Goal: Information Seeking & Learning: Compare options

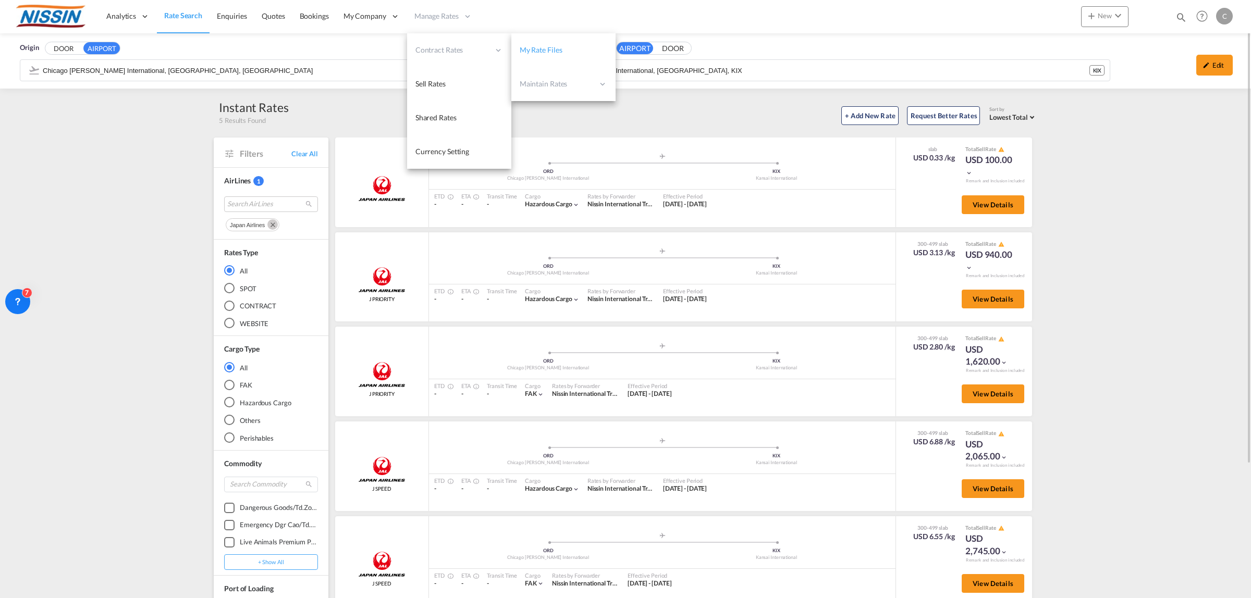
click at [559, 50] on span "My Rate Files" at bounding box center [541, 49] width 43 height 9
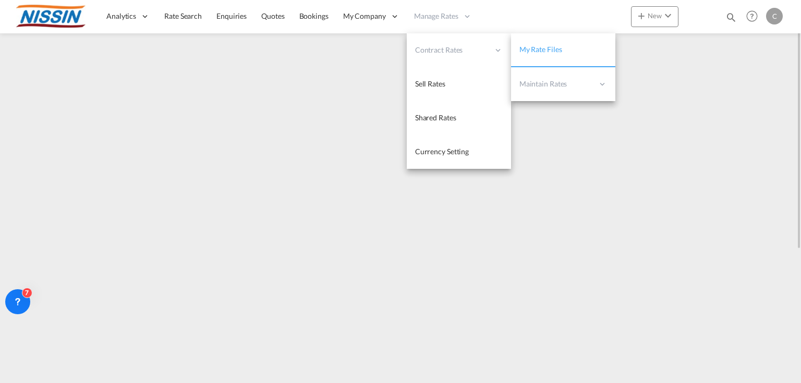
drag, startPoint x: 443, startPoint y: 52, endPoint x: 515, endPoint y: 47, distance: 72.1
click at [445, 52] on span "Contract Rates" at bounding box center [452, 50] width 74 height 10
click at [529, 48] on span "My Rate Files" at bounding box center [540, 49] width 43 height 9
click at [558, 47] on span "My Rate Files" at bounding box center [540, 49] width 43 height 9
click at [438, 52] on span "Contract Rates" at bounding box center [452, 50] width 74 height 10
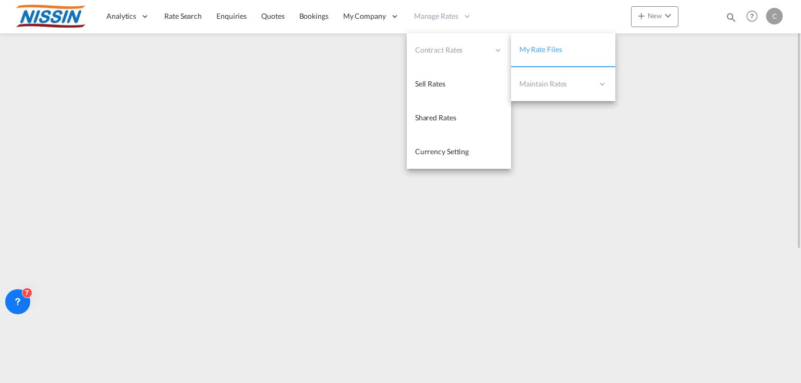
click at [547, 51] on span "My Rate Files" at bounding box center [540, 49] width 43 height 9
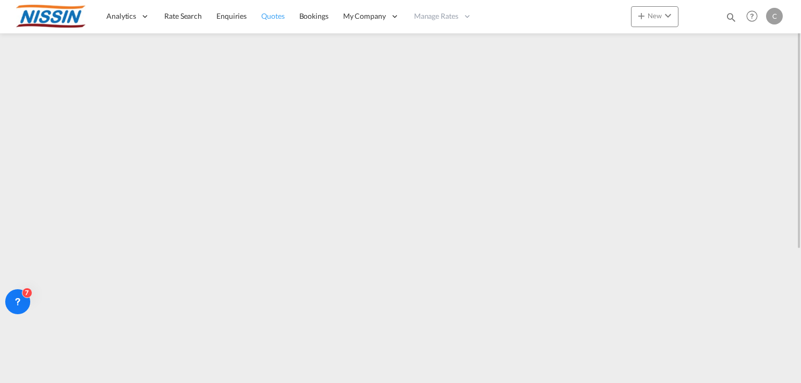
click at [268, 19] on span "Quotes" at bounding box center [272, 15] width 23 height 9
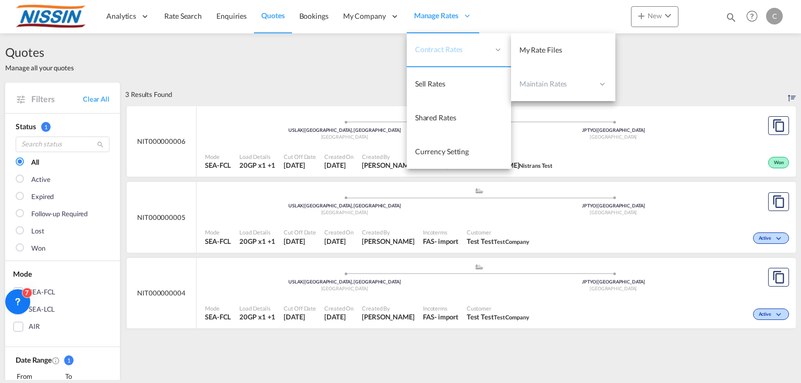
click at [459, 52] on span "Contract Rates" at bounding box center [452, 49] width 74 height 10
click at [540, 53] on span "My Rate Files" at bounding box center [540, 49] width 43 height 9
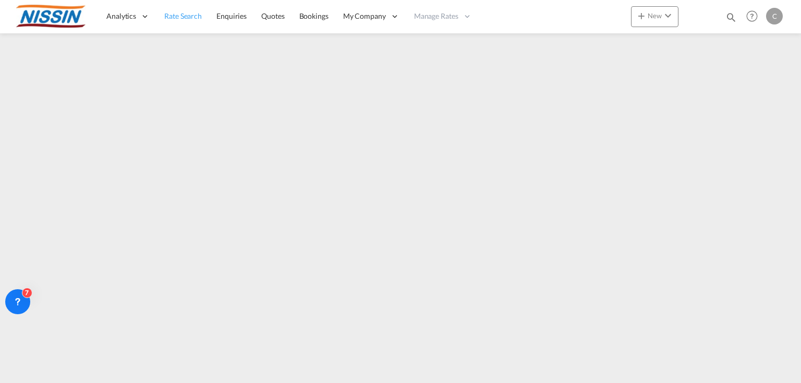
click at [178, 18] on span "Rate Search" at bounding box center [183, 15] width 38 height 9
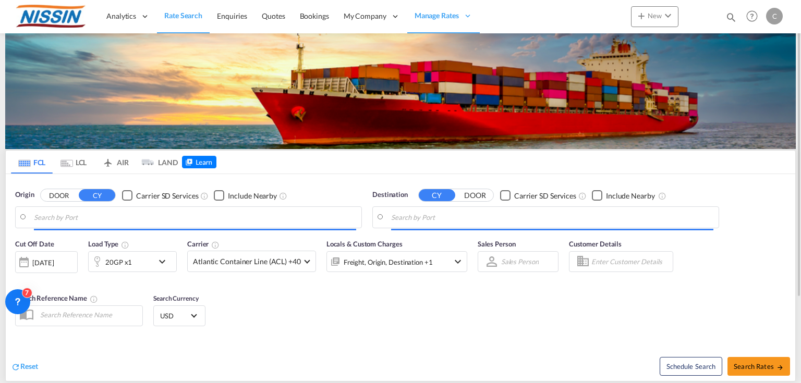
type input "[GEOGRAPHIC_DATA], [GEOGRAPHIC_DATA], USLGB"
type input "[GEOGRAPHIC_DATA], JPTYO"
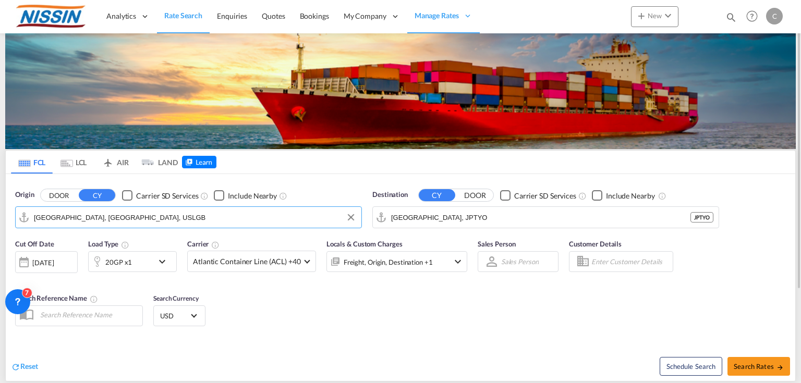
click at [144, 215] on input "[GEOGRAPHIC_DATA], [GEOGRAPHIC_DATA], USLGB" at bounding box center [195, 218] width 322 height 16
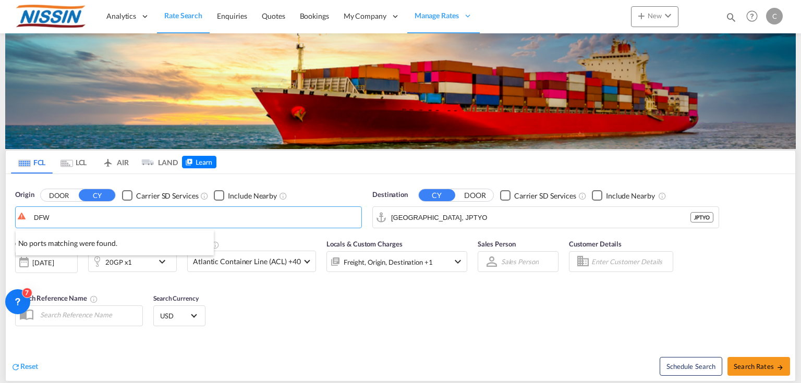
type input "DFW"
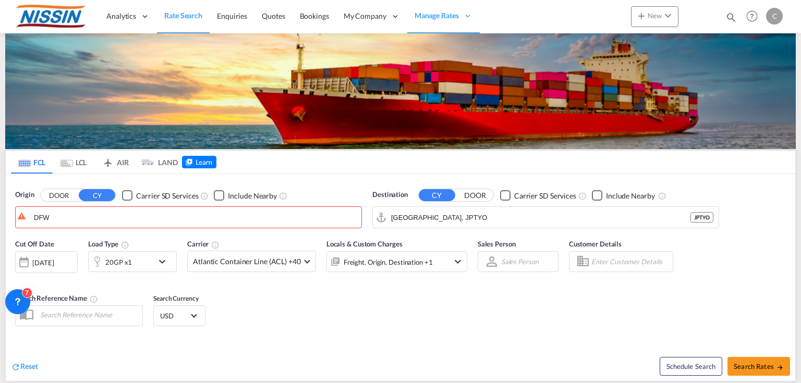
click at [116, 162] on md-tab-item "AIR" at bounding box center [115, 162] width 42 height 23
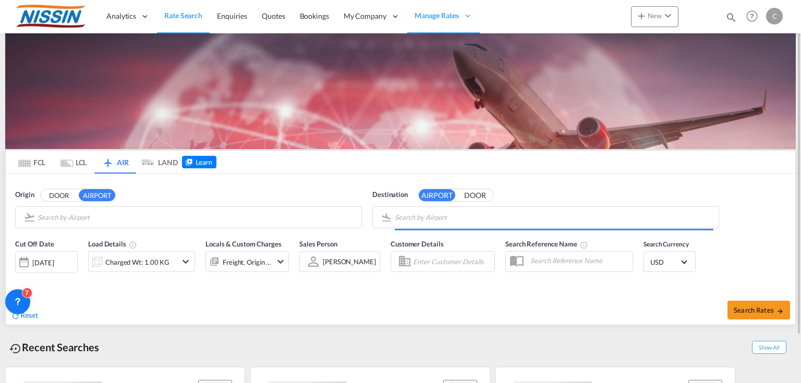
type input "Chicago [PERSON_NAME] International, [GEOGRAPHIC_DATA], [GEOGRAPHIC_DATA]"
type input "Kansai International, [GEOGRAPHIC_DATA], KIX"
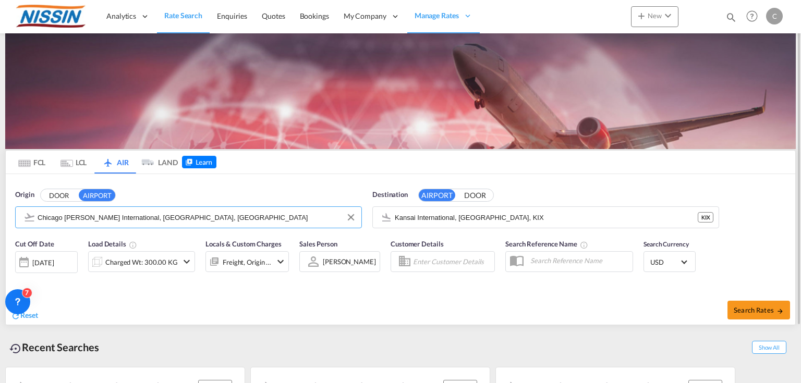
click at [88, 217] on input "Chicago [PERSON_NAME] International, [GEOGRAPHIC_DATA], [GEOGRAPHIC_DATA]" at bounding box center [197, 218] width 319 height 16
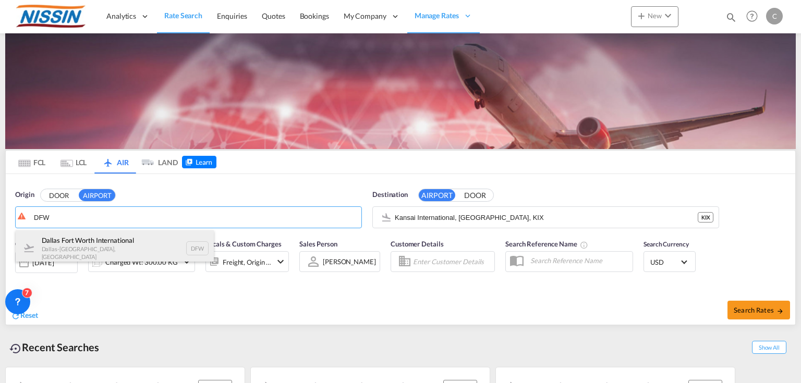
click at [85, 246] on div "Dallas Fort Worth International [GEOGRAPHIC_DATA]-[GEOGRAPHIC_DATA] , [GEOGRAPH…" at bounding box center [115, 248] width 198 height 36
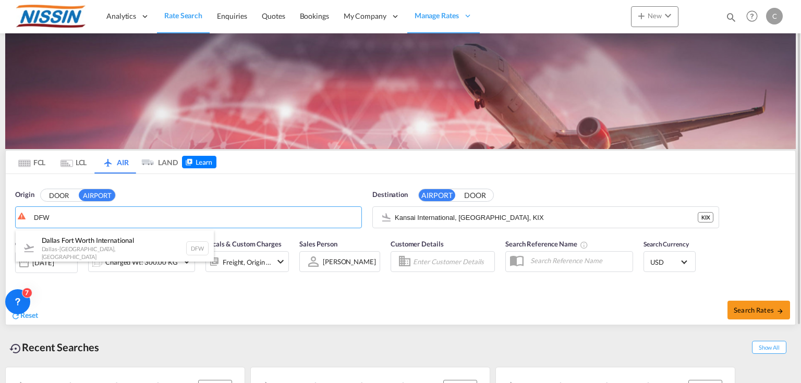
type input "[GEOGRAPHIC_DATA], [GEOGRAPHIC_DATA], [GEOGRAPHIC_DATA]"
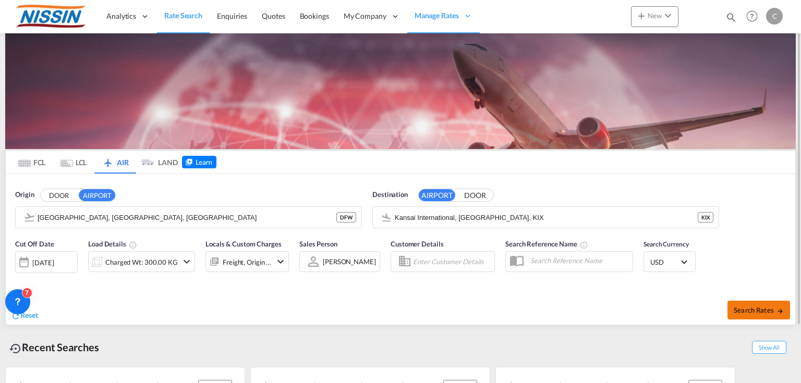
click at [754, 312] on span "Search Rates" at bounding box center [758, 310] width 50 height 8
type input "DFW to KIX / [DATE]"
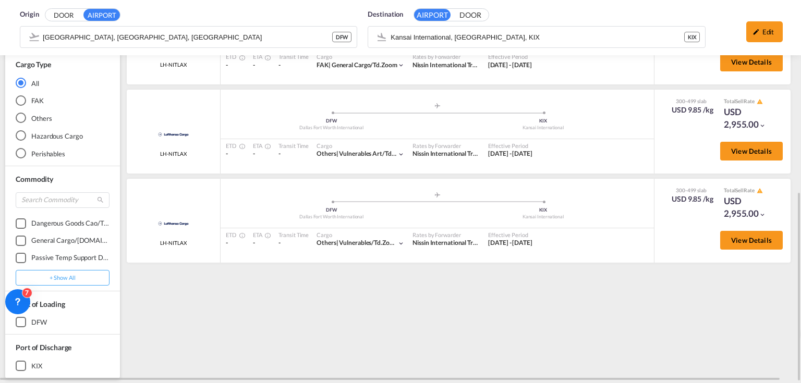
scroll to position [1619, 0]
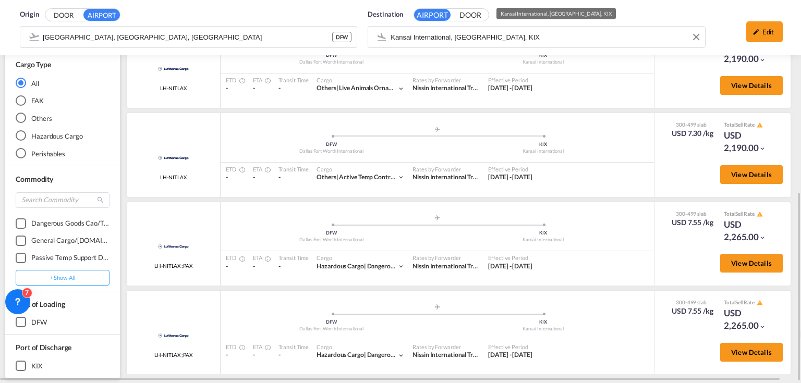
click at [561, 35] on div "Origin DOOR AIRPORT [GEOGRAPHIC_DATA], [GEOGRAPHIC_DATA], DFW DFW Destination A…" at bounding box center [400, 27] width 780 height 55
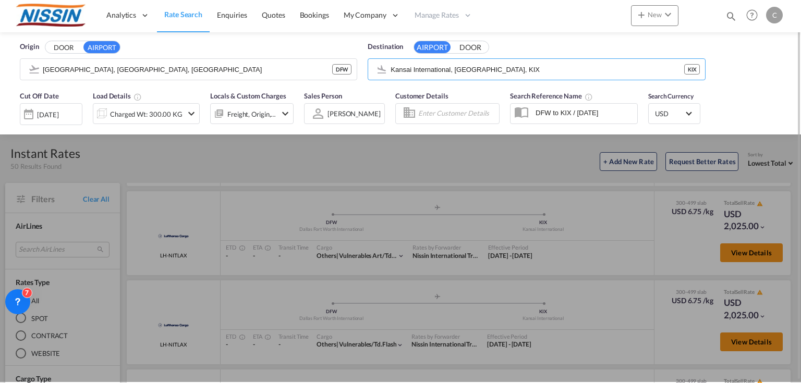
scroll to position [0, 0]
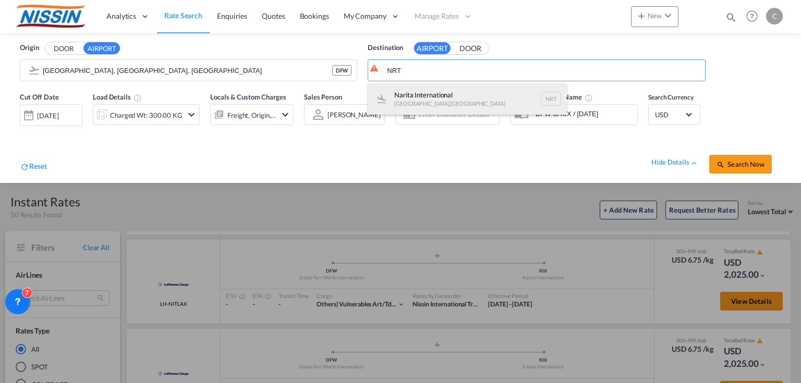
click at [484, 92] on div "Narita International [GEOGRAPHIC_DATA] , [GEOGRAPHIC_DATA] NRT" at bounding box center [467, 98] width 198 height 31
type input "Narita International, [GEOGRAPHIC_DATA], NRT"
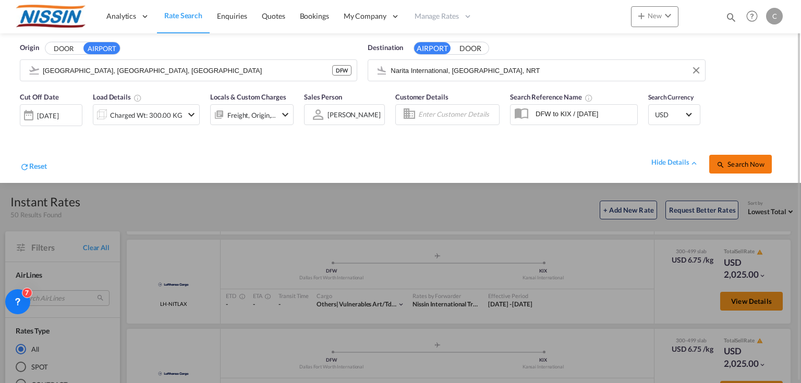
click at [740, 159] on button "Search Now" at bounding box center [740, 164] width 63 height 19
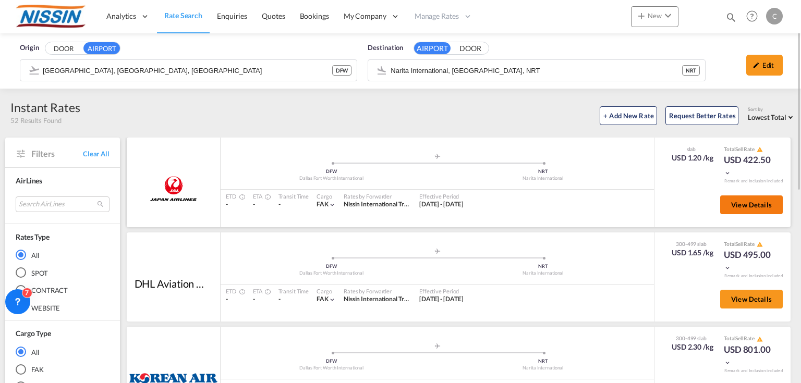
click at [749, 201] on span "View Details" at bounding box center [751, 205] width 41 height 8
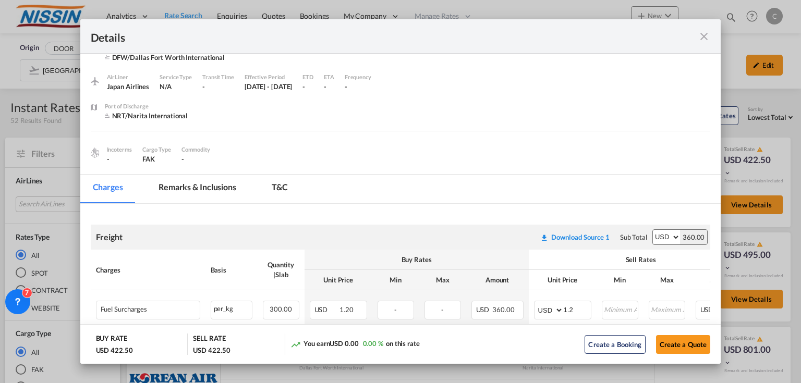
scroll to position [6, 0]
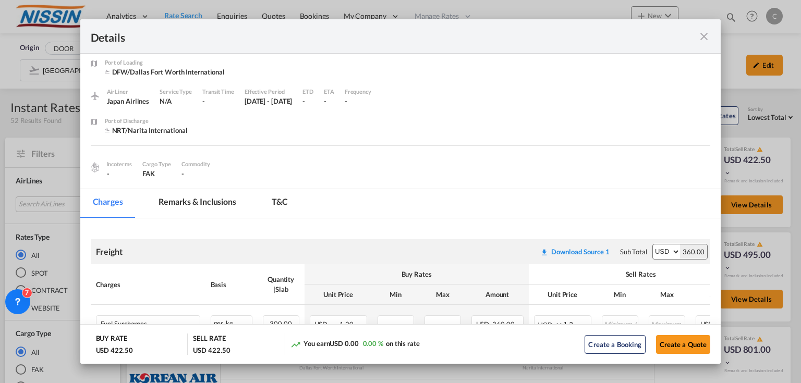
drag, startPoint x: 699, startPoint y: 33, endPoint x: 711, endPoint y: 33, distance: 11.5
click at [699, 33] on md-icon "icon-close fg-AAA8AD m-0 cursor" at bounding box center [703, 36] width 13 height 13
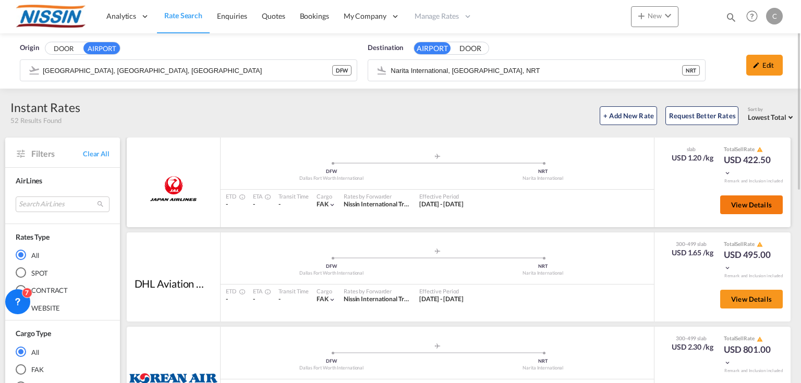
click at [746, 209] on button "View Details" at bounding box center [751, 204] width 63 height 19
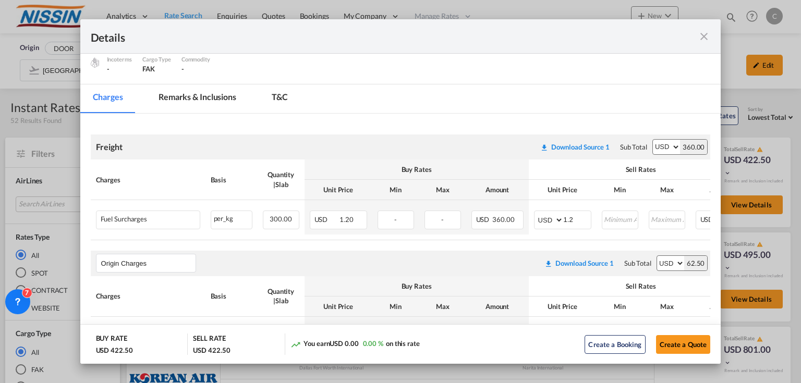
scroll to position [90, 0]
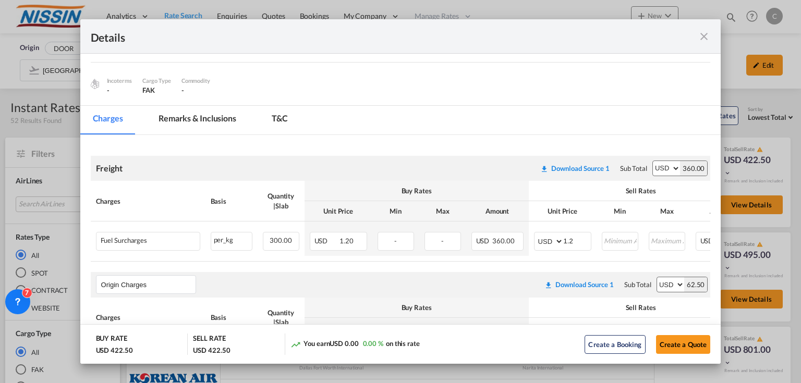
click at [706, 34] on md-icon "icon-close fg-AAA8AD m-0 cursor" at bounding box center [703, 36] width 13 height 13
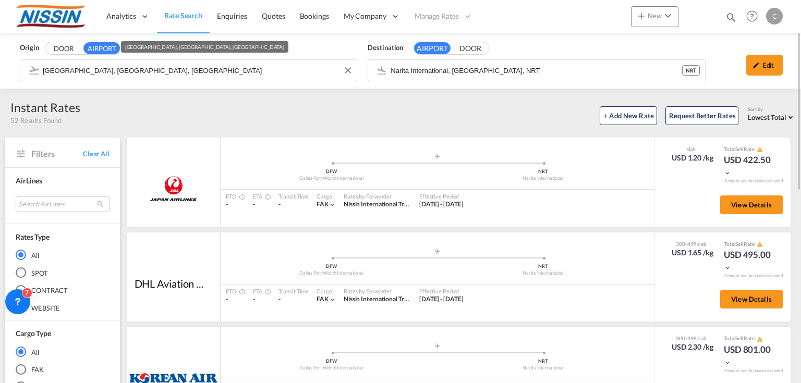
click at [275, 68] on div "Origin DOOR AIRPORT [GEOGRAPHIC_DATA], [GEOGRAPHIC_DATA], DFW Destination AIRPO…" at bounding box center [400, 60] width 801 height 55
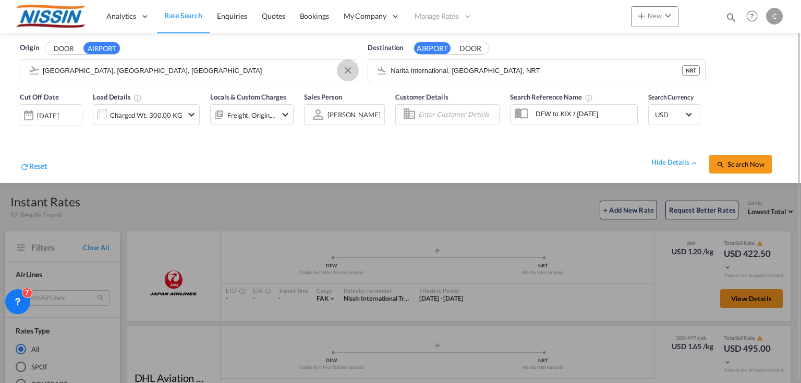
click at [349, 74] on button "Clear Input" at bounding box center [348, 71] width 16 height 16
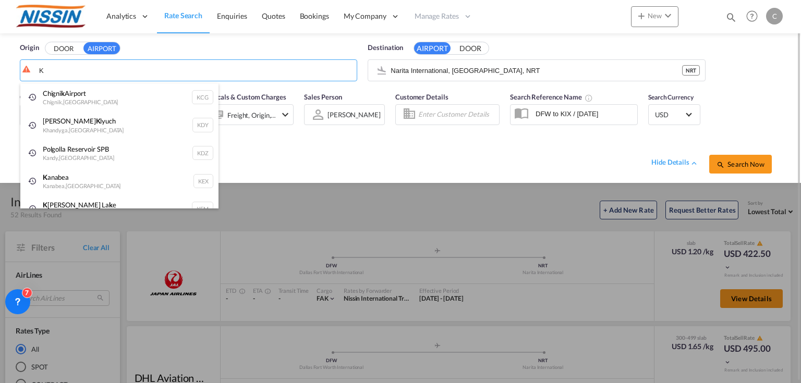
type input "K"
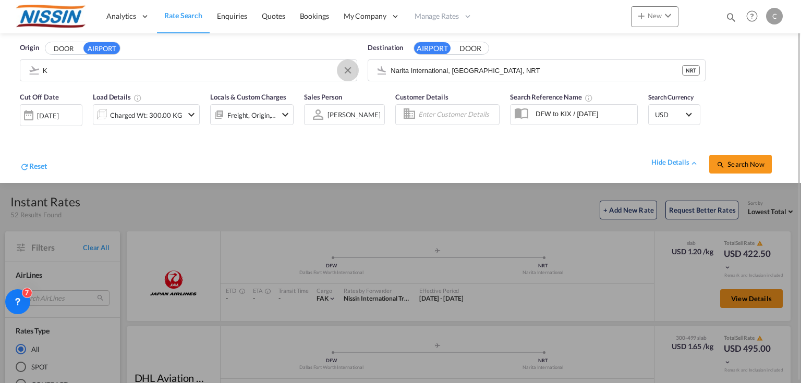
click at [345, 70] on button "Clear Input" at bounding box center [348, 71] width 16 height 16
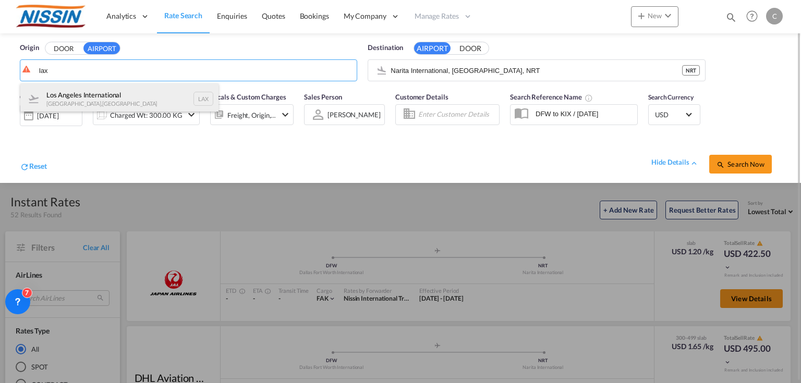
click at [127, 96] on div "Los Angeles International [GEOGRAPHIC_DATA] , [GEOGRAPHIC_DATA] LAX" at bounding box center [119, 98] width 198 height 31
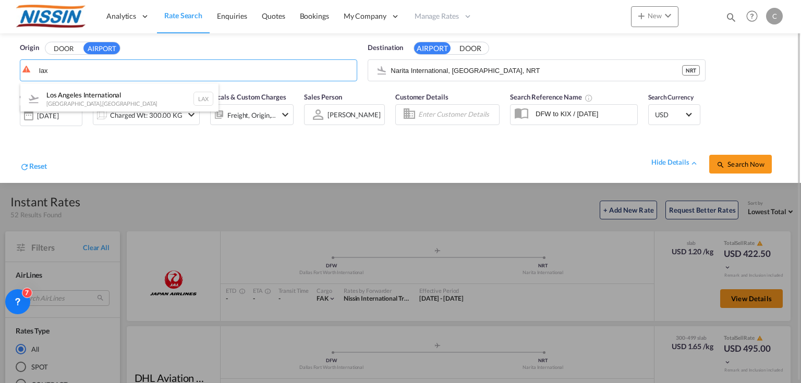
type input "Los Angeles International, [GEOGRAPHIC_DATA], [GEOGRAPHIC_DATA]"
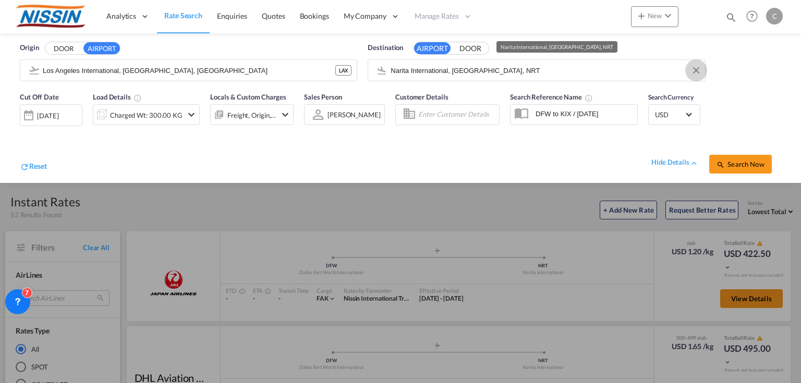
click at [696, 73] on button "Clear Input" at bounding box center [696, 71] width 16 height 16
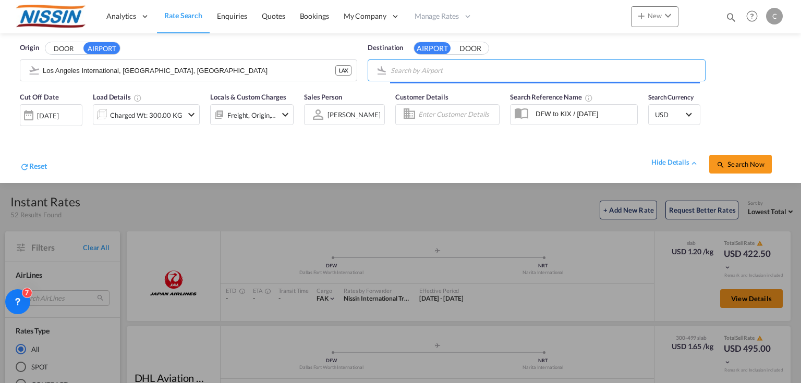
click at [537, 72] on input "Search by Airport" at bounding box center [544, 71] width 309 height 16
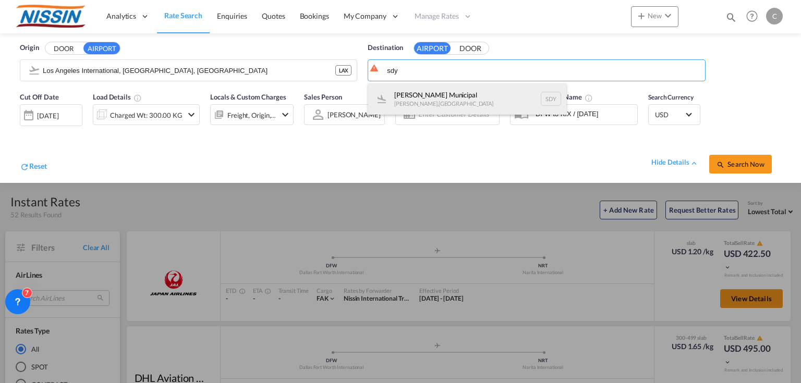
click at [464, 92] on div "[PERSON_NAME] Municipal [GEOGRAPHIC_DATA] , [GEOGRAPHIC_DATA] SDY" at bounding box center [467, 98] width 198 height 31
type input "[PERSON_NAME] Municipal, [GEOGRAPHIC_DATA], [GEOGRAPHIC_DATA]"
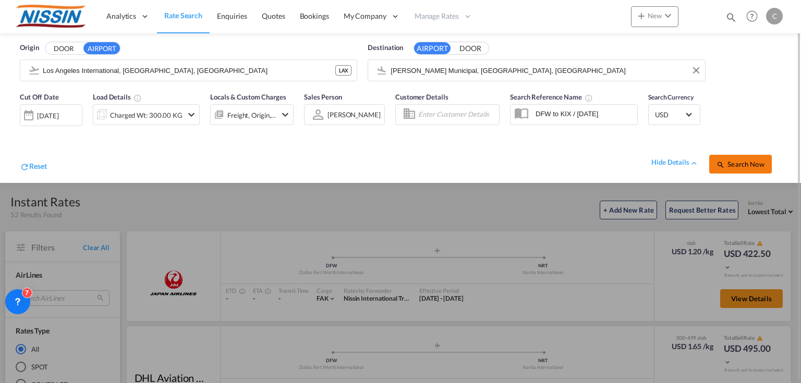
click at [729, 167] on button "Search Now" at bounding box center [740, 164] width 63 height 19
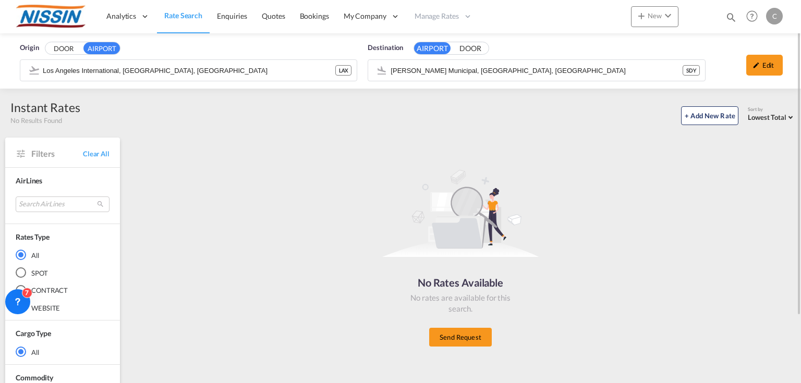
click at [105, 50] on button "AIRPORT" at bounding box center [101, 48] width 36 height 12
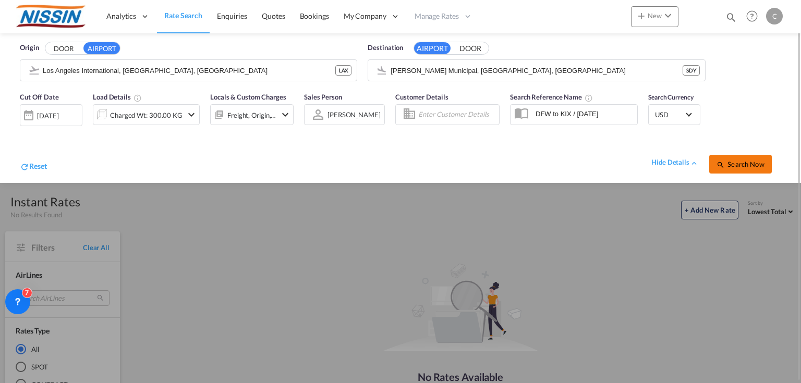
click at [732, 167] on button "Search Now" at bounding box center [740, 164] width 63 height 19
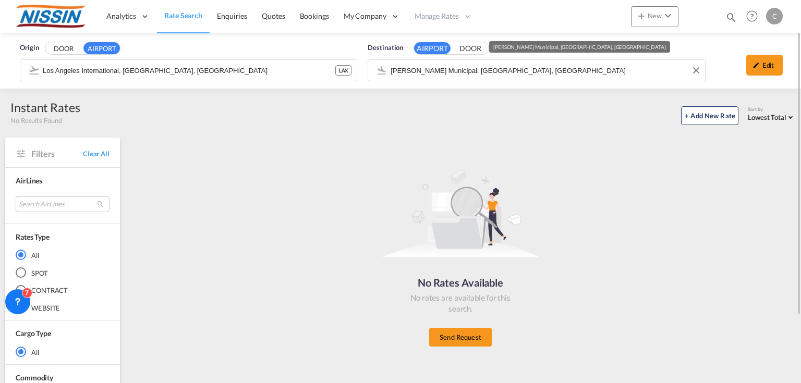
click at [565, 71] on input "[PERSON_NAME] Municipal, [GEOGRAPHIC_DATA], [GEOGRAPHIC_DATA]" at bounding box center [544, 71] width 309 height 16
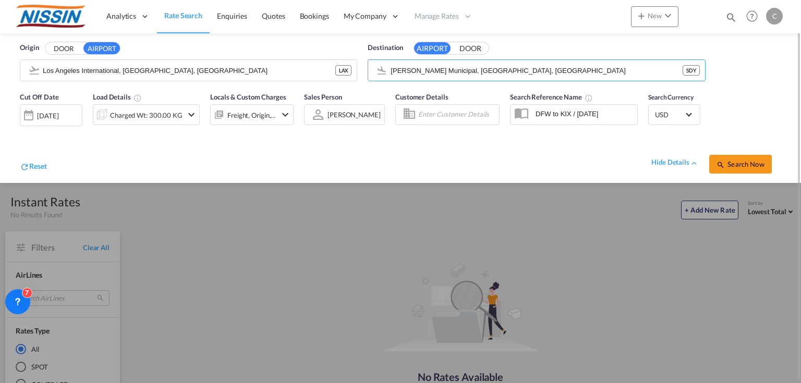
click at [191, 115] on md-icon "icon-chevron-down" at bounding box center [191, 114] width 13 height 13
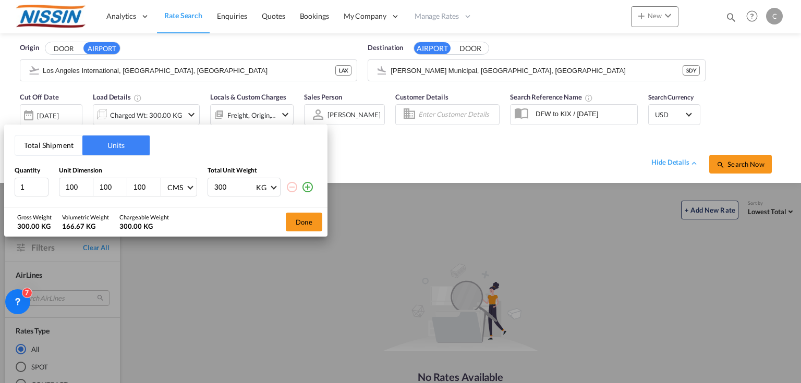
click at [218, 185] on input "300" at bounding box center [234, 187] width 42 height 18
type input "100"
click at [306, 224] on button "Done" at bounding box center [304, 222] width 36 height 19
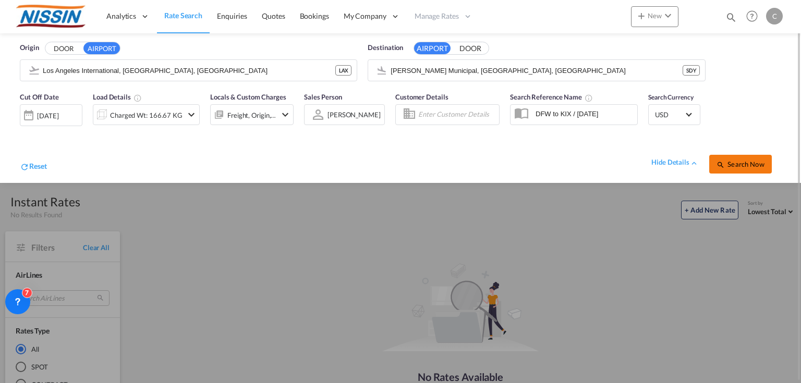
click at [736, 165] on span "Search Now" at bounding box center [739, 164] width 47 height 8
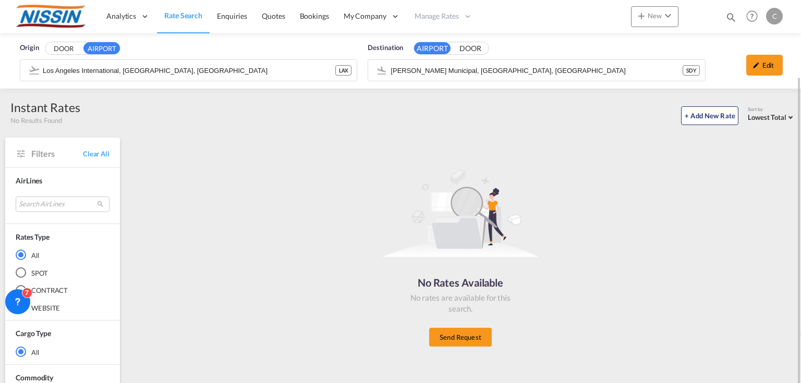
scroll to position [81, 0]
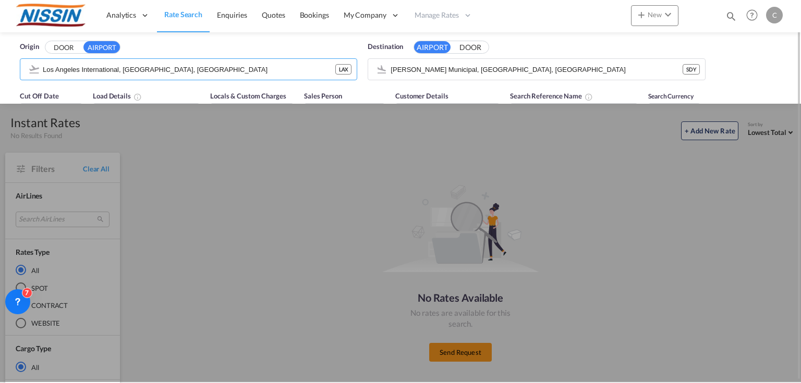
click at [248, 33] on div "Origin DOOR AIRPORT [GEOGRAPHIC_DATA], [GEOGRAPHIC_DATA], LAX LAX Destination A…" at bounding box center [400, 58] width 780 height 53
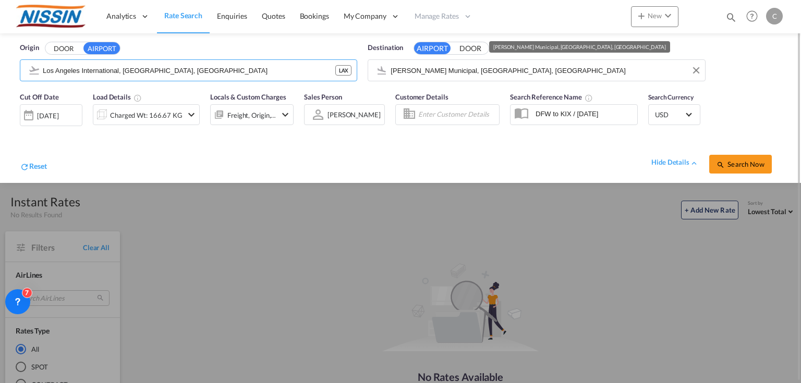
click at [586, 66] on input "[PERSON_NAME] Municipal, [GEOGRAPHIC_DATA], [GEOGRAPHIC_DATA]" at bounding box center [544, 71] width 309 height 16
click at [584, 63] on input "[PERSON_NAME] Municipal, [GEOGRAPHIC_DATA], [GEOGRAPHIC_DATA]" at bounding box center [544, 71] width 309 height 16
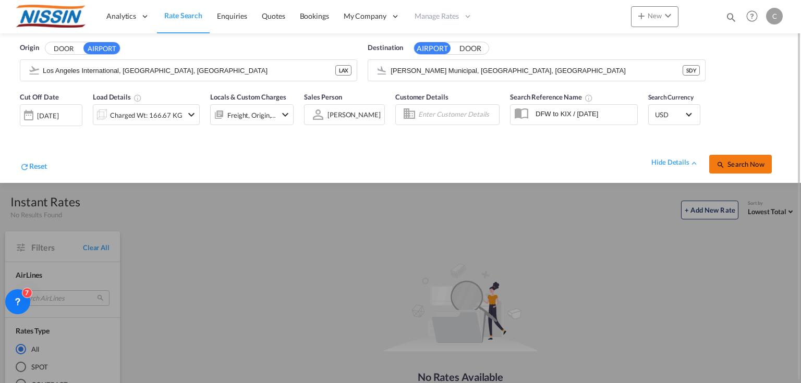
click at [762, 165] on span "Search Now" at bounding box center [739, 164] width 47 height 8
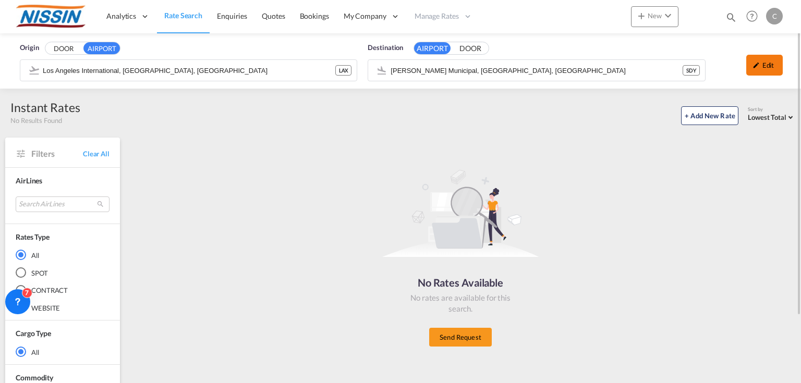
click at [767, 64] on div "Edit" at bounding box center [764, 65] width 36 height 21
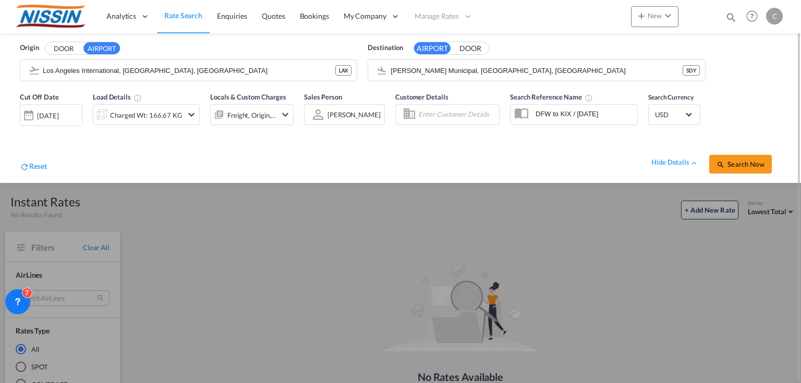
click at [626, 113] on input "DFW to KIX / [DATE]" at bounding box center [583, 114] width 107 height 16
drag, startPoint x: 626, startPoint y: 113, endPoint x: 525, endPoint y: 118, distance: 100.2
click at [525, 118] on md-input-container "DFW to KIX / [DATE]" at bounding box center [574, 114] width 128 height 21
click at [751, 164] on span "Search Now" at bounding box center [739, 164] width 47 height 8
type input "LAX to SDY / [DATE]"
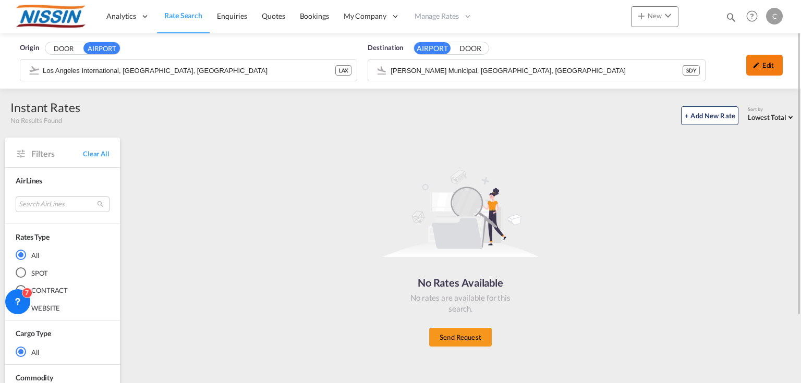
click at [771, 67] on div "Edit" at bounding box center [764, 65] width 36 height 21
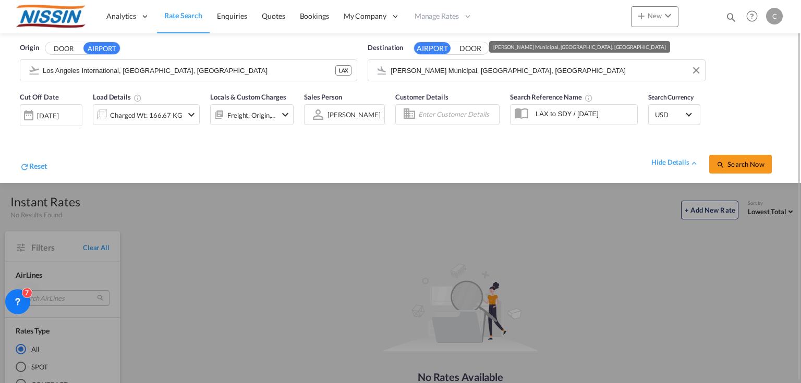
click at [540, 66] on input "[PERSON_NAME] Municipal, [GEOGRAPHIC_DATA], [GEOGRAPHIC_DATA]" at bounding box center [544, 71] width 309 height 16
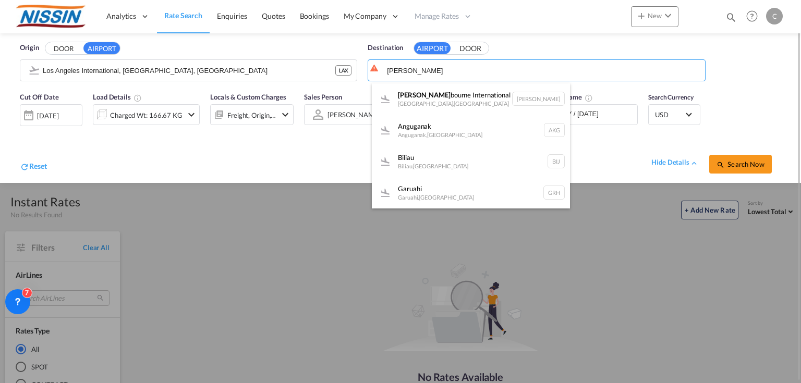
drag, startPoint x: 416, startPoint y: 101, endPoint x: 312, endPoint y: 85, distance: 104.9
click at [417, 101] on div "[PERSON_NAME] International [GEOGRAPHIC_DATA] , [GEOGRAPHIC_DATA] [PERSON_NAME]" at bounding box center [471, 98] width 198 height 31
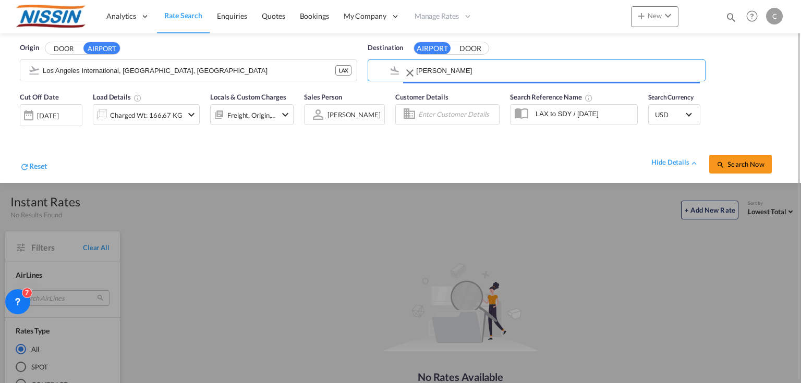
type input "Melbourne International, [GEOGRAPHIC_DATA], [GEOGRAPHIC_DATA]"
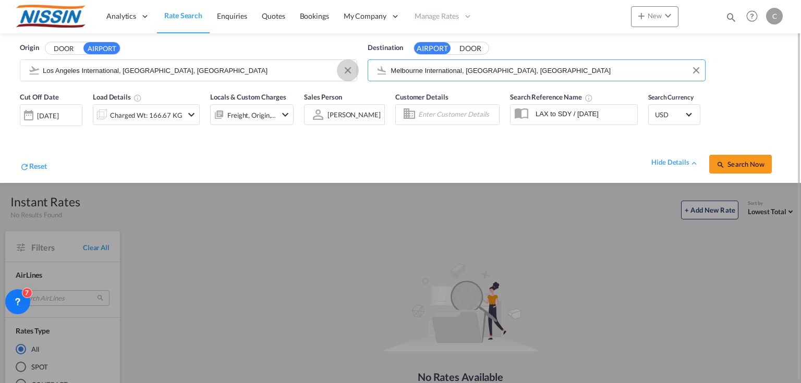
click at [348, 72] on button "Clear Input" at bounding box center [348, 71] width 16 height 16
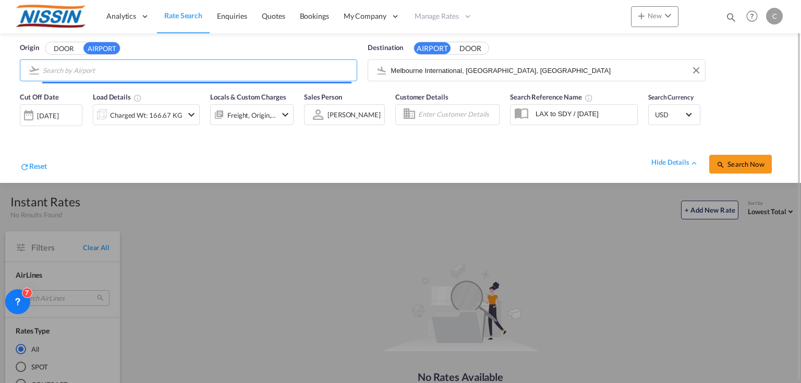
click at [229, 58] on div "Origin DOOR AIRPORT" at bounding box center [188, 62] width 337 height 39
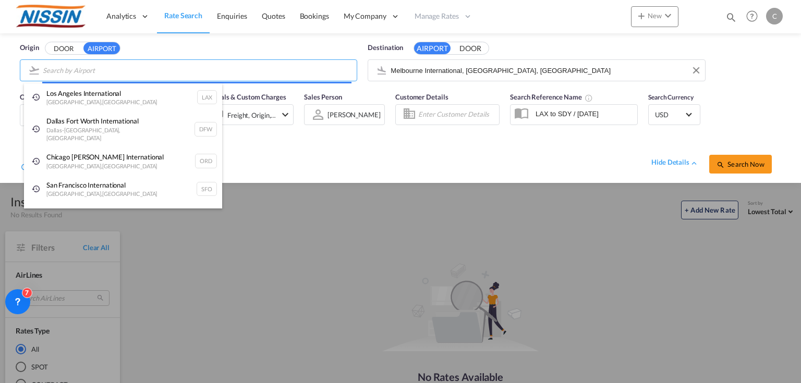
click at [225, 73] on body "Analytics Reports Dashboard Rate Search Enquiries Quotes Bookings" at bounding box center [400, 191] width 801 height 383
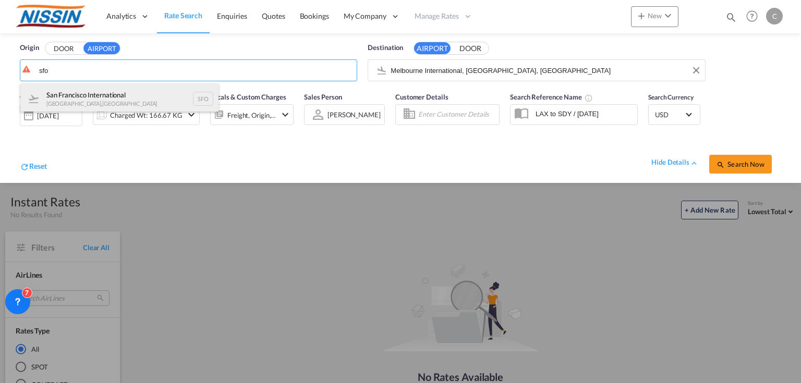
click at [112, 94] on div "San Francisco International [GEOGRAPHIC_DATA] , [GEOGRAPHIC_DATA] SFO" at bounding box center [119, 98] width 198 height 31
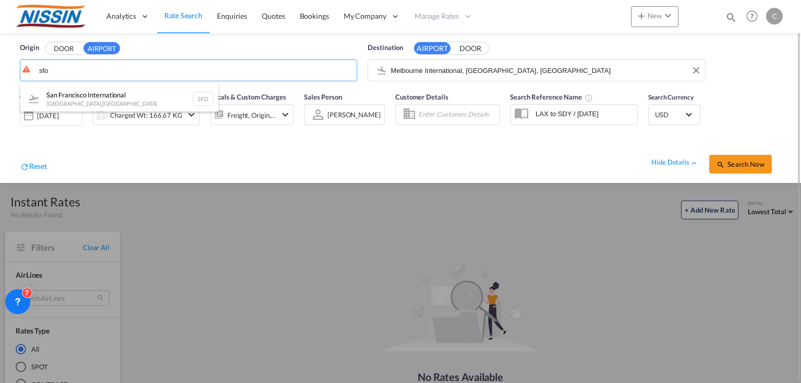
type input "San Francisco International, [GEOGRAPHIC_DATA], [GEOGRAPHIC_DATA]"
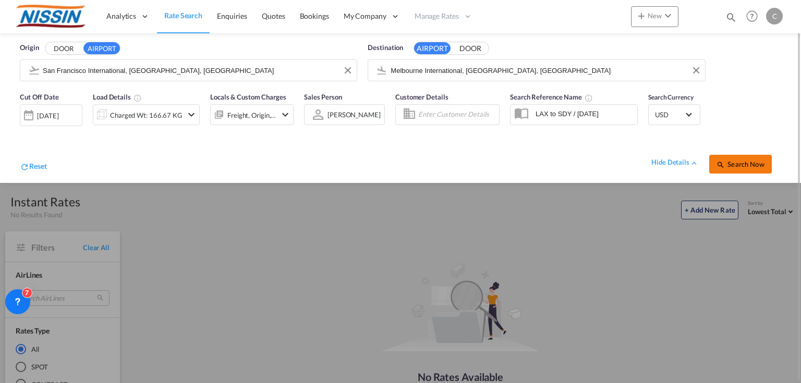
click at [744, 165] on span "Search Now" at bounding box center [739, 164] width 47 height 8
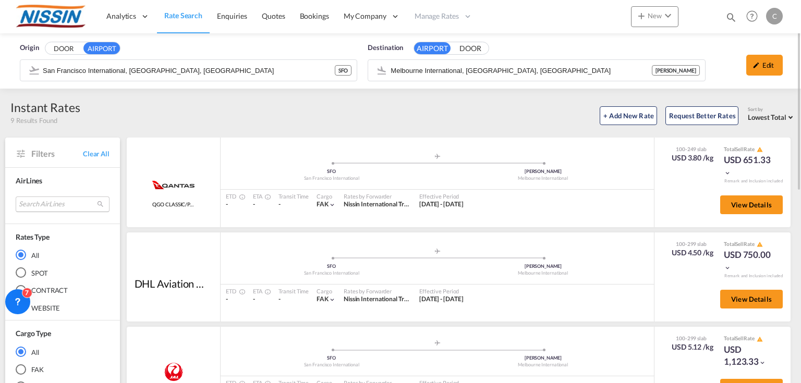
click at [56, 200] on md-select "Search AirLines air express s.a. cma cgm air cargo ddwl logistics fast logistic…" at bounding box center [63, 205] width 94 height 16
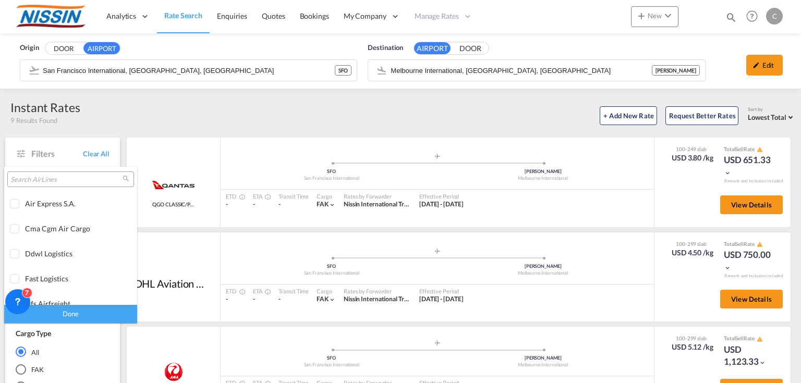
click at [60, 181] on input "search" at bounding box center [66, 179] width 112 height 9
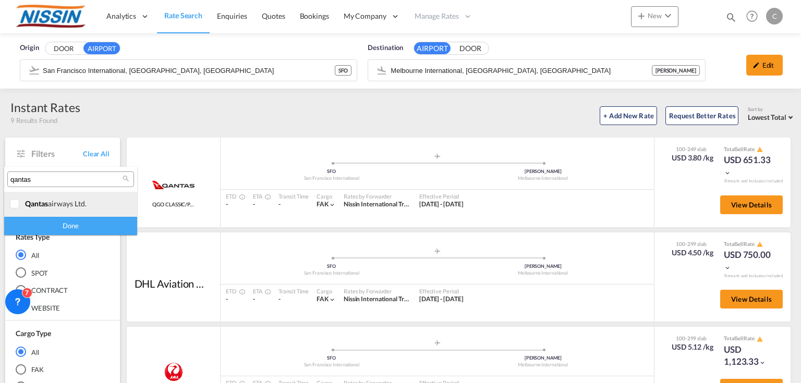
type input "qantas"
click at [14, 201] on div at bounding box center [15, 204] width 10 height 10
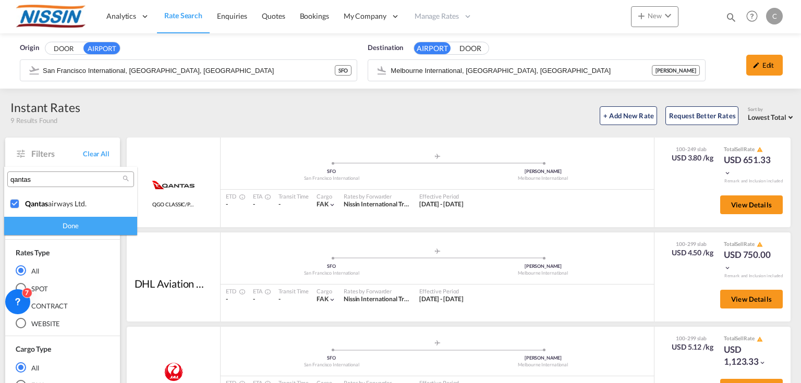
click at [71, 228] on div "Done" at bounding box center [70, 226] width 133 height 18
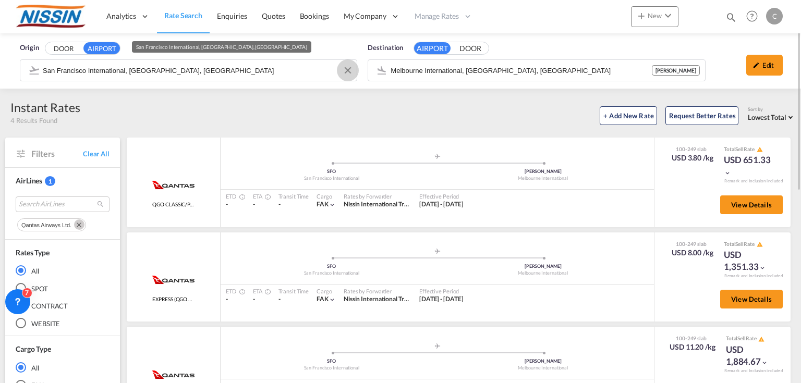
click at [347, 74] on button "Clear Input" at bounding box center [348, 71] width 16 height 16
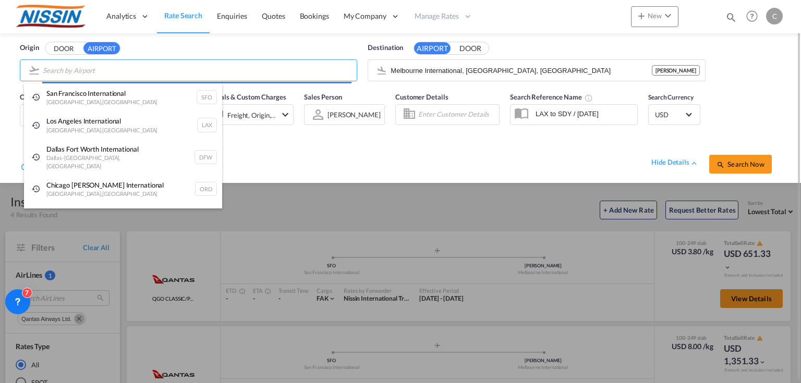
click at [225, 67] on body "Analytics Reports Dashboard Rate Search Enquiries Quotes Bookings" at bounding box center [400, 191] width 801 height 383
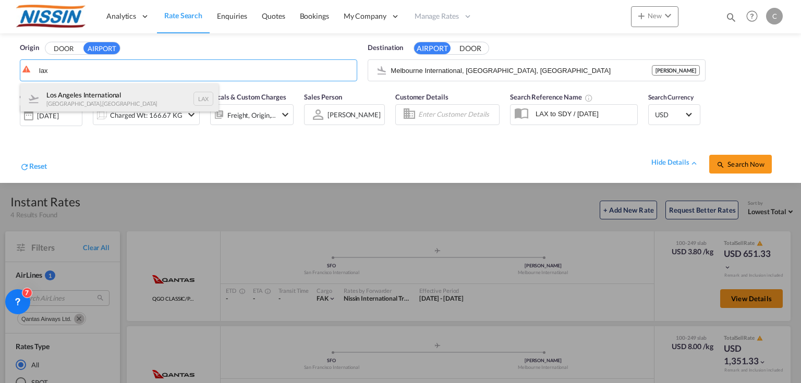
click at [144, 92] on div "Los Angeles International [GEOGRAPHIC_DATA] , [GEOGRAPHIC_DATA] LAX" at bounding box center [119, 98] width 198 height 31
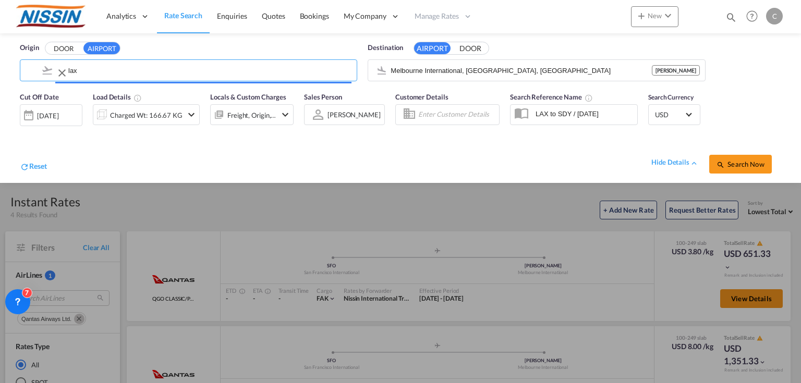
type input "Los Angeles International, [GEOGRAPHIC_DATA], [GEOGRAPHIC_DATA]"
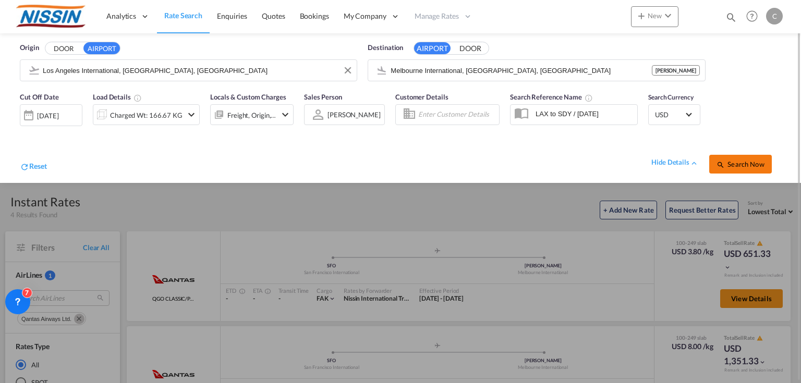
click at [746, 161] on span "Search Now" at bounding box center [739, 164] width 47 height 8
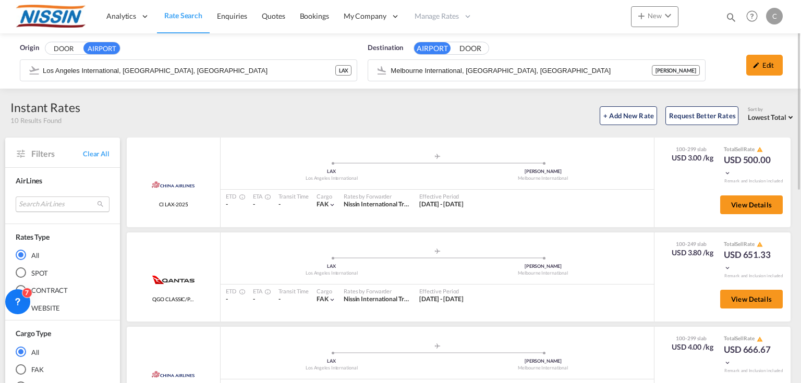
click at [47, 202] on md-select "Search AirLines air express s.a. cma cgm air cargo ddwl logistics fast logistic…" at bounding box center [63, 205] width 94 height 16
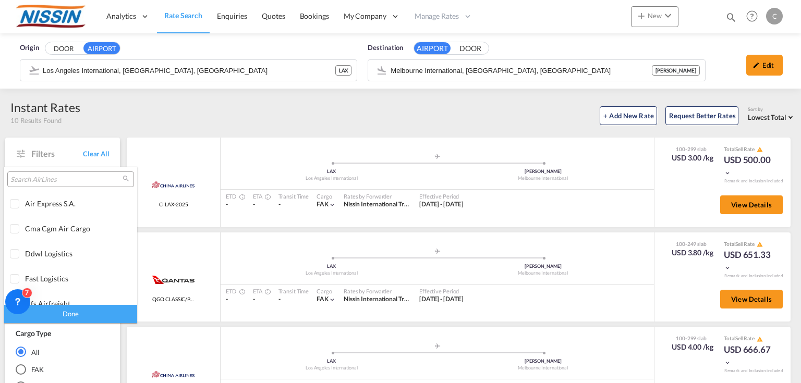
click at [60, 180] on input "search" at bounding box center [66, 179] width 112 height 9
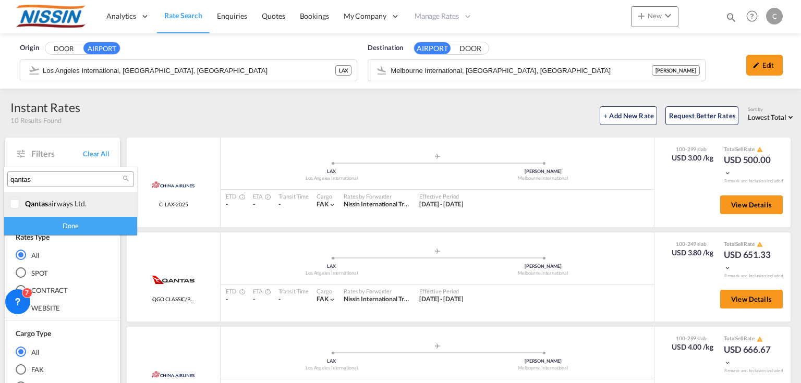
type input "qantas"
click at [14, 206] on div at bounding box center [15, 204] width 10 height 10
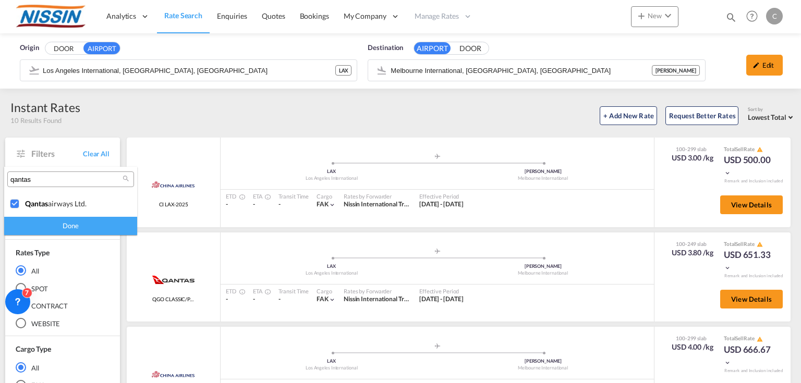
click at [87, 227] on div "Done" at bounding box center [70, 226] width 133 height 18
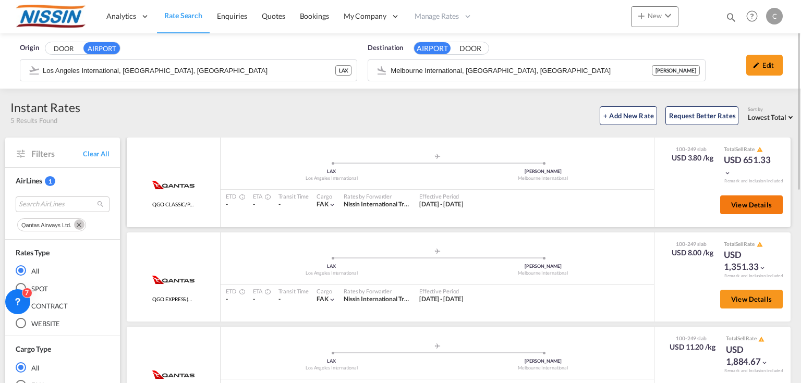
click at [769, 205] on span "View Details" at bounding box center [751, 205] width 41 height 8
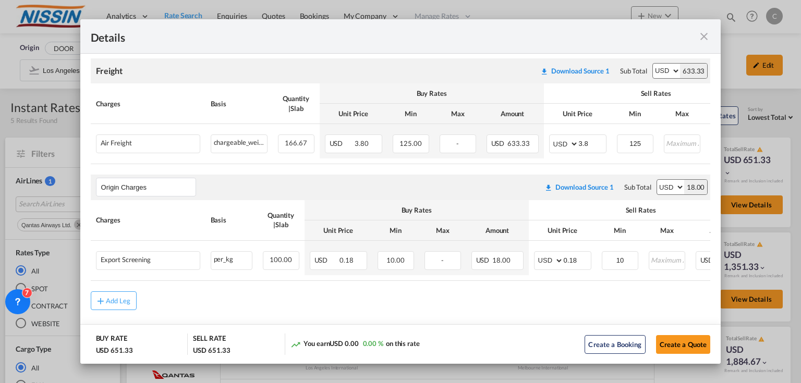
scroll to position [198, 0]
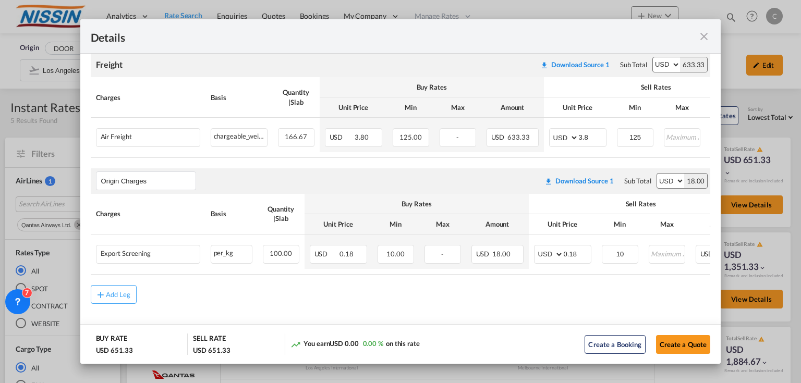
click at [706, 38] on md-icon "icon-close fg-AAA8AD m-0 cursor" at bounding box center [703, 36] width 13 height 13
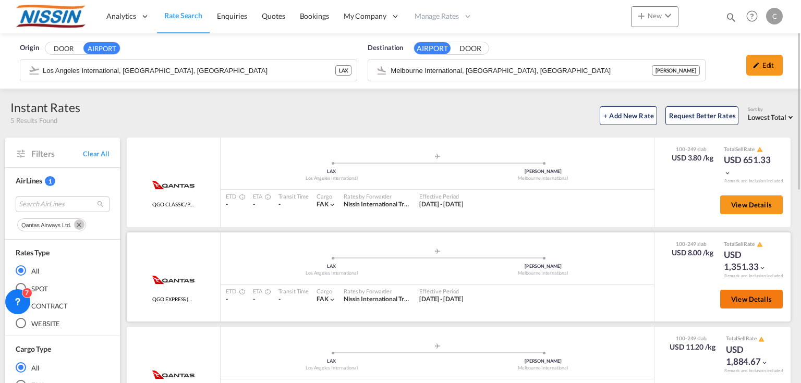
click at [743, 299] on span "View Details" at bounding box center [751, 299] width 41 height 8
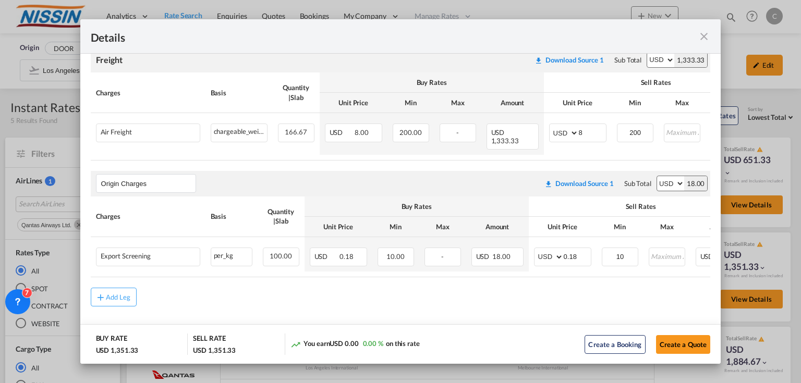
click at [704, 37] on md-icon "icon-close fg-AAA8AD m-0 cursor" at bounding box center [703, 36] width 13 height 13
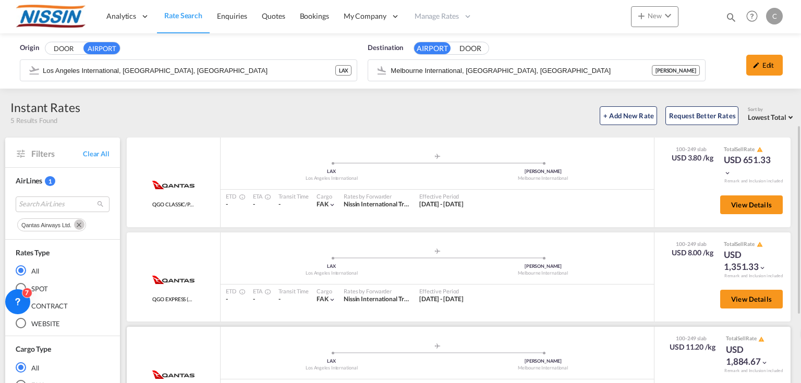
scroll to position [83, 0]
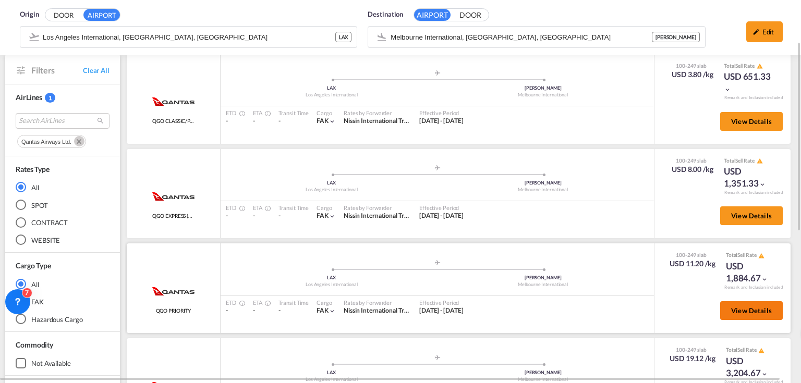
click at [753, 311] on span "View Details" at bounding box center [751, 311] width 41 height 8
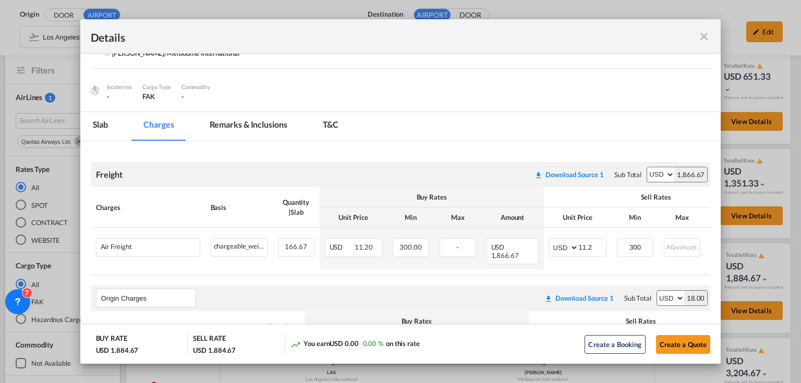
scroll to position [125, 0]
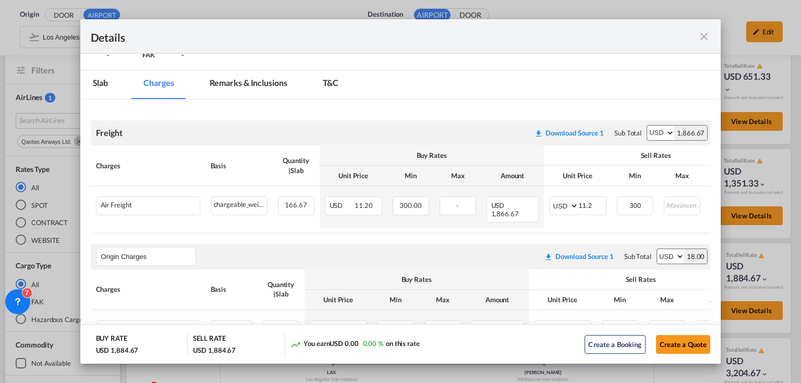
click at [705, 34] on md-icon "icon-close fg-AAA8AD m-0 cursor" at bounding box center [703, 36] width 13 height 13
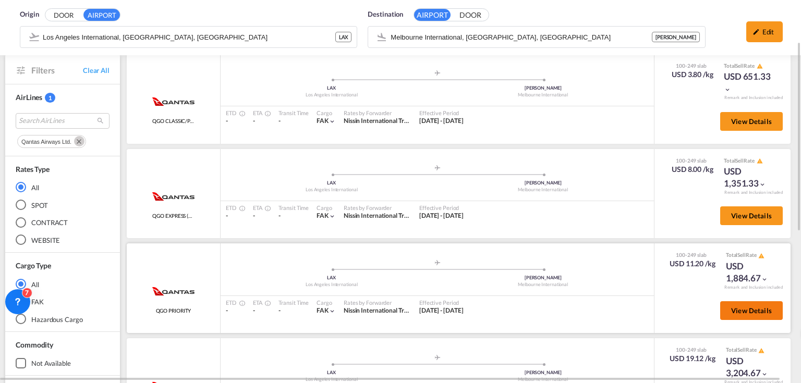
click at [753, 311] on span "View Details" at bounding box center [751, 311] width 41 height 8
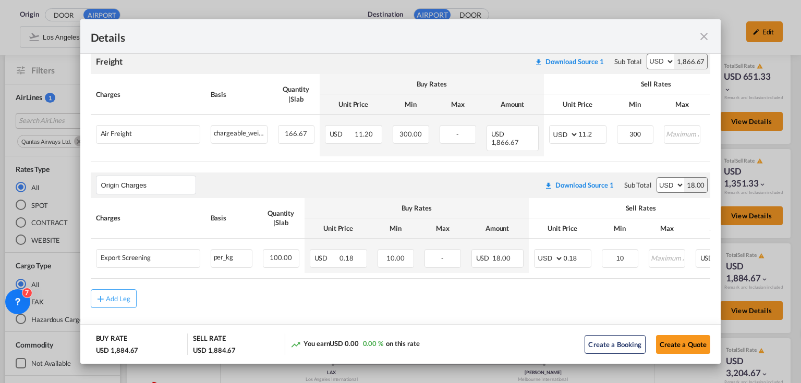
scroll to position [198, 0]
click at [703, 36] on md-icon "icon-close fg-AAA8AD m-0 cursor" at bounding box center [703, 36] width 13 height 13
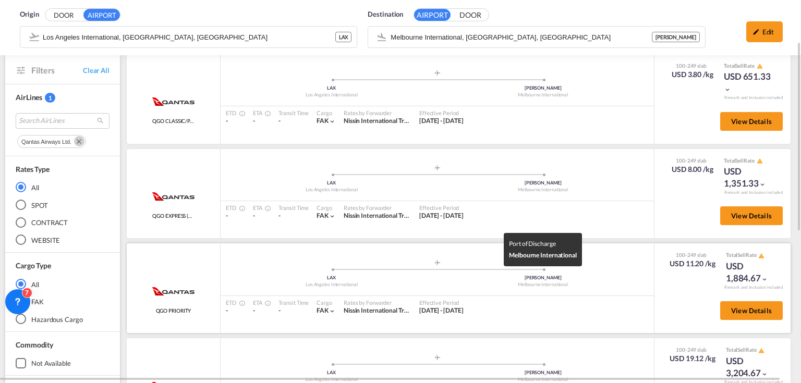
scroll to position [167, 0]
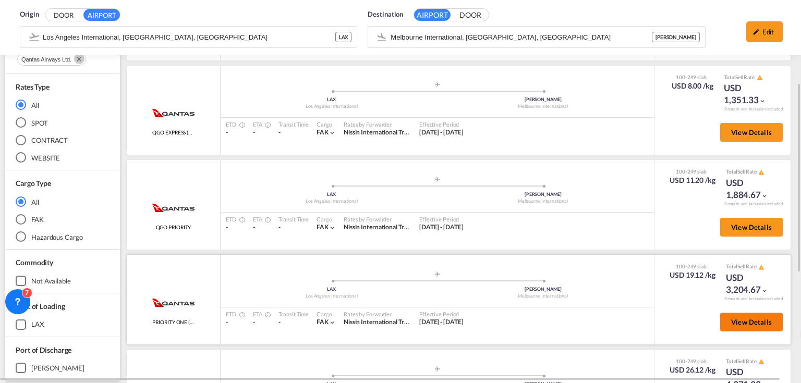
click at [749, 318] on span "View Details" at bounding box center [751, 322] width 41 height 8
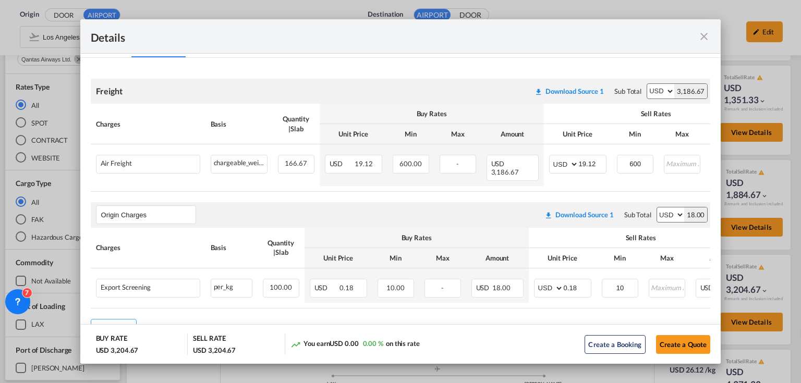
click at [705, 32] on md-icon "icon-close fg-AAA8AD m-0 cursor" at bounding box center [703, 36] width 13 height 13
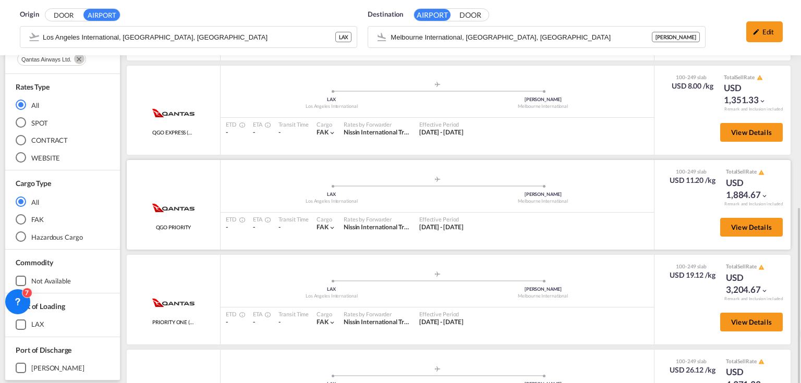
scroll to position [292, 0]
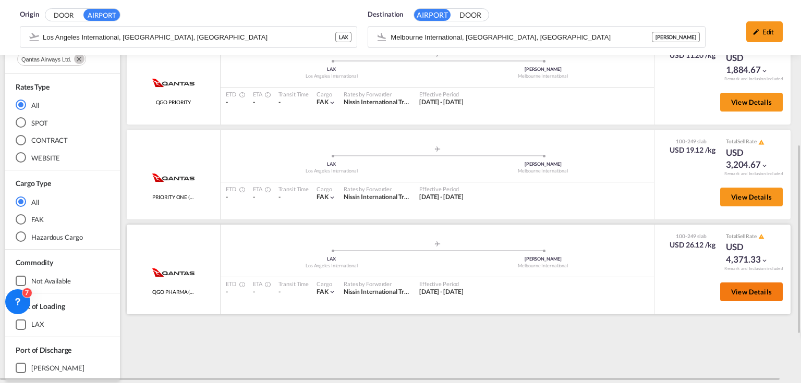
click at [749, 291] on span "View Details" at bounding box center [751, 292] width 41 height 8
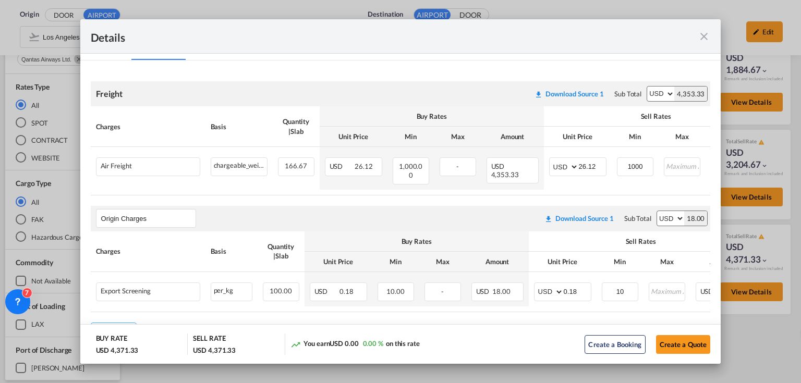
scroll to position [198, 0]
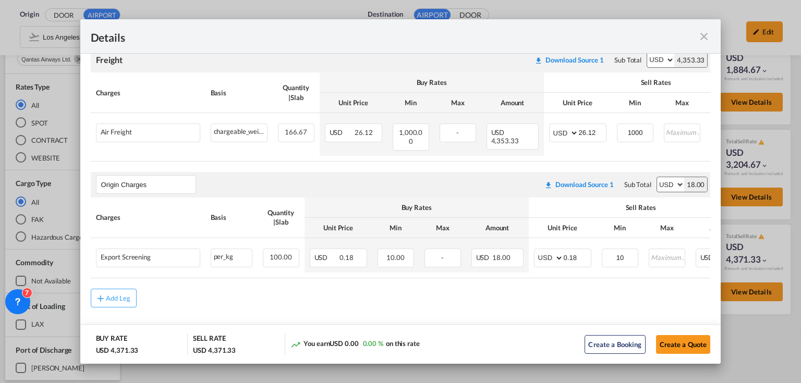
click at [703, 32] on md-icon "icon-close fg-AAA8AD m-0 cursor" at bounding box center [703, 36] width 13 height 13
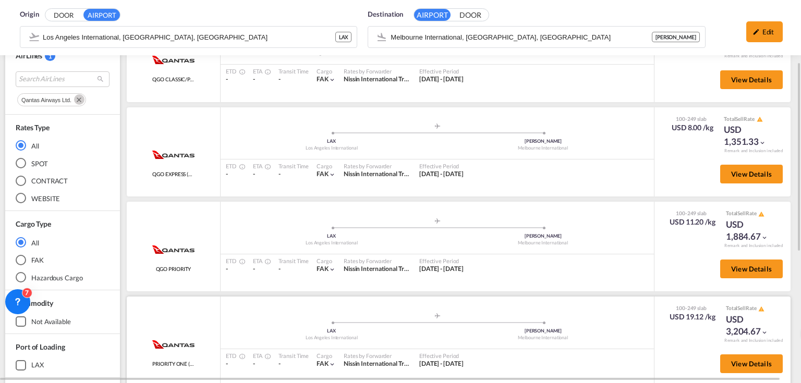
scroll to position [0, 0]
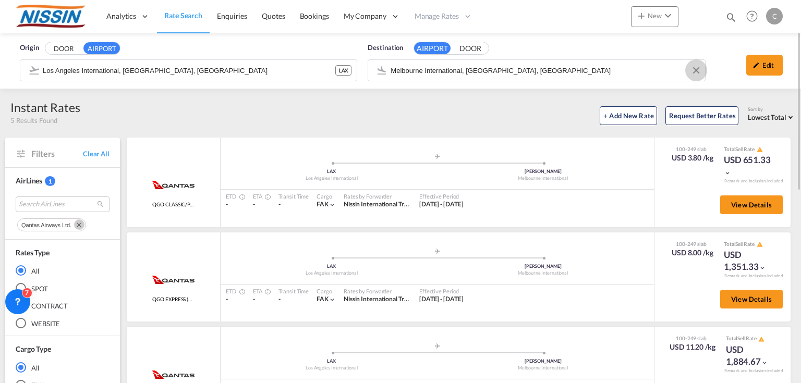
click at [698, 69] on button "Clear Input" at bounding box center [696, 71] width 16 height 16
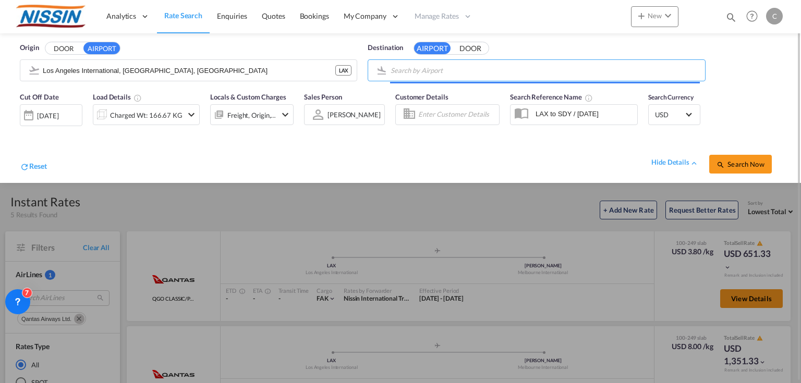
click at [556, 71] on input "Search by Airport" at bounding box center [544, 71] width 309 height 16
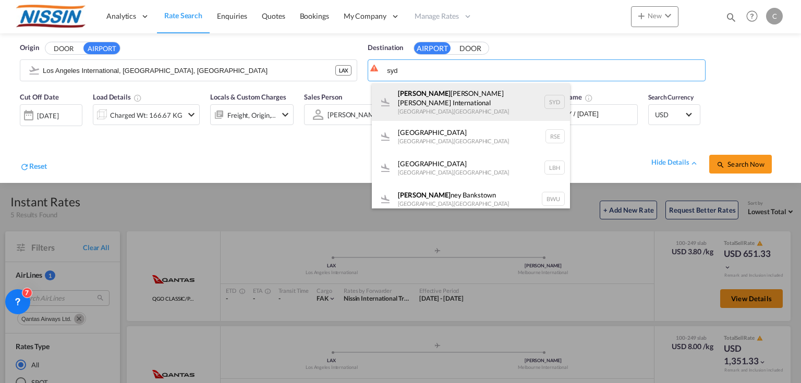
click at [483, 90] on div "[PERSON_NAME] Kingsford [PERSON_NAME] International [GEOGRAPHIC_DATA] , [GEOGRA…" at bounding box center [471, 102] width 198 height 38
type input "[PERSON_NAME] [PERSON_NAME] International, [GEOGRAPHIC_DATA], SYD"
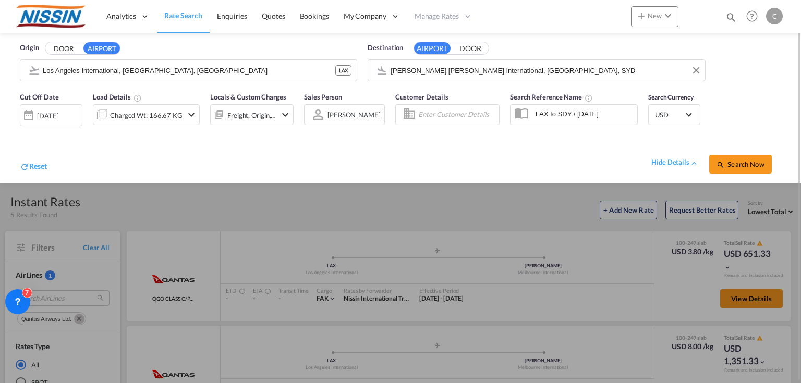
click at [750, 129] on div "Cut Off Date [DATE] [DATE] Load Details Charged Wt: 166.67 KG Locals & Custom C…" at bounding box center [400, 135] width 780 height 96
click at [736, 156] on button "Search Now" at bounding box center [740, 164] width 63 height 19
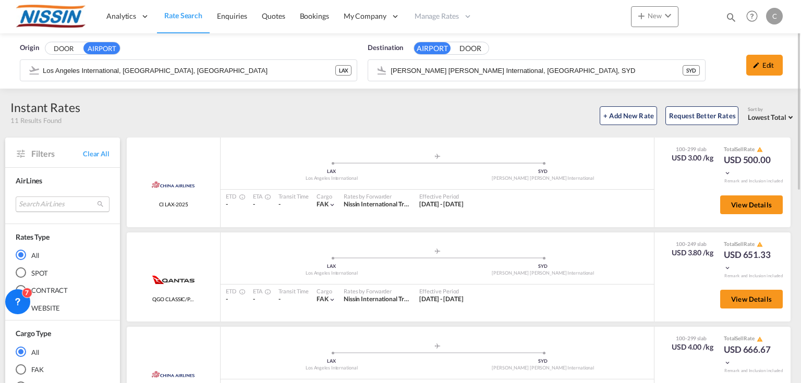
click at [64, 204] on md-select "Search AirLines air express s.a. cma cgm air cargo ddwl logistics fast logistic…" at bounding box center [63, 205] width 94 height 16
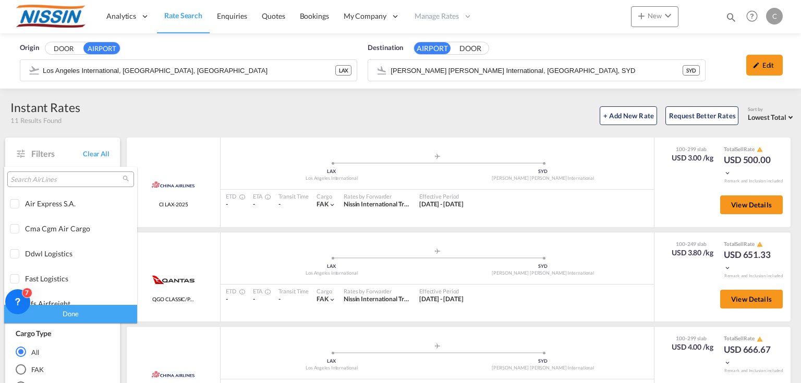
click at [67, 181] on input "search" at bounding box center [66, 179] width 112 height 9
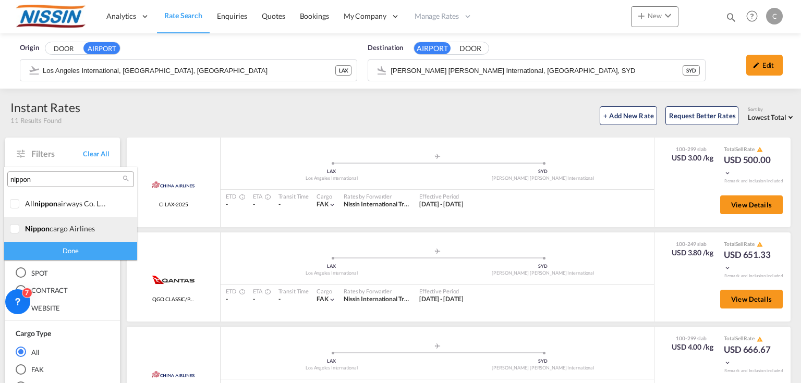
type input "nippon"
click at [44, 231] on span "nippon" at bounding box center [37, 228] width 25 height 9
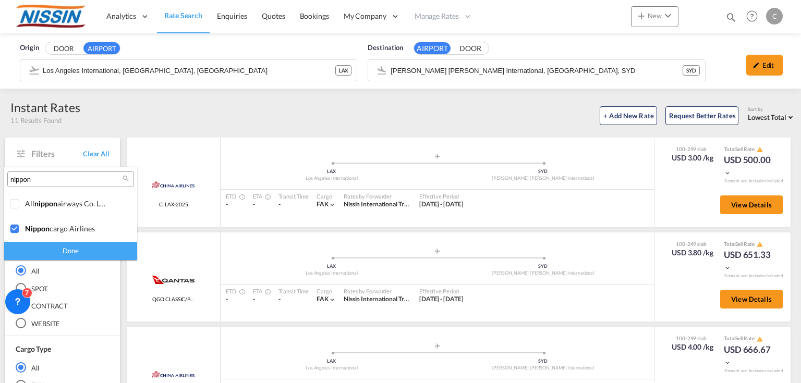
click at [58, 251] on div "Done" at bounding box center [70, 251] width 133 height 18
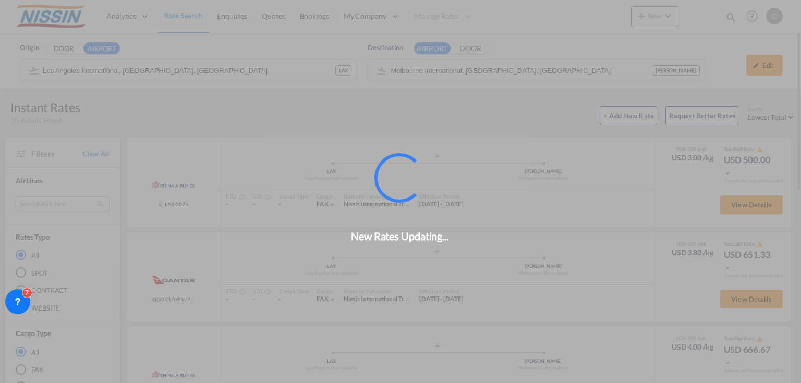
click at [254, 67] on div "New Rates Updating..." at bounding box center [400, 191] width 801 height 383
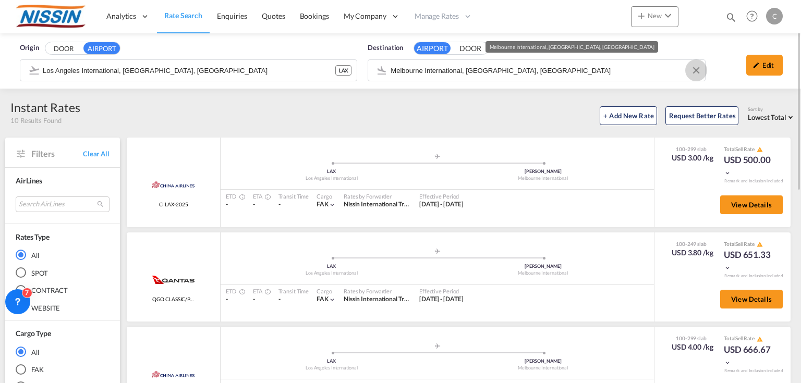
click at [697, 71] on button "Clear Input" at bounding box center [696, 71] width 16 height 16
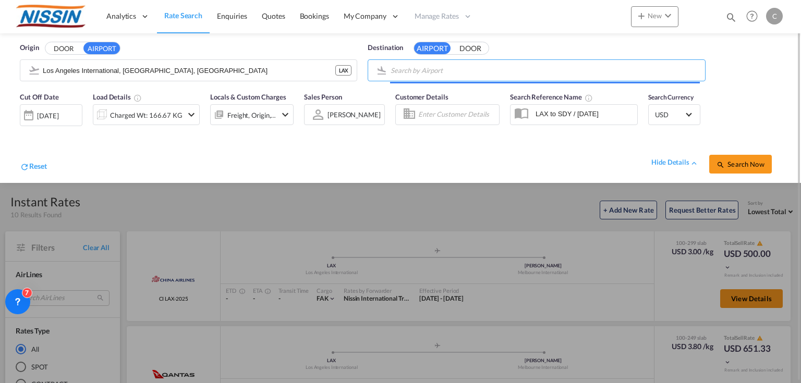
click at [605, 71] on input "Search by Airport" at bounding box center [544, 71] width 309 height 16
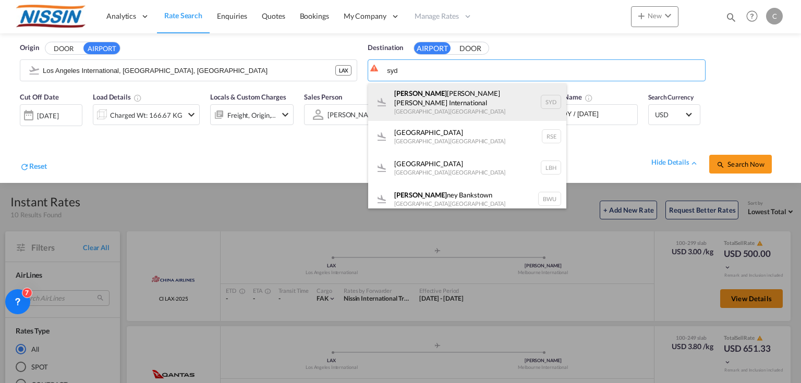
click at [500, 94] on div "[PERSON_NAME] Kingsford [PERSON_NAME] International [GEOGRAPHIC_DATA] , [GEOGRA…" at bounding box center [467, 102] width 198 height 38
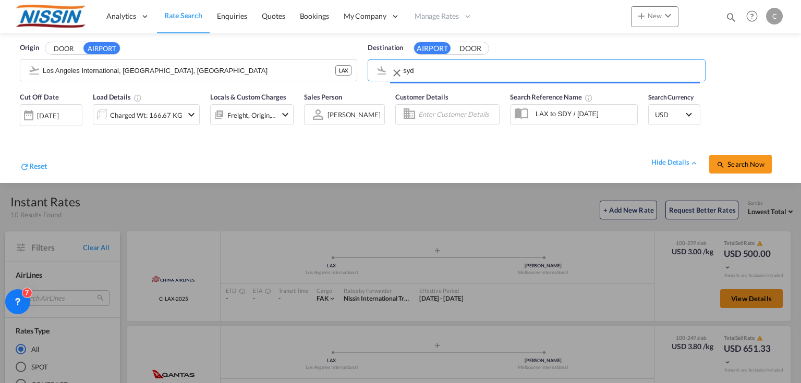
type input "[PERSON_NAME] [PERSON_NAME] International, [GEOGRAPHIC_DATA], SYD"
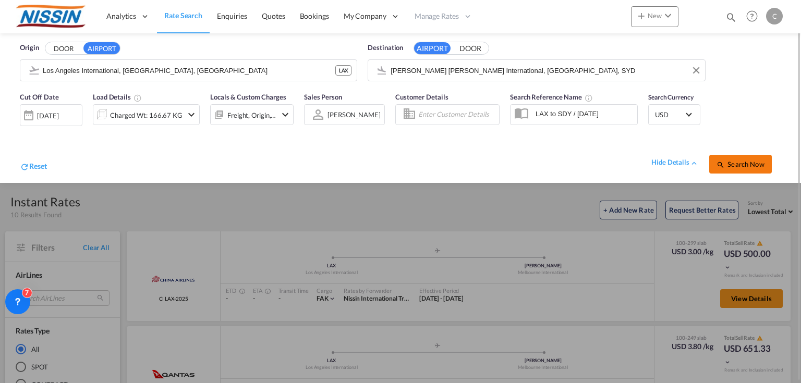
click at [742, 157] on button "Search Now" at bounding box center [740, 164] width 63 height 19
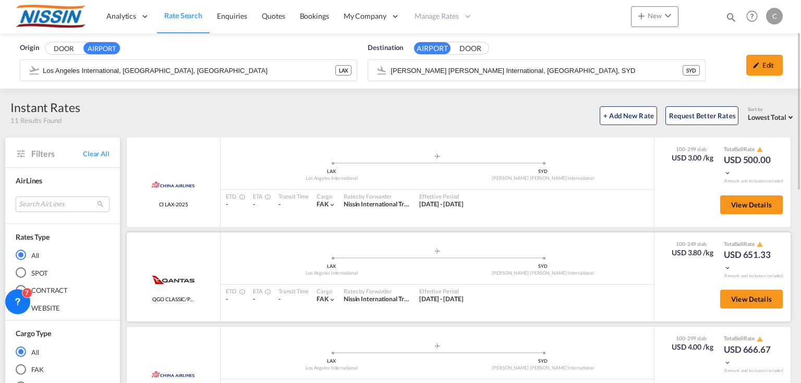
scroll to position [42, 0]
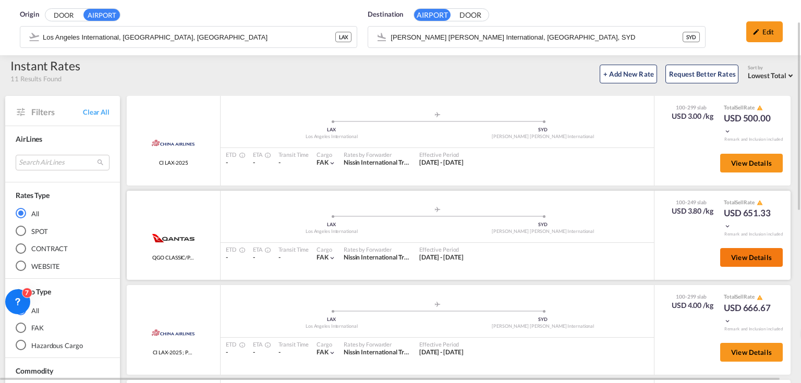
click at [737, 256] on span "View Details" at bounding box center [751, 257] width 41 height 8
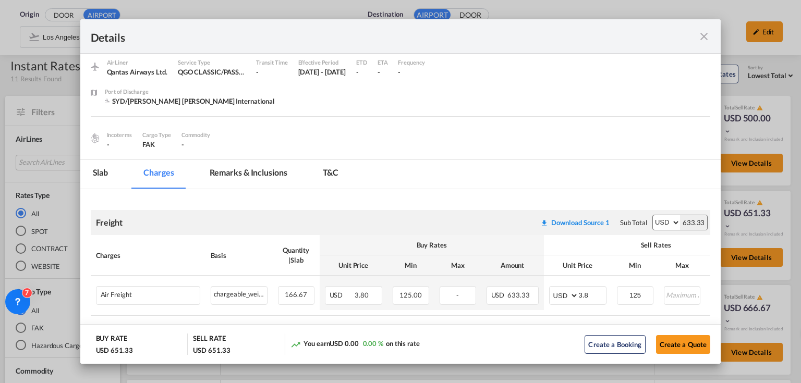
scroll to position [0, 0]
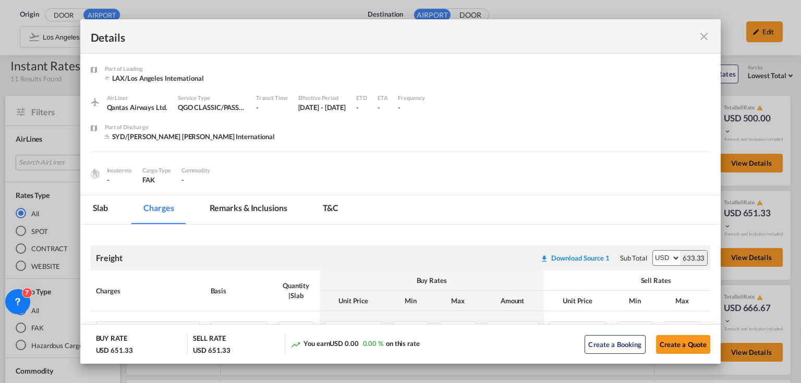
click at [703, 34] on md-icon "icon-close fg-AAA8AD m-0 cursor" at bounding box center [703, 36] width 13 height 13
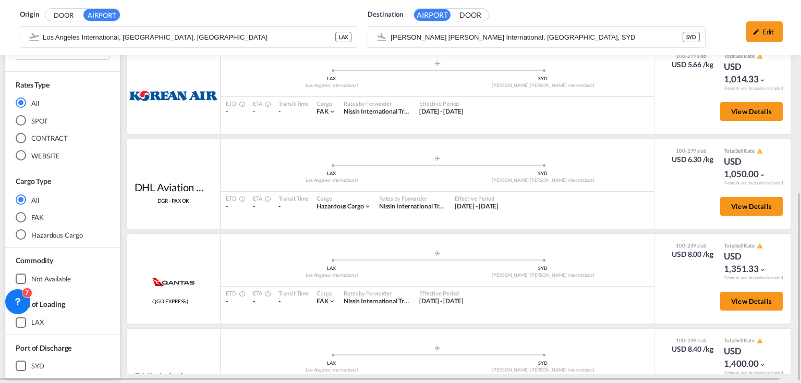
scroll to position [100, 0]
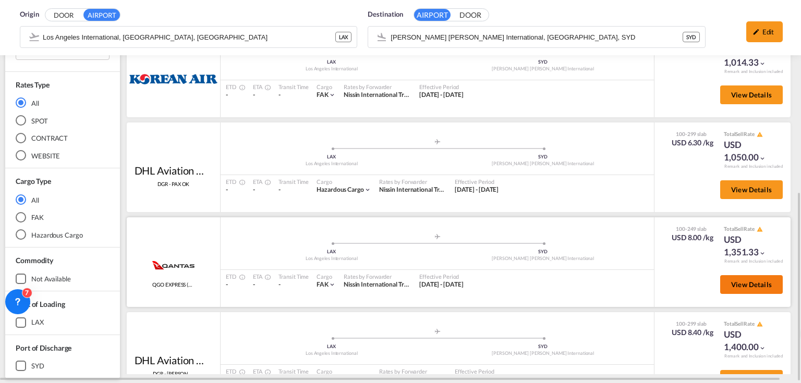
click at [737, 283] on span "View Details" at bounding box center [751, 284] width 41 height 8
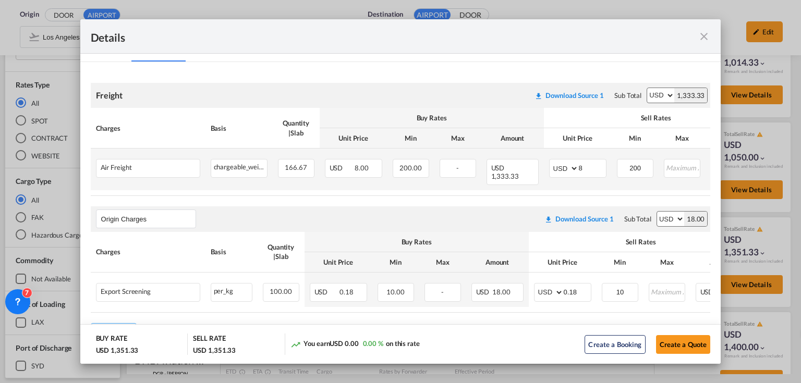
scroll to position [198, 0]
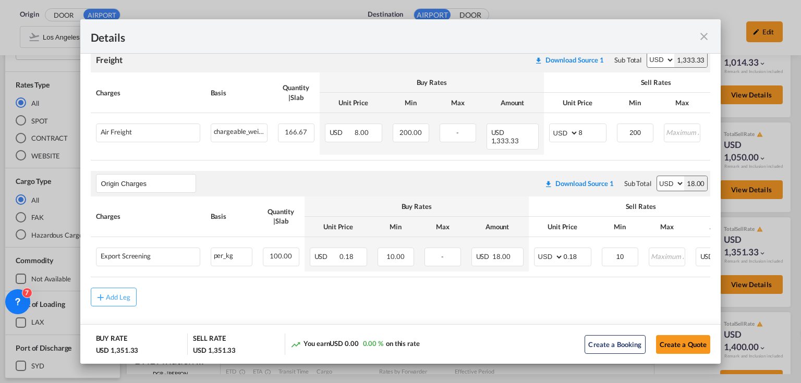
click at [705, 34] on md-icon "icon-close fg-AAA8AD m-0 cursor" at bounding box center [703, 36] width 13 height 13
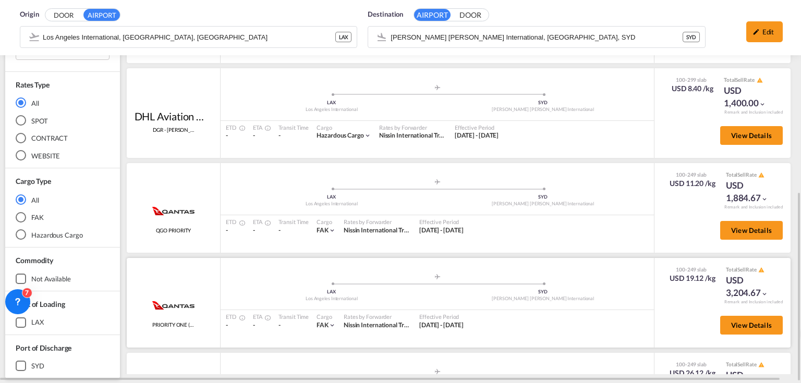
scroll to position [350, 0]
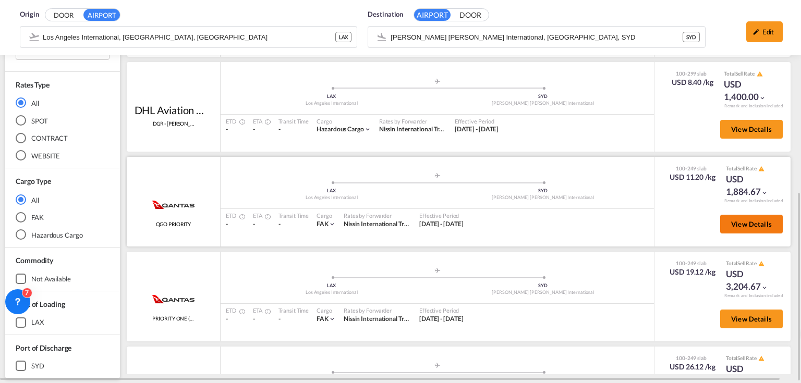
click at [740, 220] on span "View Details" at bounding box center [751, 224] width 41 height 8
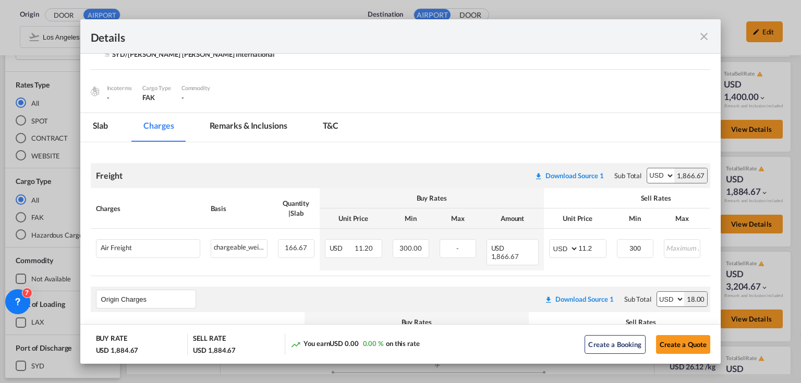
scroll to position [83, 0]
click at [705, 34] on md-icon "icon-close fg-AAA8AD m-0 cursor" at bounding box center [703, 36] width 13 height 13
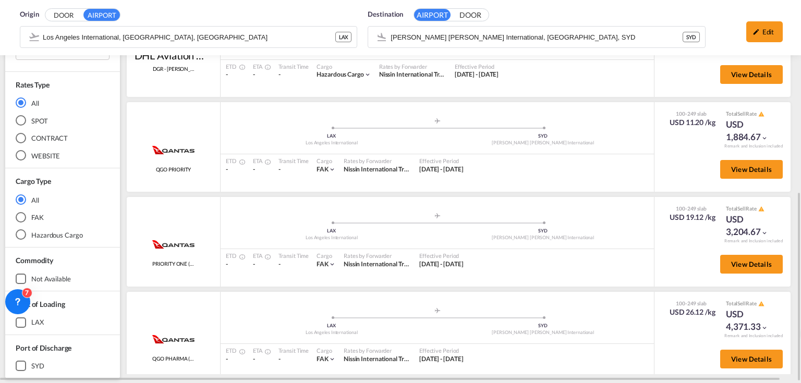
scroll to position [412, 0]
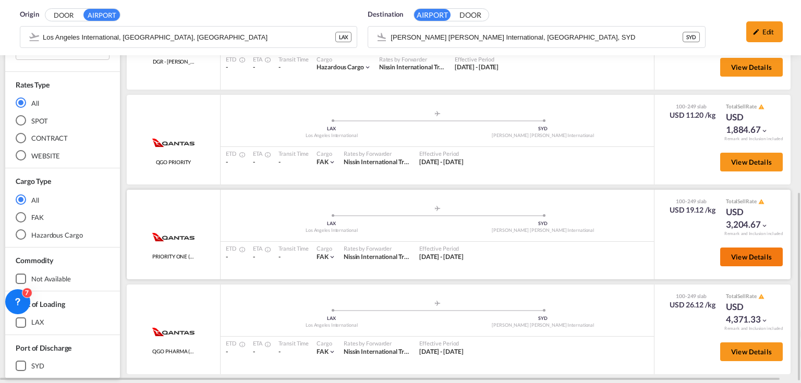
click at [754, 255] on span "View Details" at bounding box center [751, 257] width 41 height 8
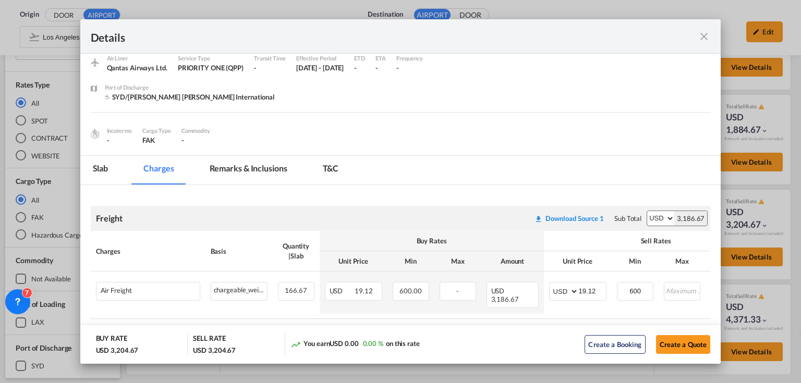
scroll to position [46, 0]
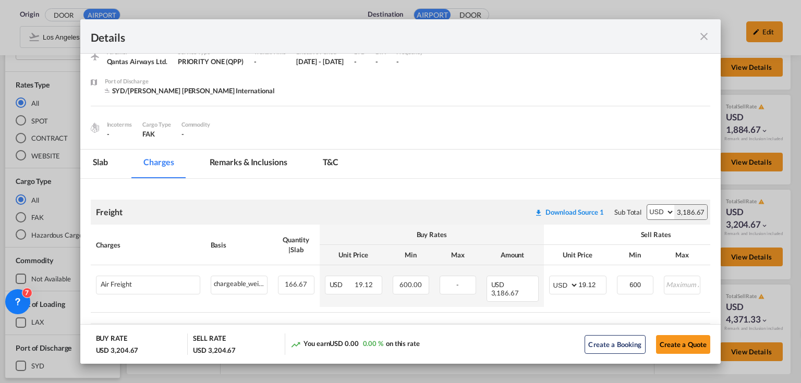
click at [703, 32] on md-icon "icon-close fg-AAA8AD m-0 cursor" at bounding box center [703, 36] width 13 height 13
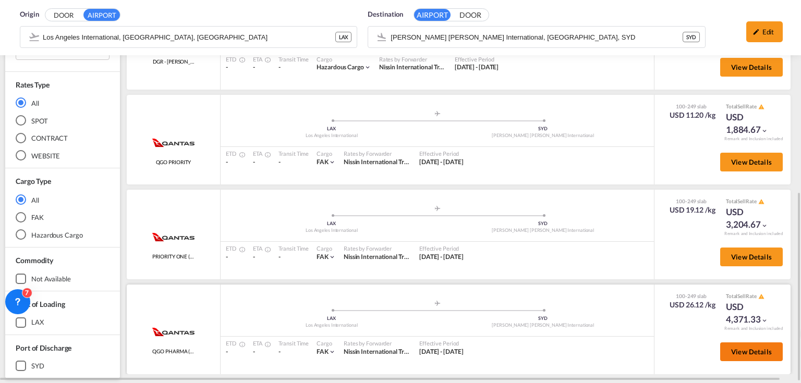
click at [741, 348] on span "View Details" at bounding box center [751, 352] width 41 height 8
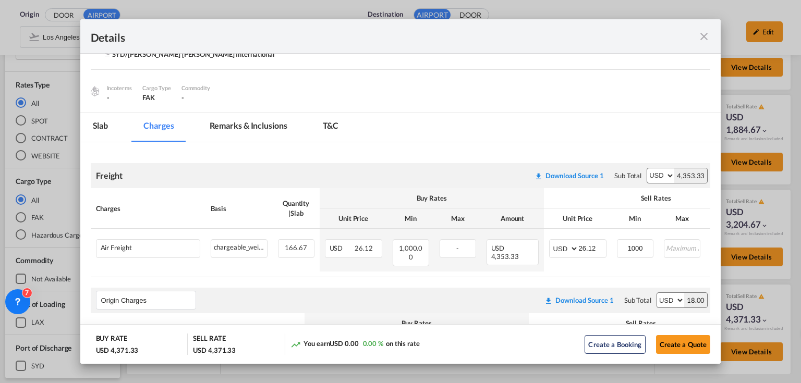
scroll to position [83, 0]
drag, startPoint x: 707, startPoint y: 38, endPoint x: 703, endPoint y: 10, distance: 27.9
click at [707, 35] on md-icon "icon-close fg-AAA8AD m-0 cursor" at bounding box center [703, 36] width 13 height 13
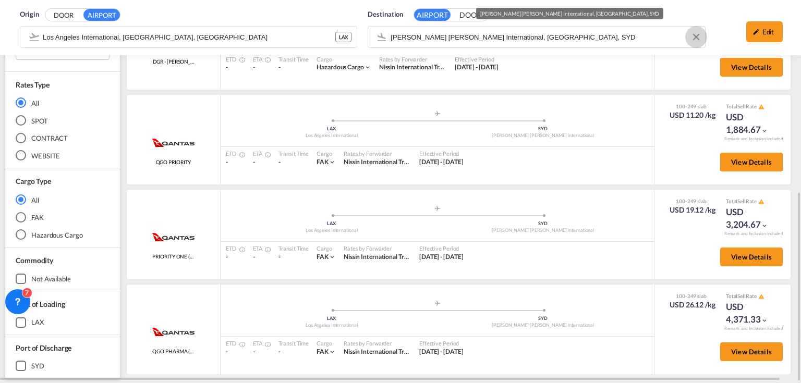
click at [698, 35] on button "Clear Input" at bounding box center [696, 37] width 16 height 16
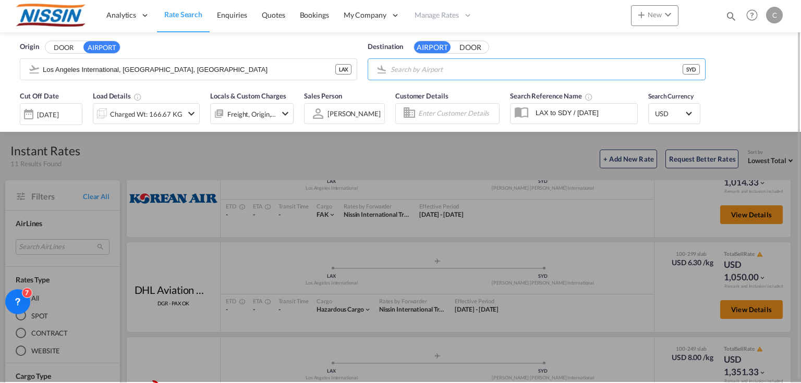
scroll to position [0, 0]
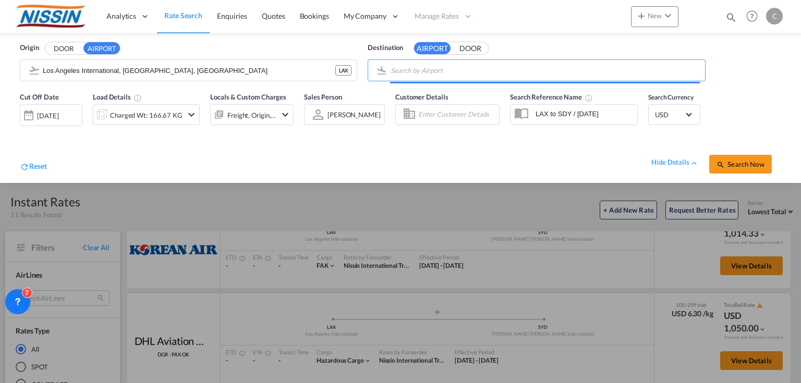
click at [525, 69] on input "Search by Airport" at bounding box center [544, 71] width 309 height 16
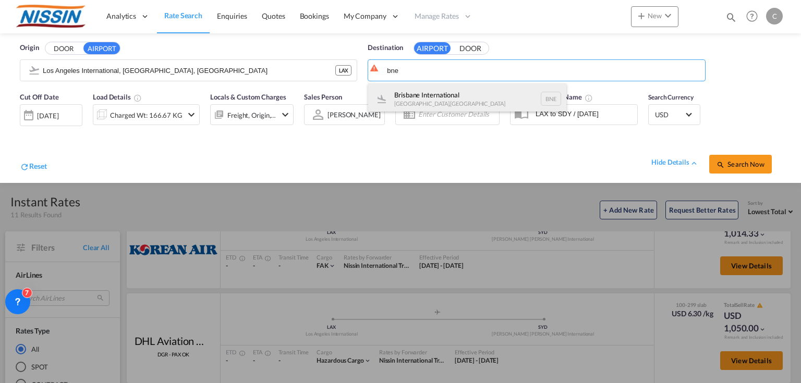
click at [430, 90] on div "Brisbane International [GEOGRAPHIC_DATA] , [GEOGRAPHIC_DATA] BNE" at bounding box center [467, 98] width 198 height 31
type input "Brisbane International, [GEOGRAPHIC_DATA], [GEOGRAPHIC_DATA]"
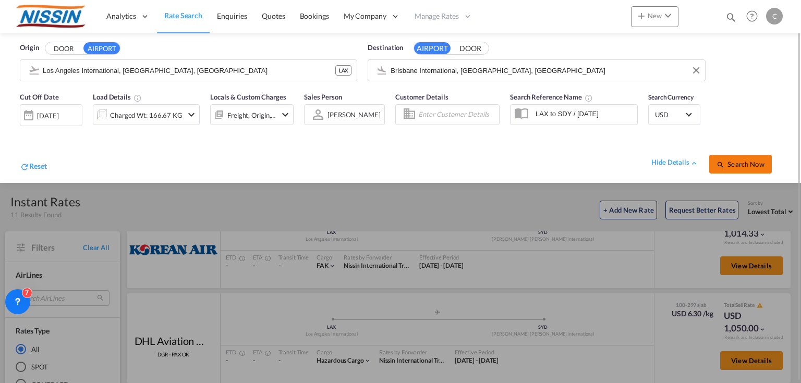
click at [742, 165] on span "Search Now" at bounding box center [739, 164] width 47 height 8
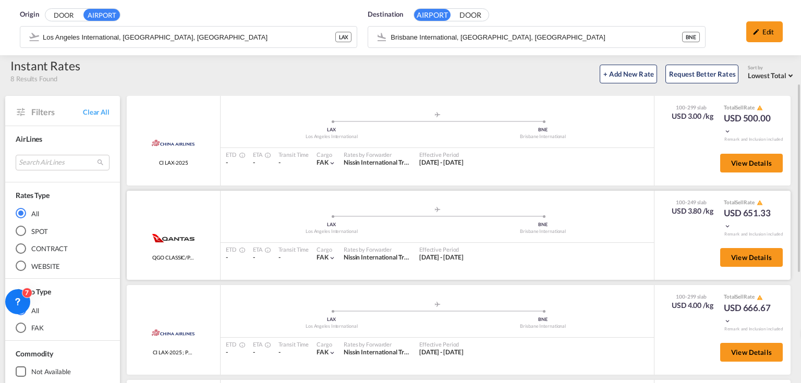
scroll to position [83, 0]
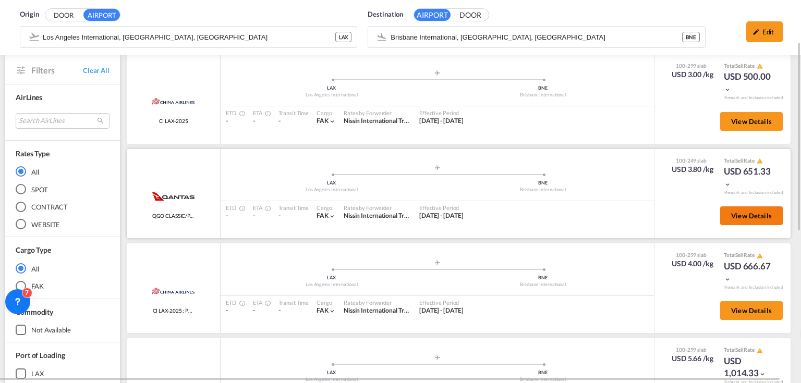
click at [755, 216] on span "View Details" at bounding box center [751, 216] width 41 height 8
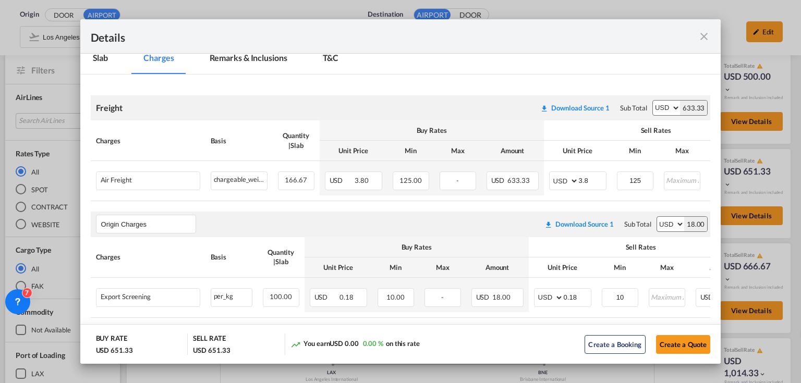
scroll to position [198, 0]
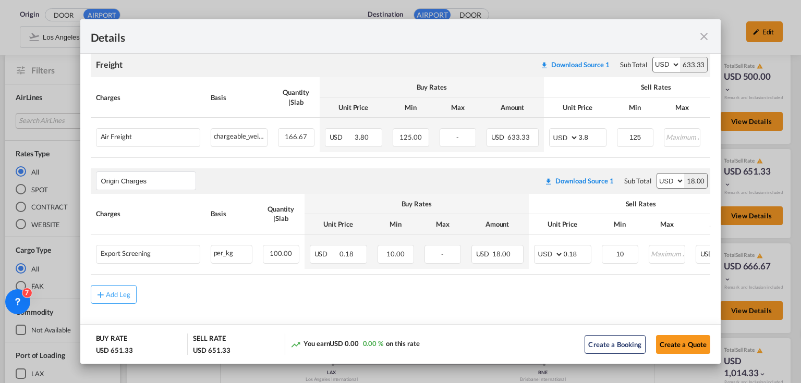
click at [705, 35] on md-icon "icon-close fg-AAA8AD m-0 cursor" at bounding box center [703, 36] width 13 height 13
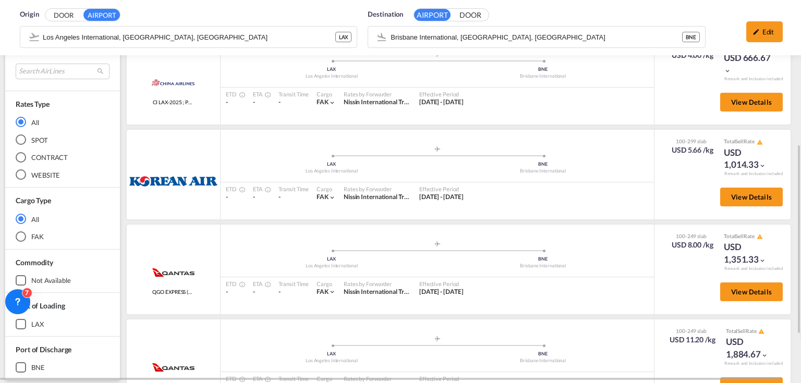
scroll to position [375, 0]
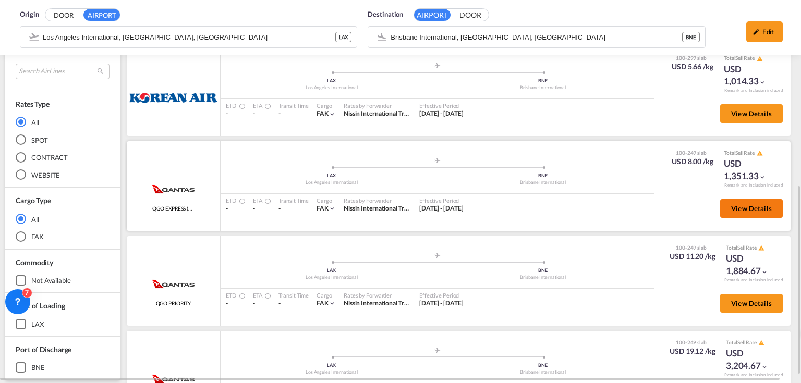
click at [749, 210] on span "View Details" at bounding box center [751, 208] width 41 height 8
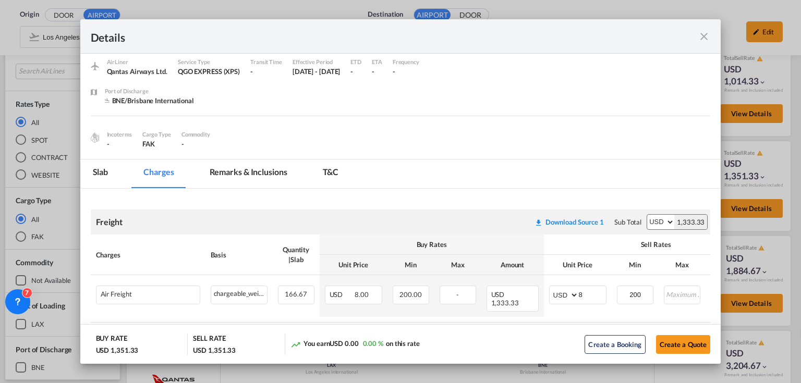
scroll to position [83, 0]
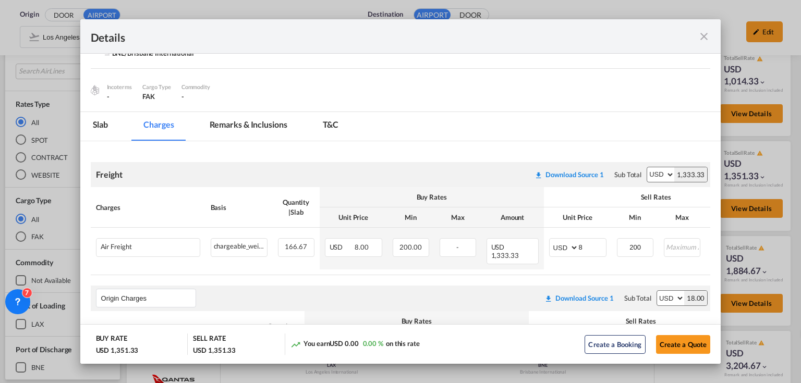
click at [699, 38] on md-icon "icon-close fg-AAA8AD m-0 cursor" at bounding box center [703, 36] width 13 height 13
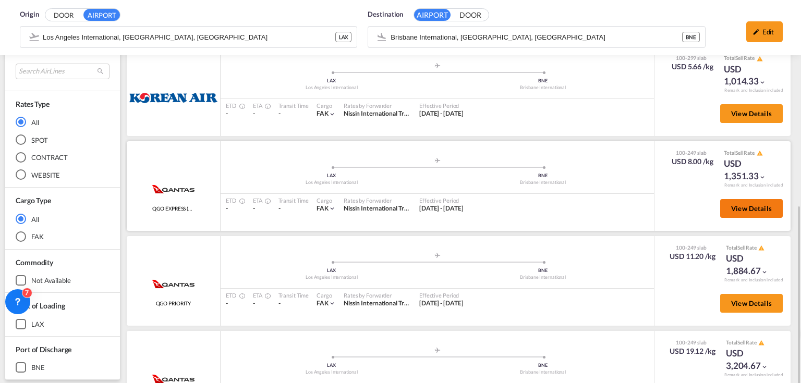
scroll to position [389, 0]
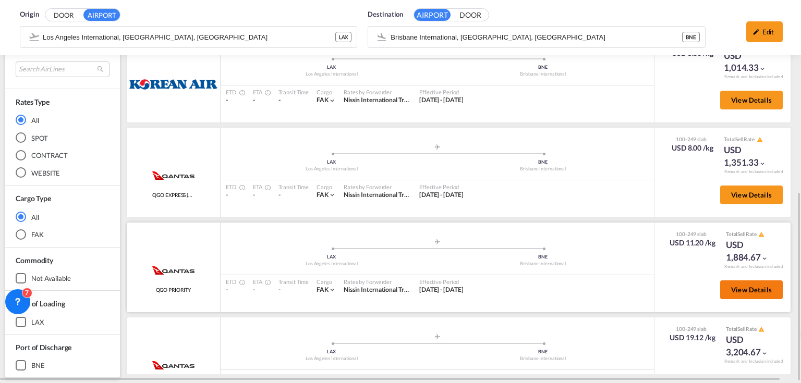
click at [751, 288] on span "View Details" at bounding box center [751, 290] width 41 height 8
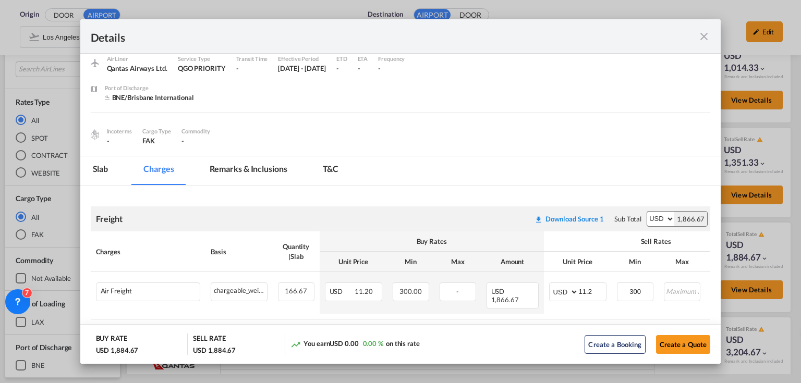
scroll to position [83, 0]
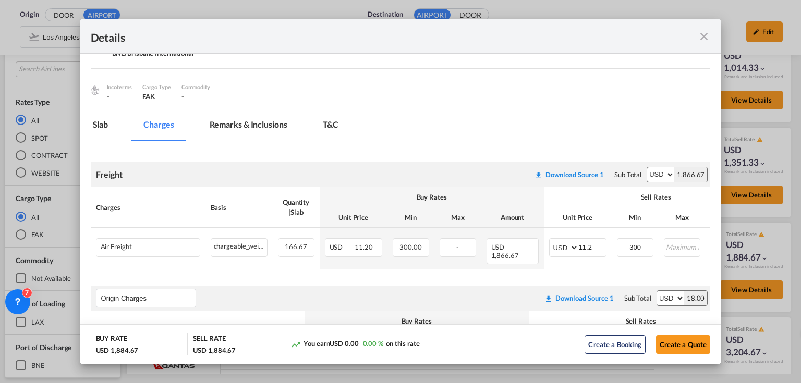
click at [701, 38] on md-icon "icon-close fg-AAA8AD m-0 cursor" at bounding box center [703, 36] width 13 height 13
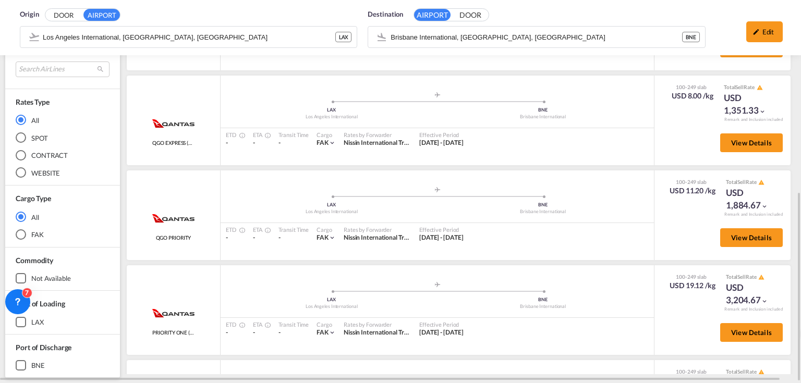
scroll to position [63, 0]
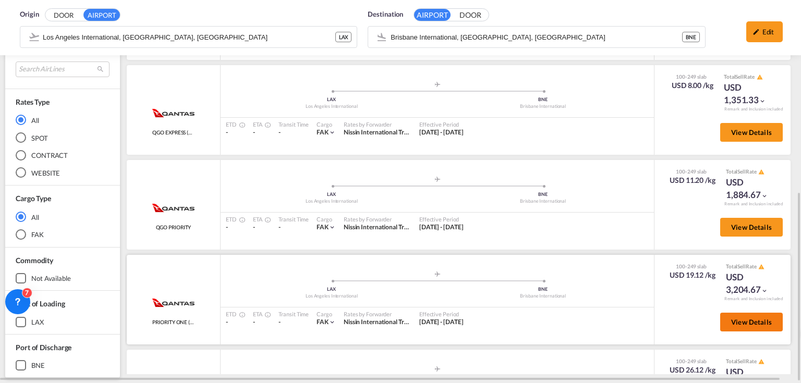
click at [738, 320] on span "View Details" at bounding box center [751, 322] width 41 height 8
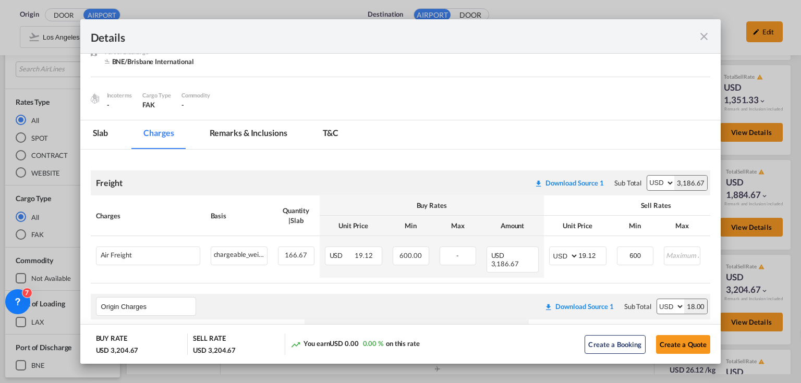
scroll to position [83, 0]
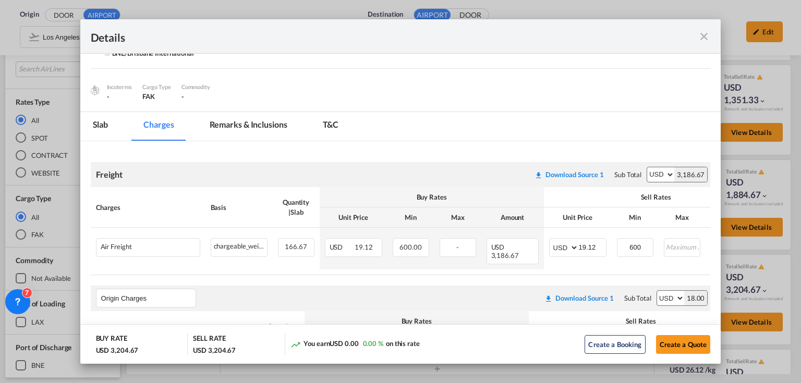
click at [705, 34] on md-icon "icon-close fg-AAA8AD m-0 cursor" at bounding box center [703, 36] width 13 height 13
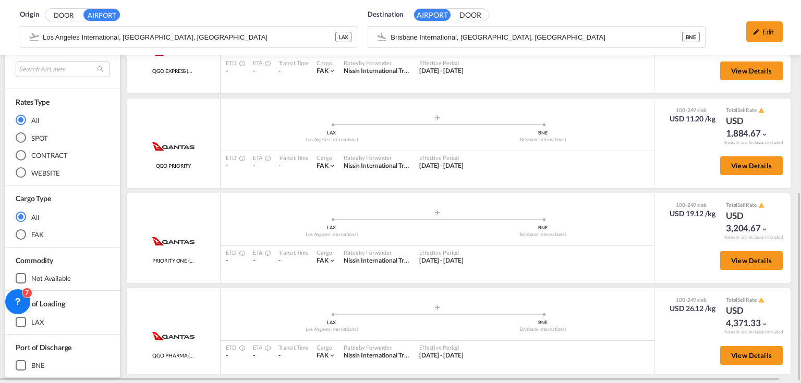
scroll to position [129, 0]
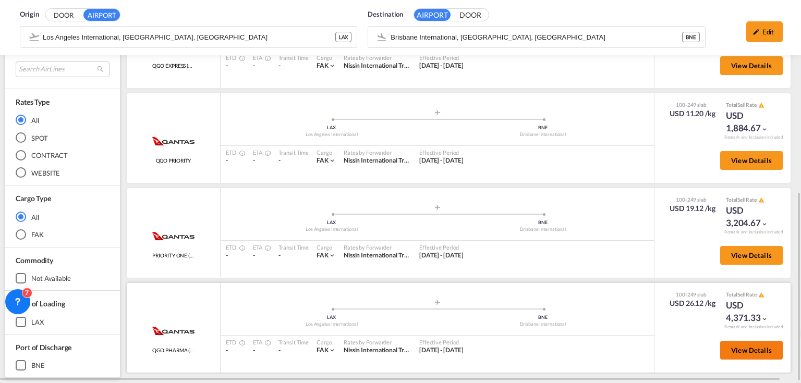
click at [732, 349] on span "View Details" at bounding box center [751, 350] width 41 height 8
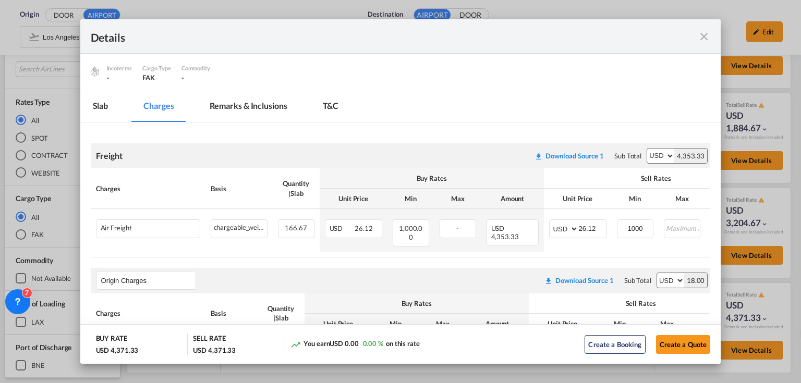
scroll to position [125, 0]
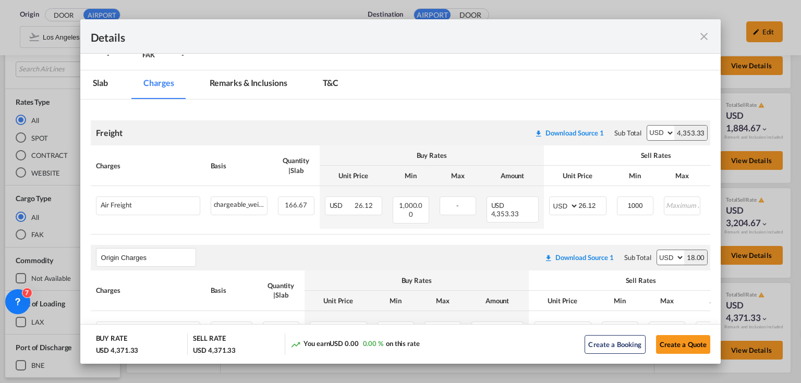
click at [707, 39] on md-icon "icon-close fg-AAA8AD m-0 cursor" at bounding box center [703, 36] width 13 height 13
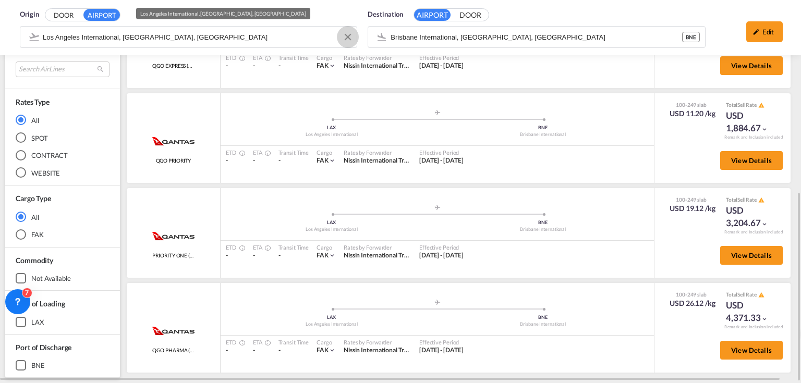
click at [350, 34] on button "Clear Input" at bounding box center [348, 37] width 16 height 16
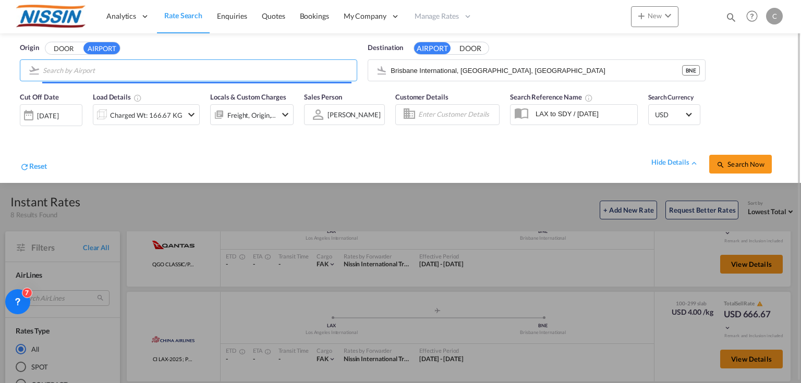
click at [187, 70] on input "Search by Airport" at bounding box center [197, 71] width 309 height 16
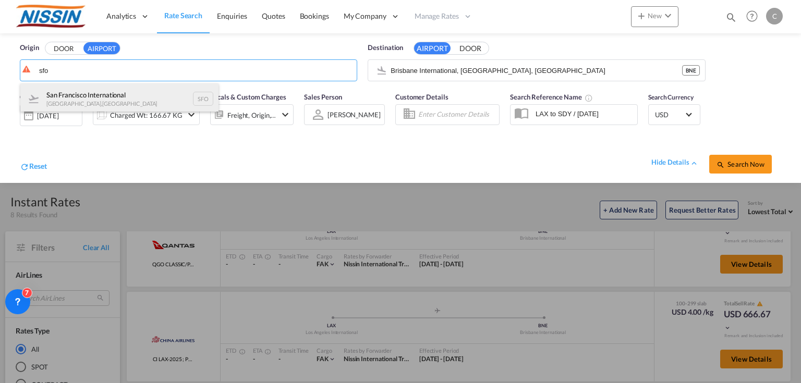
click at [125, 89] on div "San Francisco International [GEOGRAPHIC_DATA] , [GEOGRAPHIC_DATA] SFO" at bounding box center [119, 98] width 198 height 31
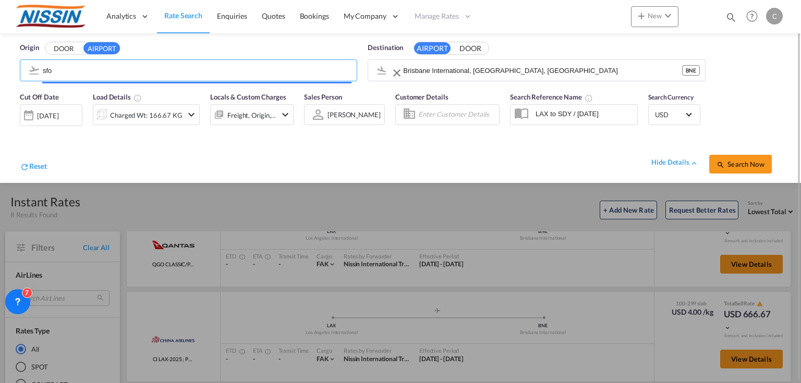
type input "San Francisco International, [GEOGRAPHIC_DATA], [GEOGRAPHIC_DATA]"
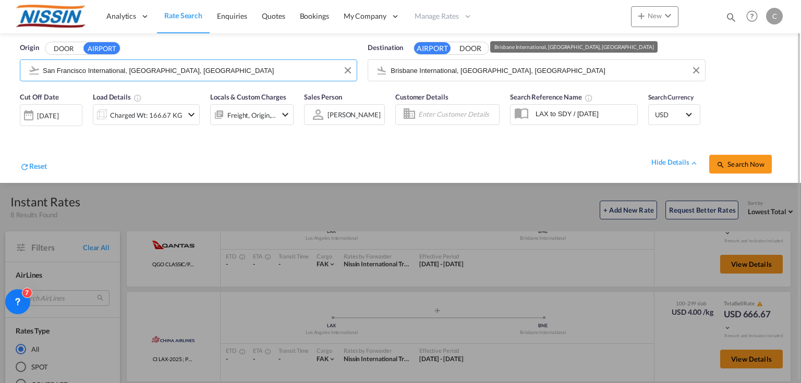
click at [542, 75] on input "Brisbane International, [GEOGRAPHIC_DATA], [GEOGRAPHIC_DATA]" at bounding box center [544, 71] width 309 height 16
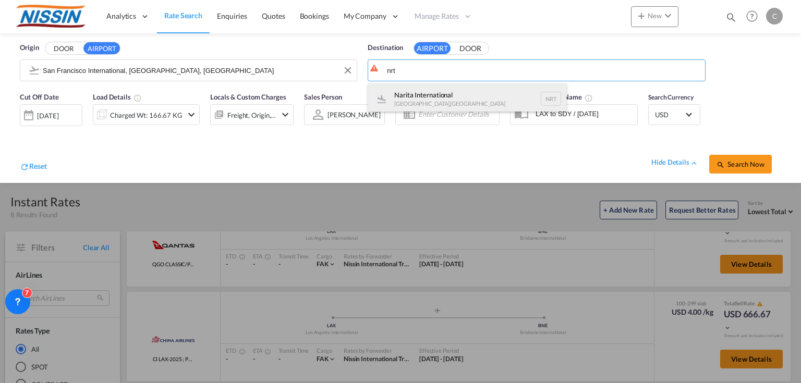
click at [461, 97] on div "Narita International [GEOGRAPHIC_DATA] , [GEOGRAPHIC_DATA] NRT" at bounding box center [467, 98] width 198 height 31
type input "Narita International, [GEOGRAPHIC_DATA], NRT"
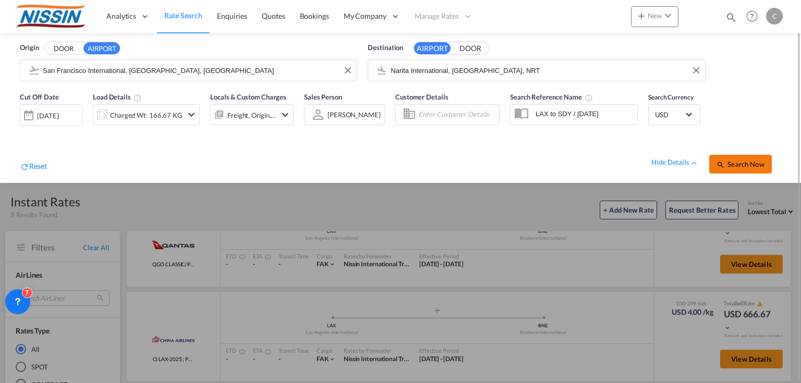
click at [748, 158] on button "Search Now" at bounding box center [740, 164] width 63 height 19
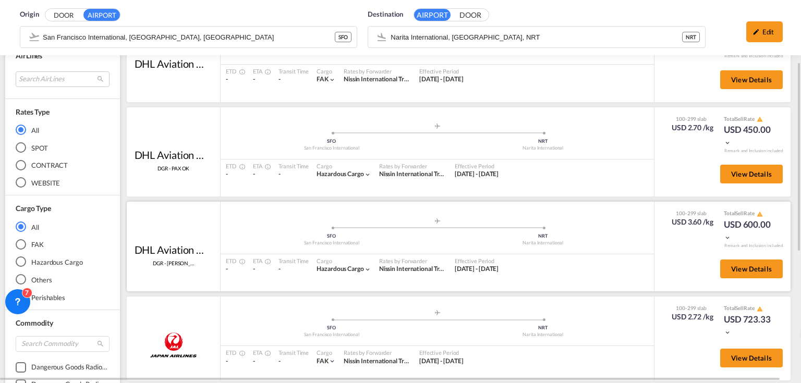
scroll to position [167, 0]
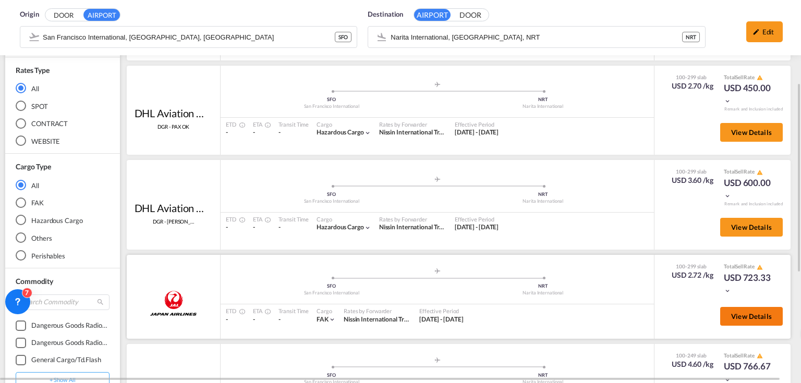
click at [742, 315] on span "View Details" at bounding box center [751, 316] width 41 height 8
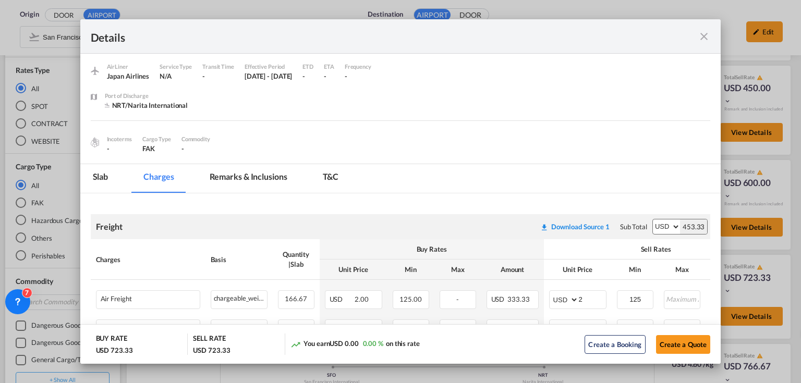
scroll to position [0, 0]
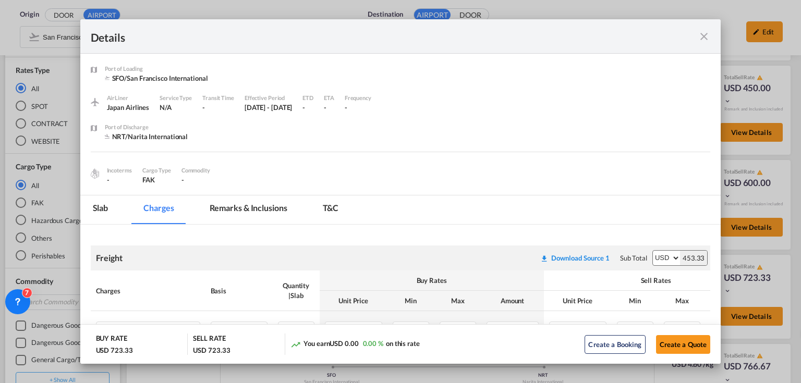
drag, startPoint x: 704, startPoint y: 35, endPoint x: 694, endPoint y: 36, distance: 9.4
click at [703, 34] on md-icon "icon-close fg-AAA8AD m-0 cursor" at bounding box center [703, 36] width 13 height 13
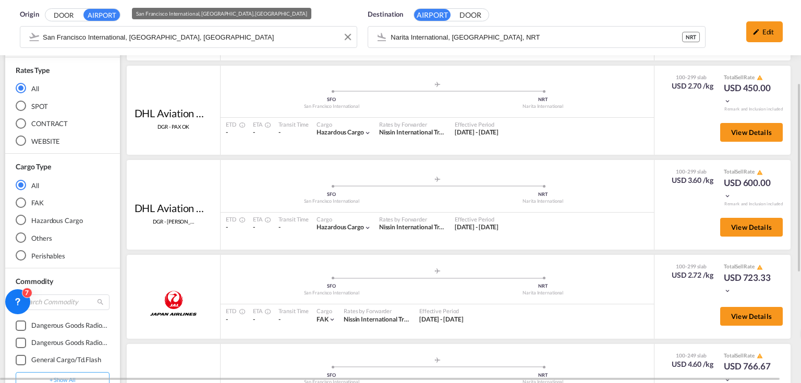
click at [246, 38] on div "Origin DOOR AIRPORT [GEOGRAPHIC_DATA], [GEOGRAPHIC_DATA], [GEOGRAPHIC_DATA]" at bounding box center [189, 29] width 348 height 51
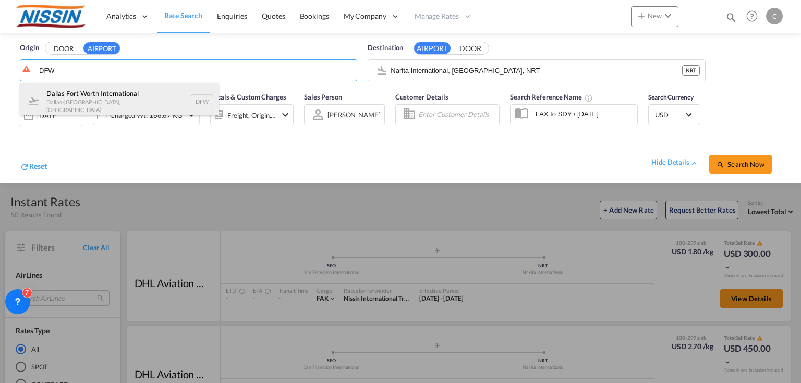
click at [89, 96] on div "Dallas Fort Worth International [GEOGRAPHIC_DATA]-[GEOGRAPHIC_DATA] , [GEOGRAPH…" at bounding box center [119, 101] width 198 height 36
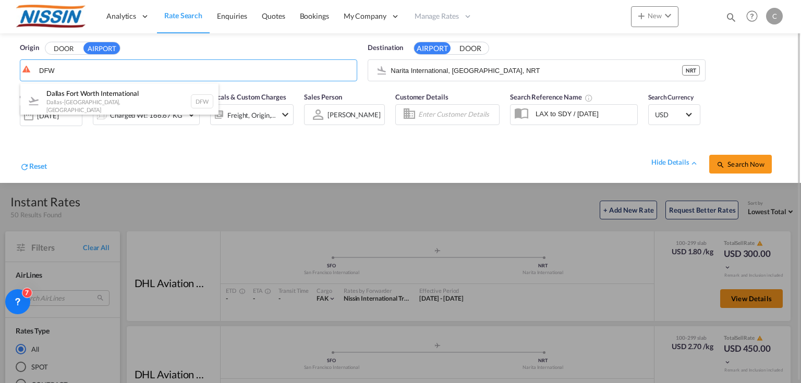
type input "[GEOGRAPHIC_DATA], [GEOGRAPHIC_DATA], [GEOGRAPHIC_DATA]"
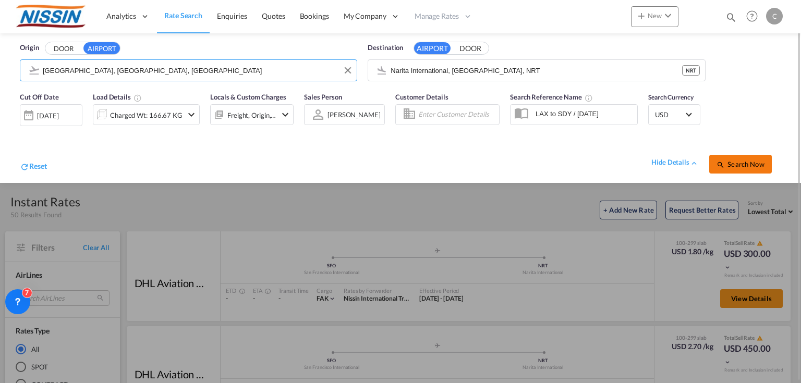
click at [763, 161] on span "Search Now" at bounding box center [739, 164] width 47 height 8
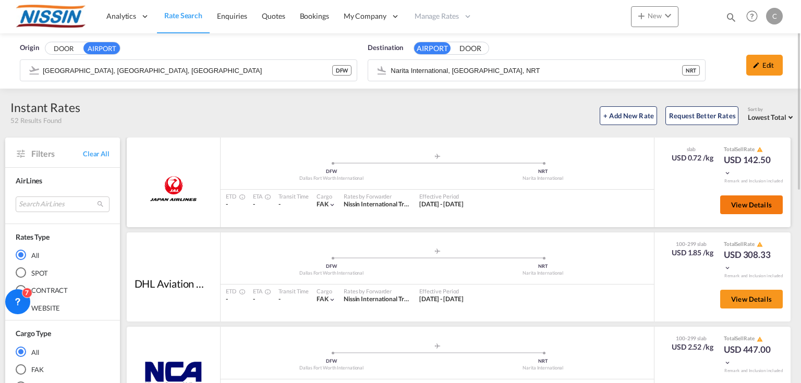
click at [761, 210] on button "View Details" at bounding box center [751, 204] width 63 height 19
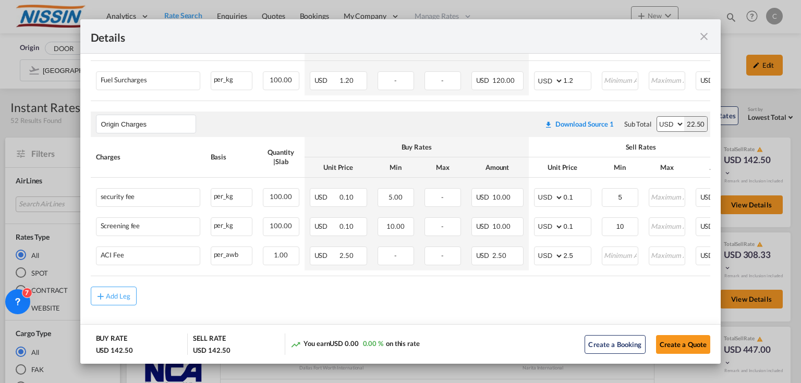
scroll to position [256, 0]
click at [704, 32] on md-icon "icon-close fg-AAA8AD m-0 cursor" at bounding box center [703, 36] width 13 height 13
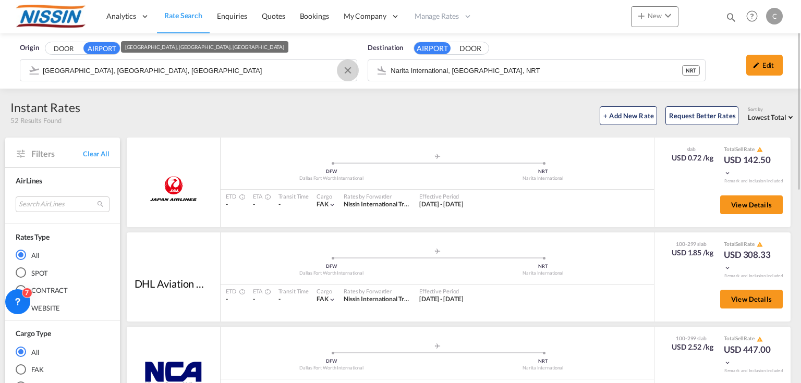
click at [348, 71] on button "Clear Input" at bounding box center [348, 71] width 16 height 16
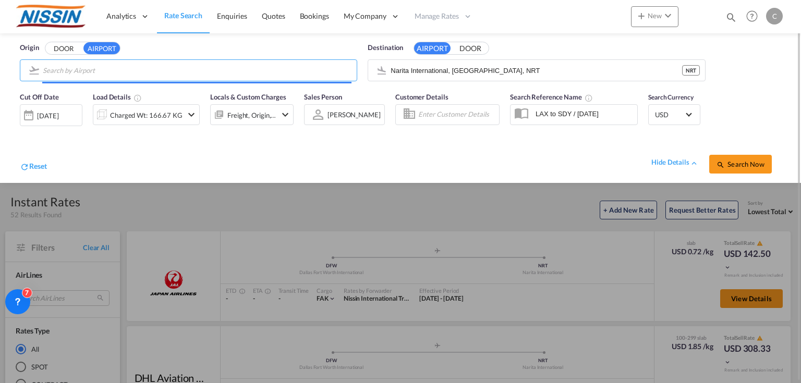
click at [266, 70] on input "Search by Airport" at bounding box center [197, 71] width 309 height 16
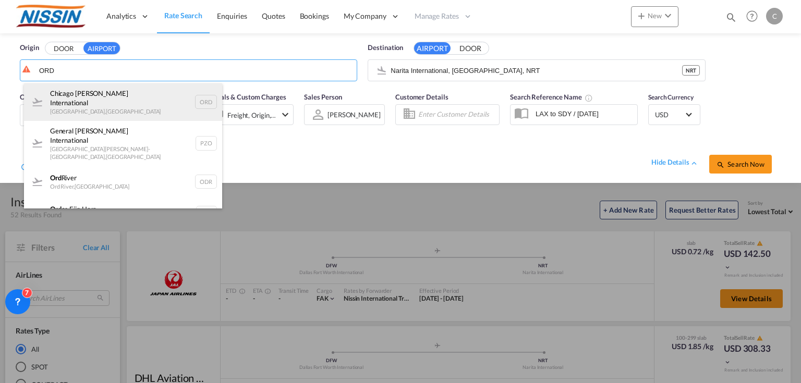
click at [151, 97] on div "Chicago [PERSON_NAME] International [GEOGRAPHIC_DATA] , [GEOGRAPHIC_DATA] ORD" at bounding box center [123, 102] width 198 height 38
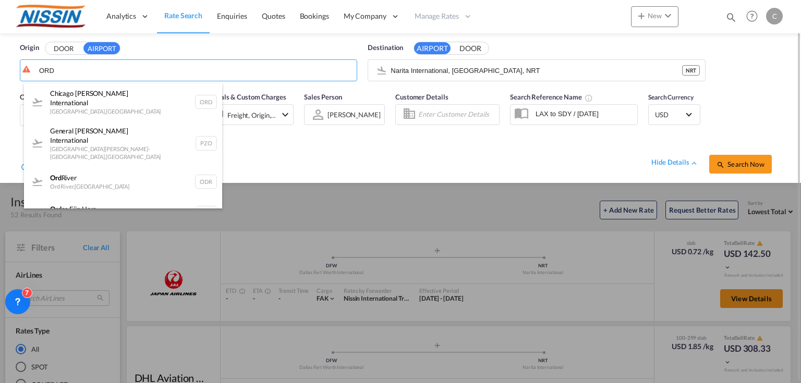
type input "Chicago [PERSON_NAME] International, [GEOGRAPHIC_DATA], [GEOGRAPHIC_DATA]"
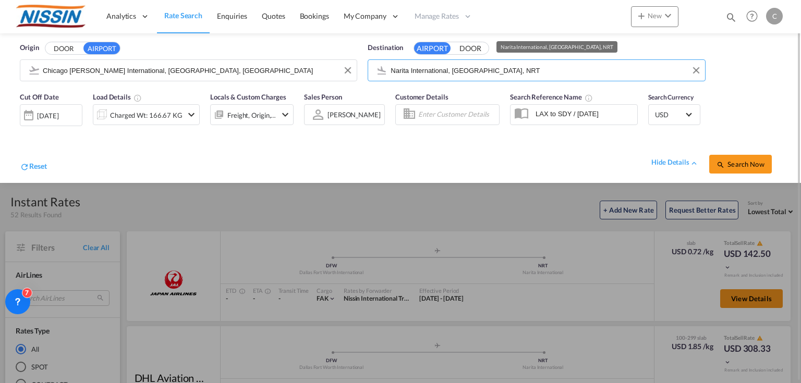
click at [532, 72] on input "Narita International, [GEOGRAPHIC_DATA], NRT" at bounding box center [544, 71] width 309 height 16
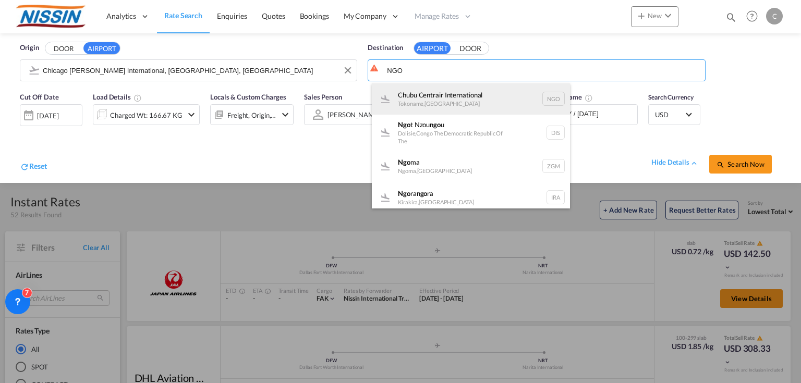
click at [467, 102] on div "Chubu Centrair International Tokoname , [GEOGRAPHIC_DATA] NGO" at bounding box center [471, 98] width 198 height 31
type input "Chubu Centrair International, Tokoname, NGO"
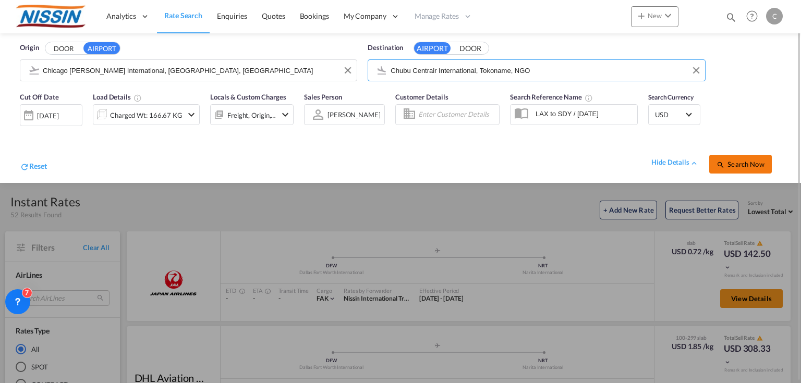
click at [734, 164] on span "Search Now" at bounding box center [739, 164] width 47 height 8
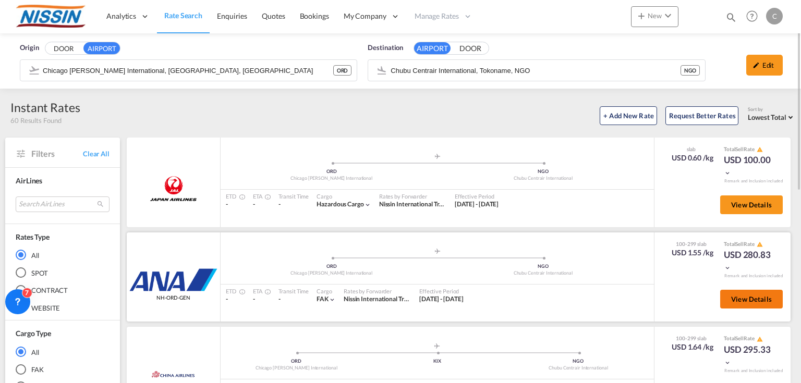
click at [768, 299] on button "View Details" at bounding box center [751, 299] width 63 height 19
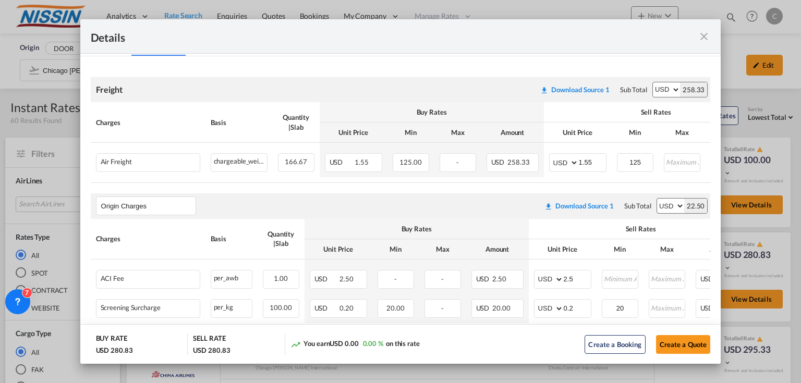
scroll to position [209, 0]
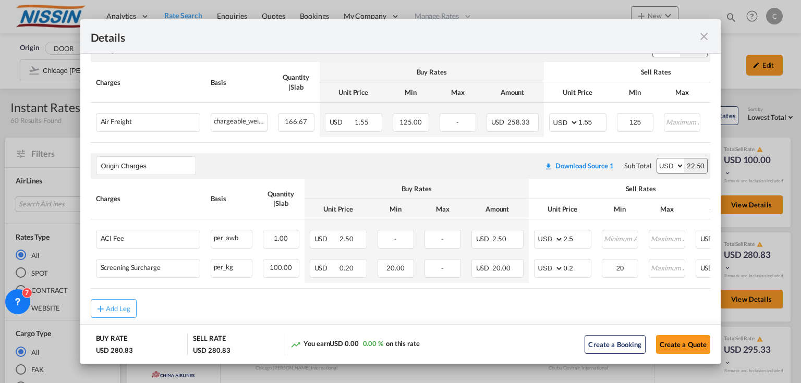
click at [703, 38] on md-icon "icon-close fg-AAA8AD m-0 cursor" at bounding box center [703, 36] width 13 height 13
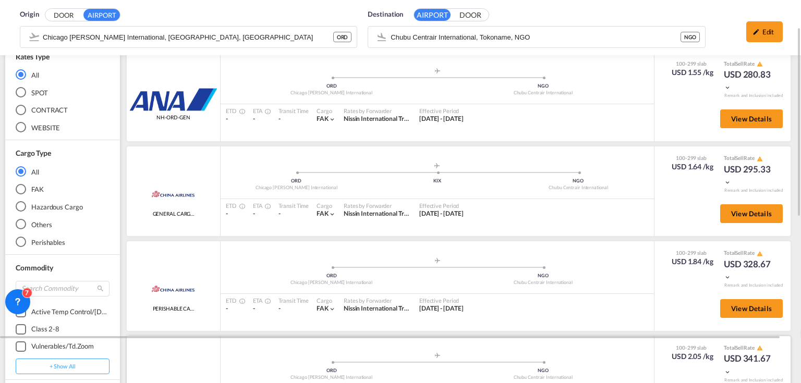
scroll to position [139, 0]
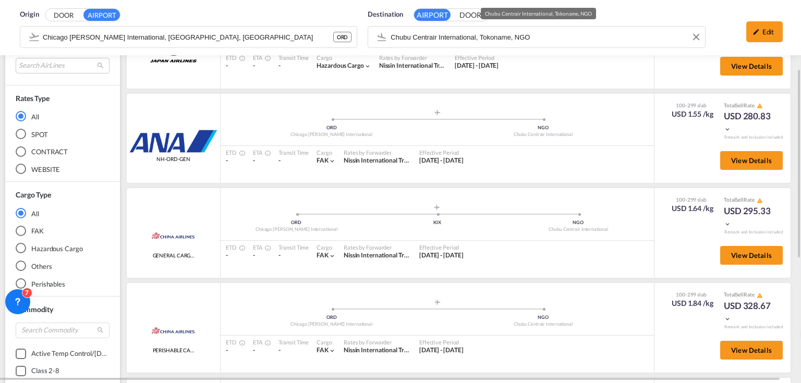
click at [572, 39] on body "Analytics Reports Dashboard Rate Search Enquiries Quotes Bookings" at bounding box center [400, 191] width 801 height 383
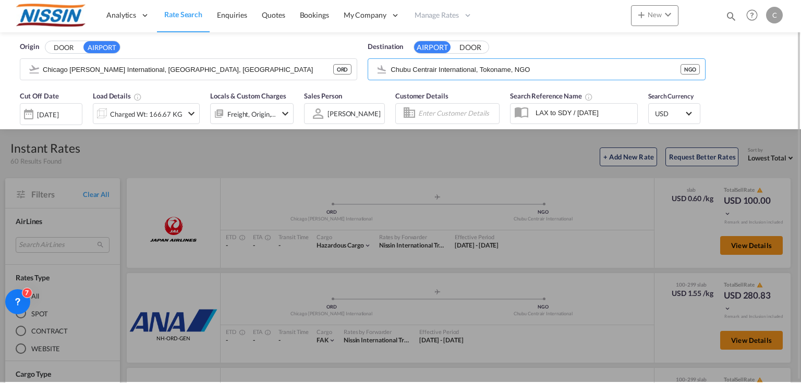
scroll to position [0, 0]
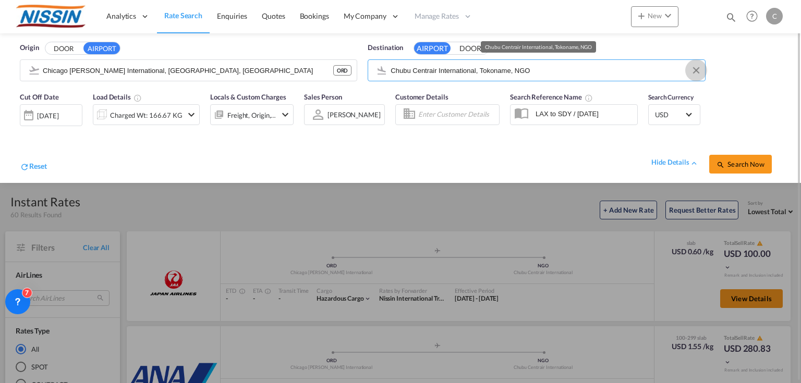
click at [695, 73] on button "Clear Input" at bounding box center [696, 71] width 16 height 16
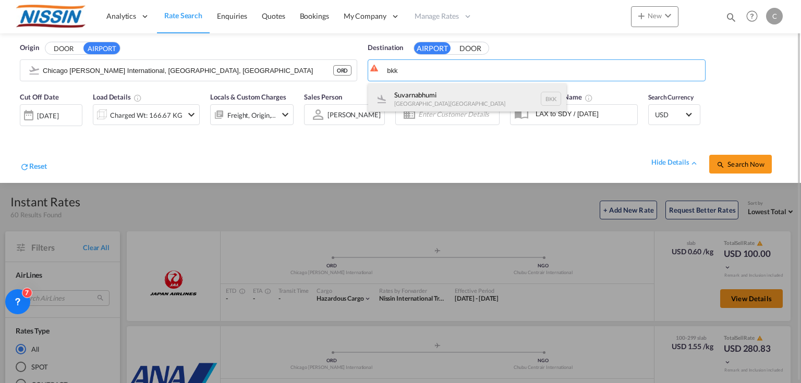
click at [443, 96] on div "Suvarnabhumi [GEOGRAPHIC_DATA] , [GEOGRAPHIC_DATA] BKK" at bounding box center [467, 98] width 198 height 31
type input "Suvarnabhumi, [GEOGRAPHIC_DATA], BKK"
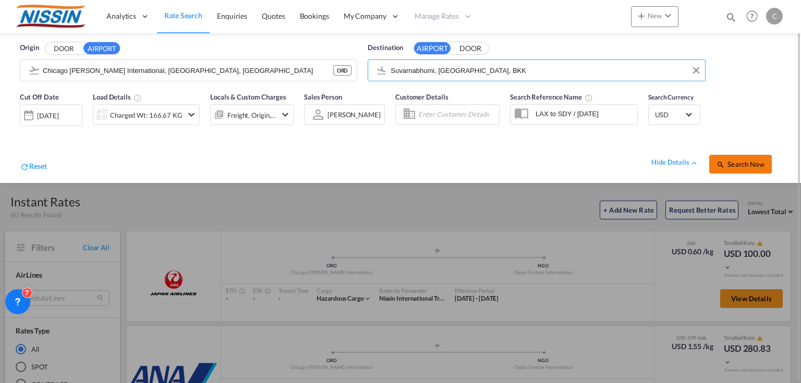
click at [759, 161] on span "Search Now" at bounding box center [739, 164] width 47 height 8
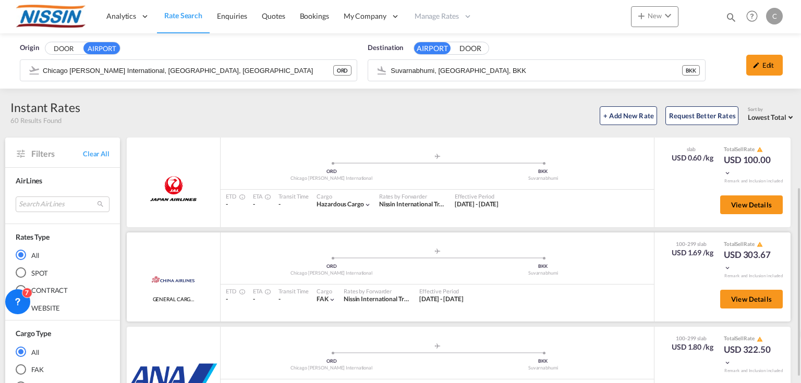
scroll to position [125, 0]
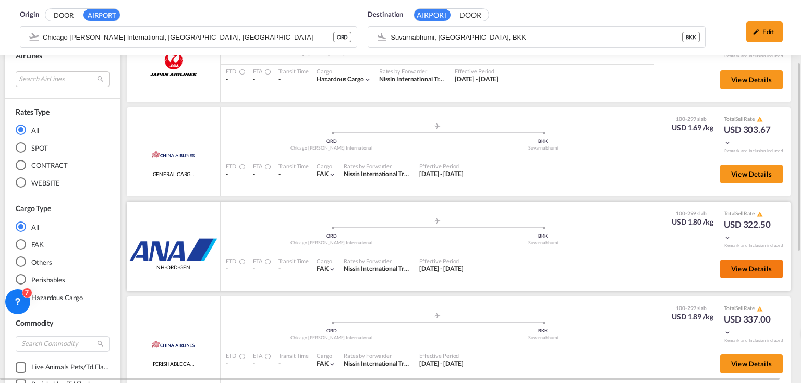
click at [742, 271] on span "View Details" at bounding box center [751, 269] width 41 height 8
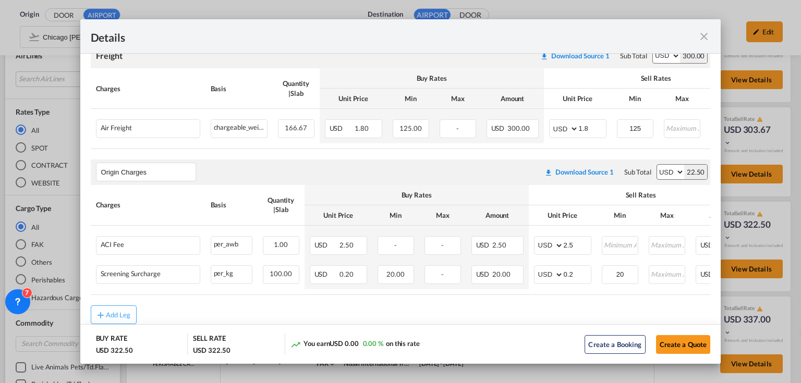
scroll to position [209, 0]
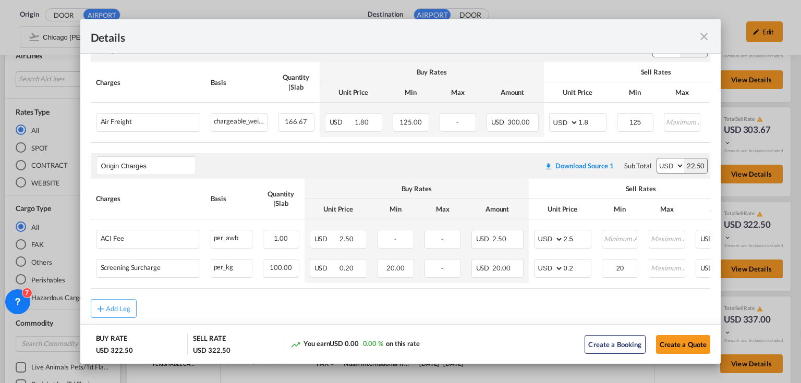
click at [708, 36] on md-icon "icon-close fg-AAA8AD m-0 cursor" at bounding box center [703, 36] width 13 height 13
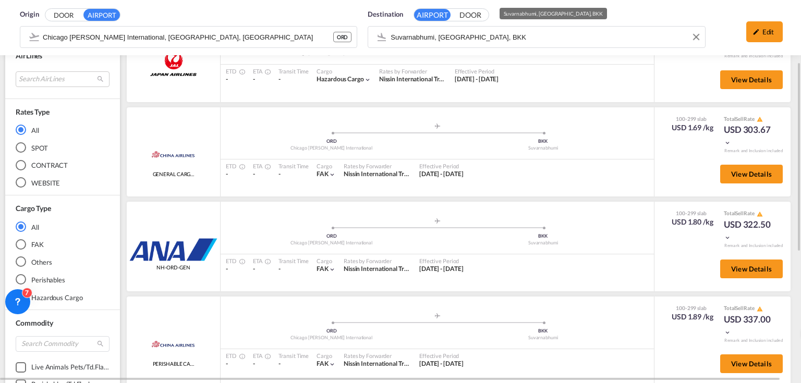
click at [540, 37] on div "Origin DOOR AIRPORT Chicago [PERSON_NAME] International, [GEOGRAPHIC_DATA], ORD…" at bounding box center [400, 27] width 780 height 55
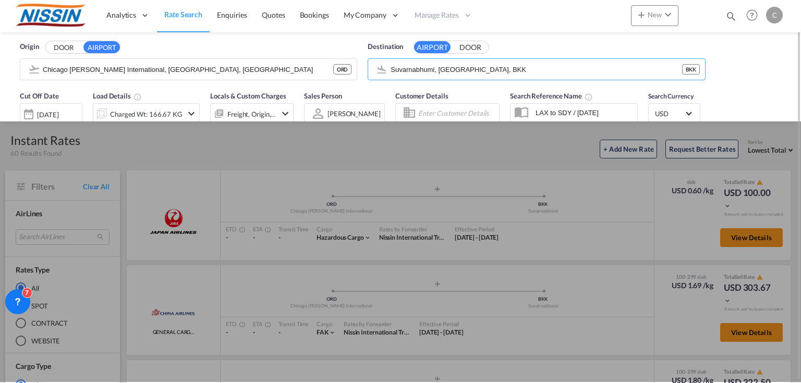
scroll to position [0, 0]
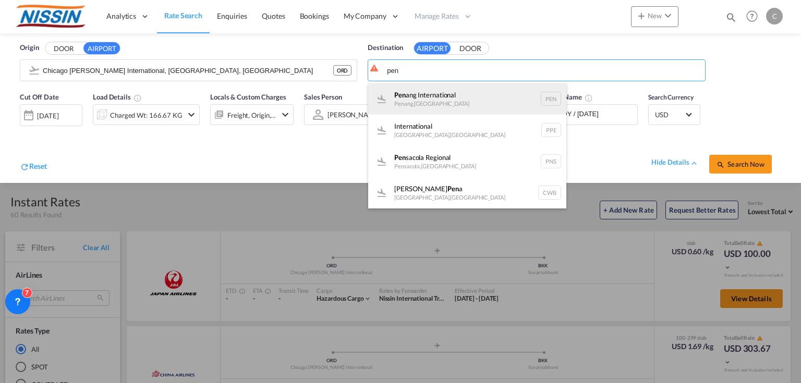
click at [434, 94] on div "Pen ang International Penang , [GEOGRAPHIC_DATA] PEN" at bounding box center [467, 98] width 198 height 31
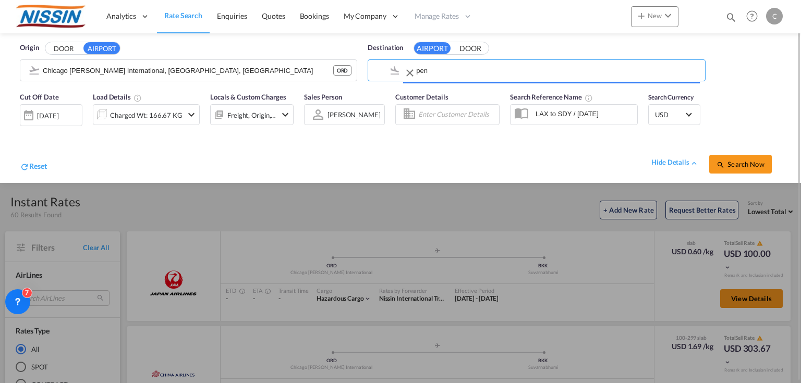
type input "Penang International, Penang, PEN"
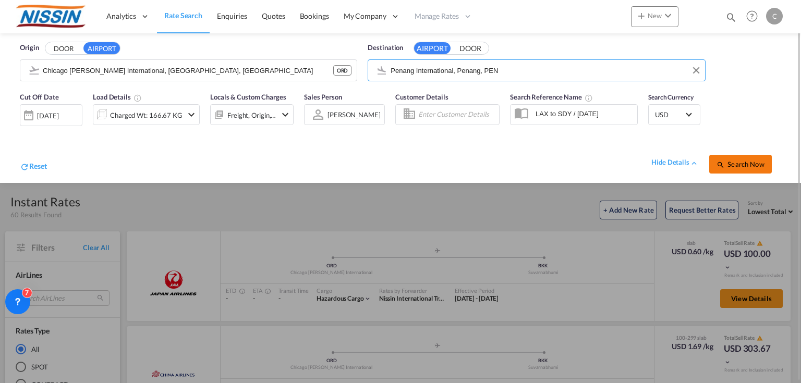
click at [744, 165] on span "Search Now" at bounding box center [739, 164] width 47 height 8
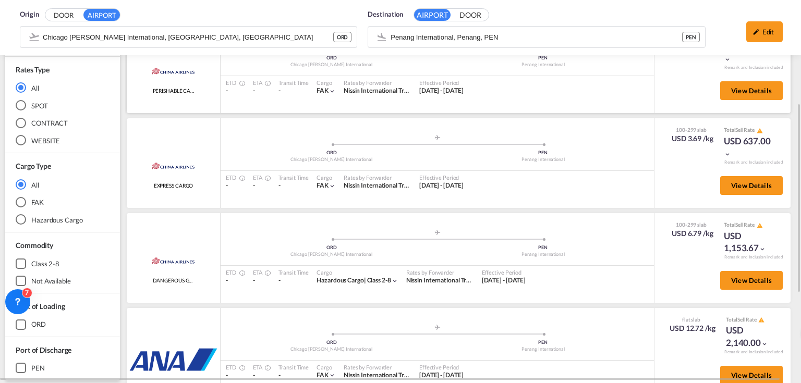
scroll to position [250, 0]
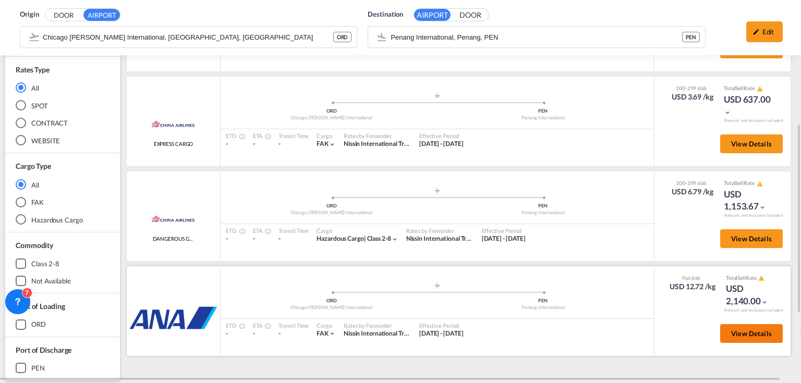
click at [758, 336] on button "View Details" at bounding box center [751, 333] width 63 height 19
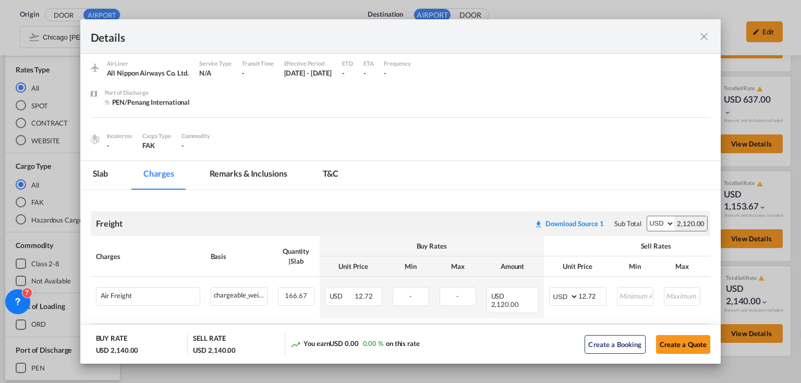
scroll to position [31, 0]
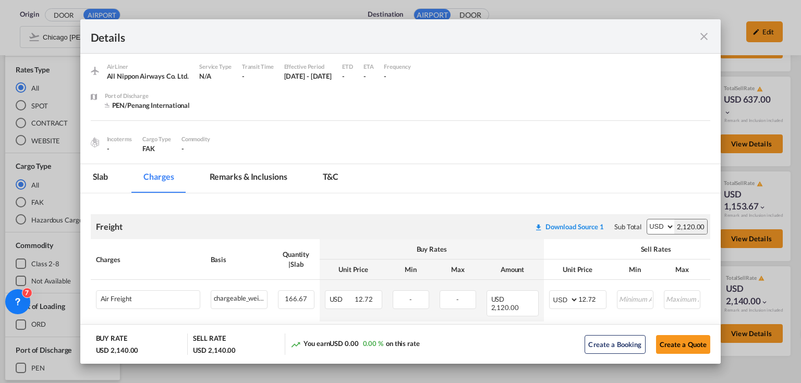
click at [701, 30] on md-icon "icon-close fg-AAA8AD m-0 cursor" at bounding box center [703, 36] width 13 height 13
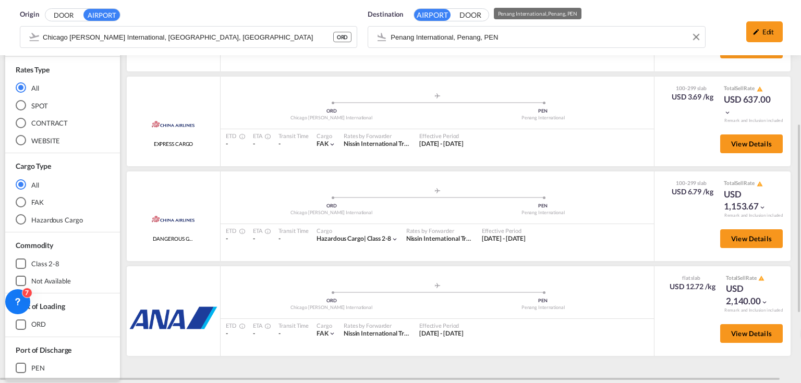
click at [600, 34] on div "Origin DOOR AIRPORT Chicago [PERSON_NAME] International, [GEOGRAPHIC_DATA], ORD…" at bounding box center [400, 27] width 780 height 55
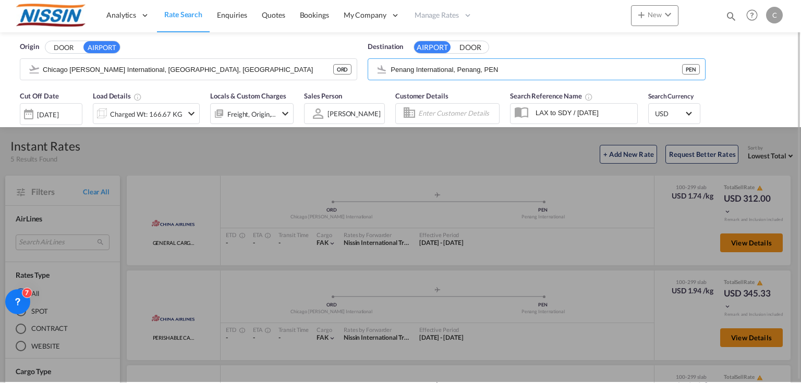
scroll to position [0, 0]
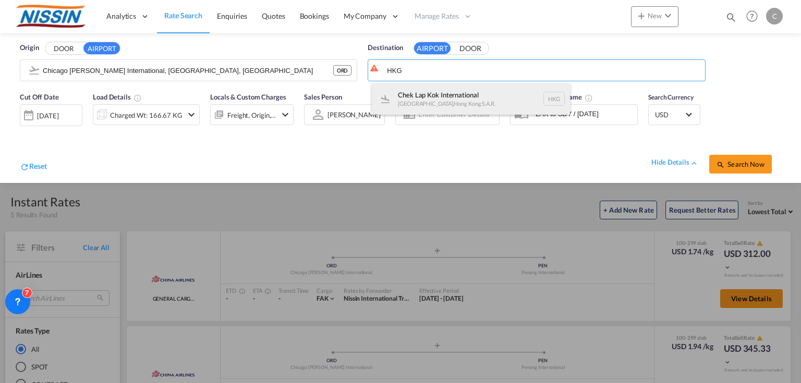
click at [476, 92] on div "Chek Lap Kok International [GEOGRAPHIC_DATA] , [GEOGRAPHIC_DATA] S.A.R. HKG" at bounding box center [471, 98] width 198 height 31
type input "Chek Lap Kok International, [GEOGRAPHIC_DATA], HKG"
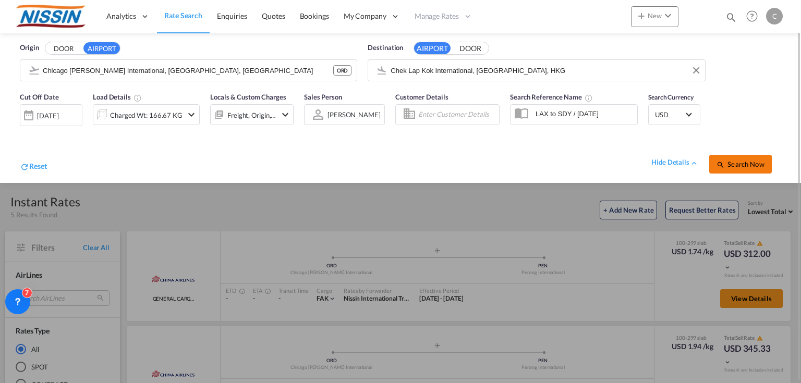
click at [729, 161] on span "Search Now" at bounding box center [739, 164] width 47 height 8
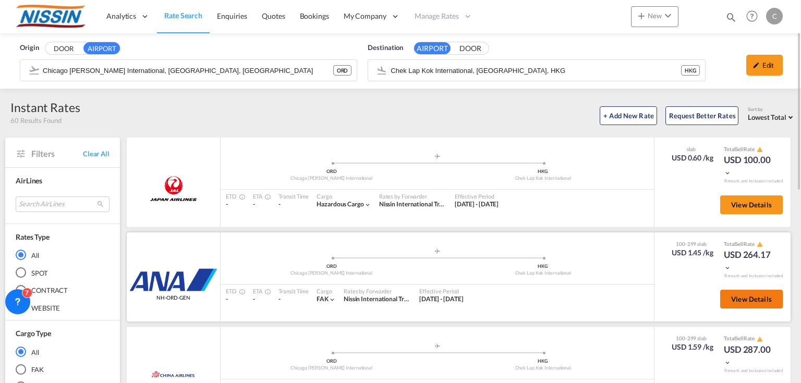
click at [757, 302] on button "View Details" at bounding box center [751, 299] width 63 height 19
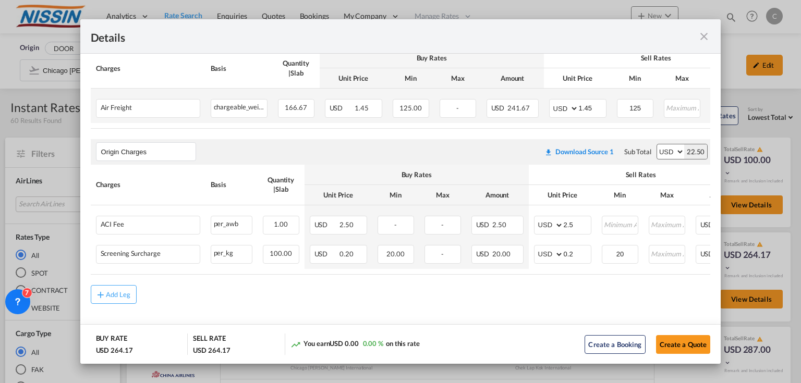
scroll to position [227, 0]
click at [704, 38] on md-icon "icon-close fg-AAA8AD m-0 cursor" at bounding box center [703, 36] width 13 height 13
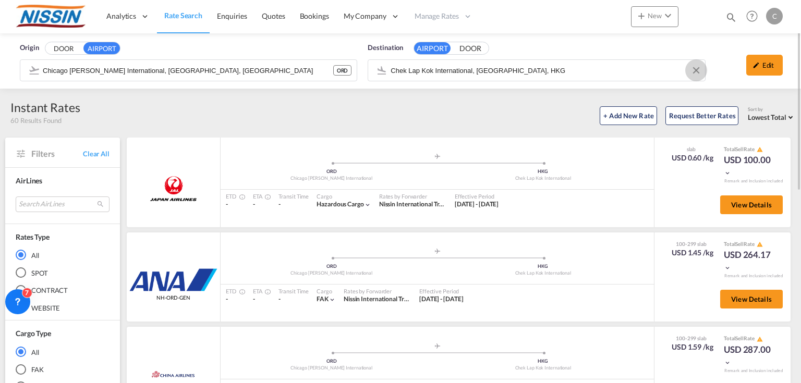
click at [699, 71] on button "Clear Input" at bounding box center [696, 71] width 16 height 16
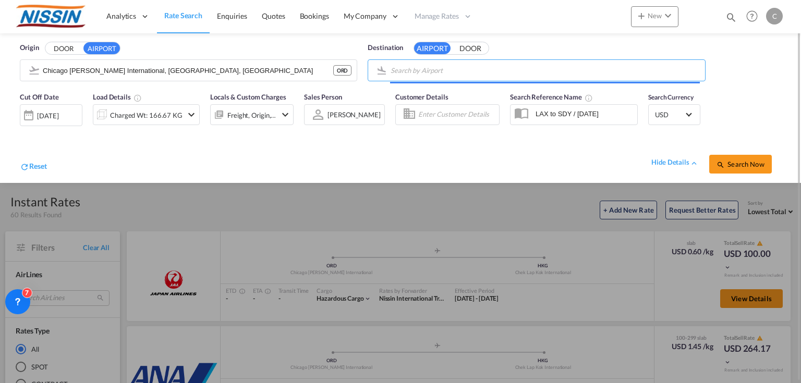
click at [580, 65] on input "Search by Airport" at bounding box center [544, 71] width 309 height 16
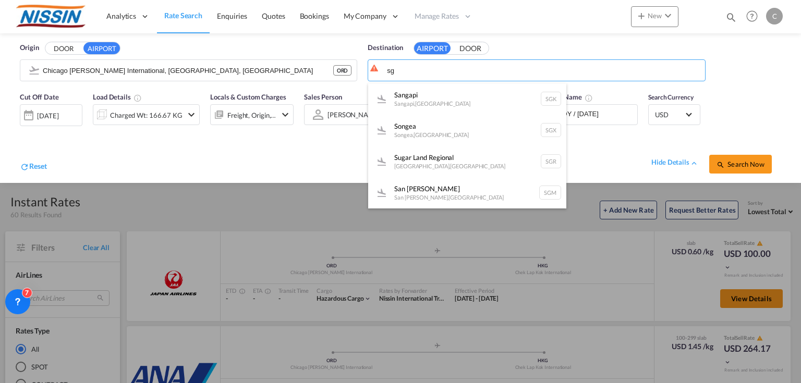
type input "s"
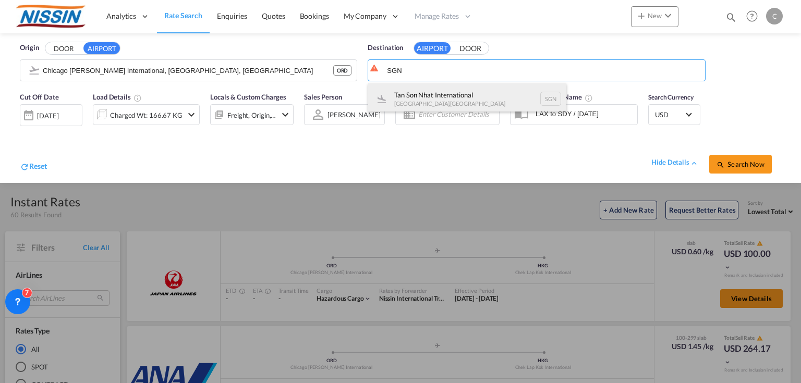
click at [477, 100] on div "Tan Son Nhat International [GEOGRAPHIC_DATA] , [GEOGRAPHIC_DATA] SGN" at bounding box center [467, 98] width 198 height 31
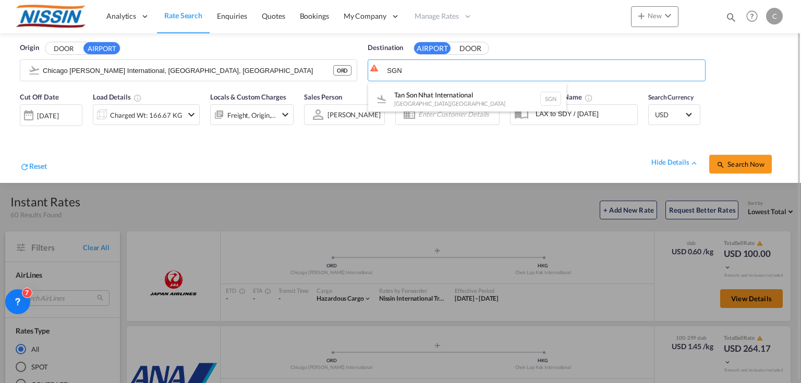
type input "Tan Son Nhat International, [GEOGRAPHIC_DATA], [GEOGRAPHIC_DATA]"
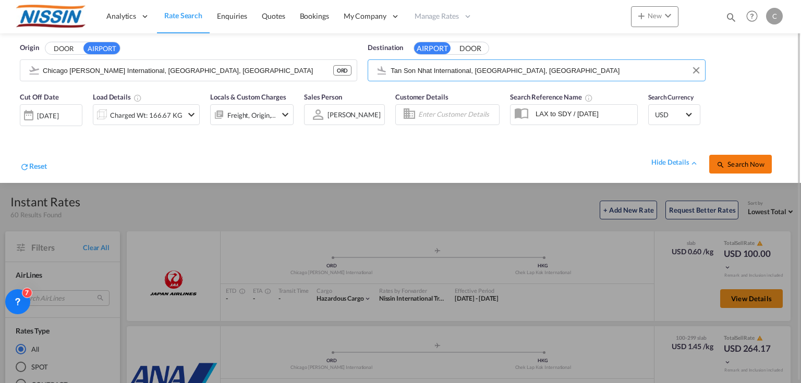
click at [743, 160] on span "Search Now" at bounding box center [739, 164] width 47 height 8
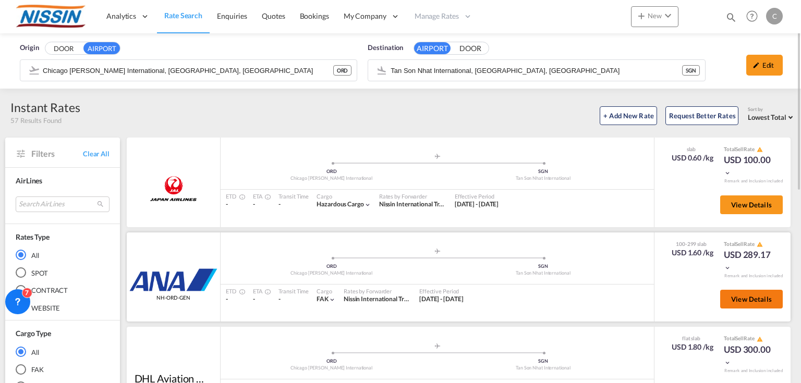
click at [741, 292] on button "View Details" at bounding box center [751, 299] width 63 height 19
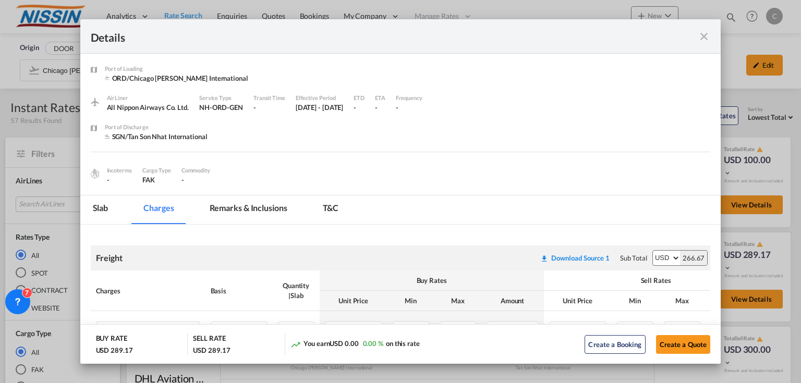
click at [700, 38] on md-icon "icon-close fg-AAA8AD m-0 cursor" at bounding box center [703, 36] width 13 height 13
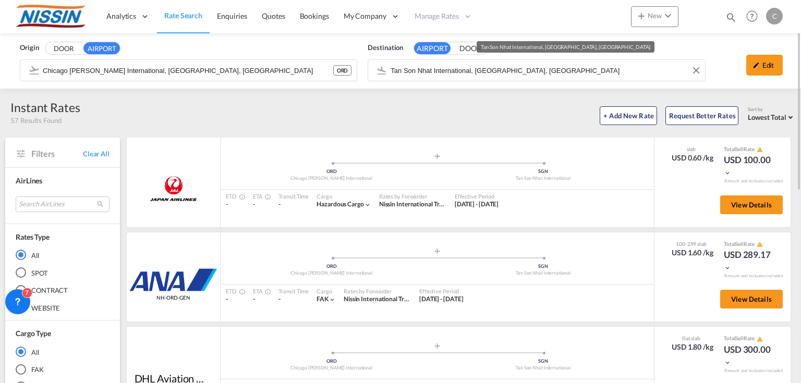
click at [562, 73] on input "Tan Son Nhat International, [GEOGRAPHIC_DATA], [GEOGRAPHIC_DATA]" at bounding box center [544, 71] width 309 height 16
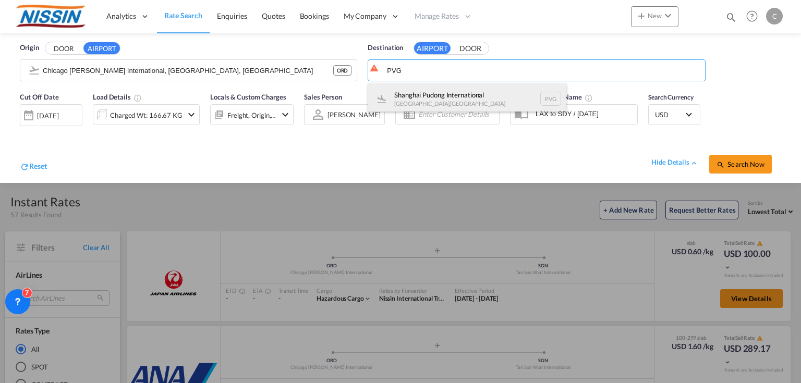
click at [468, 99] on div "Shanghai Pudong International [GEOGRAPHIC_DATA] , [GEOGRAPHIC_DATA] PVG" at bounding box center [467, 98] width 198 height 31
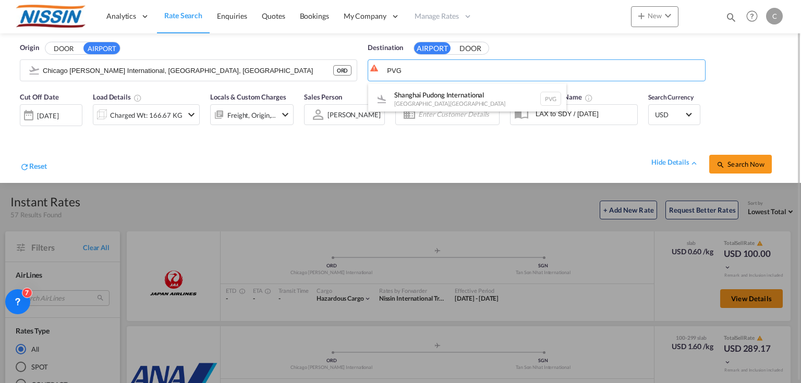
type input "Shanghai Pudong International, [GEOGRAPHIC_DATA], PVG"
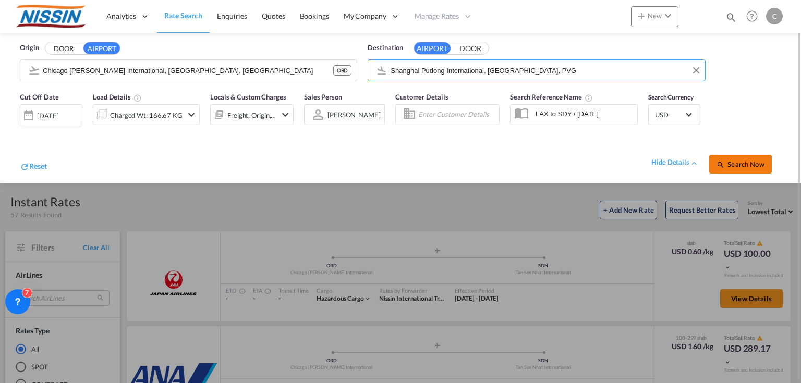
click at [724, 166] on md-icon "icon-magnify" at bounding box center [720, 165] width 8 height 8
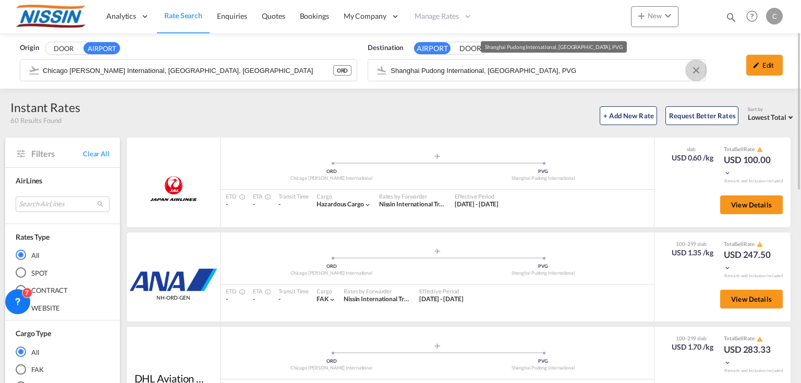
click at [694, 68] on button "Clear Input" at bounding box center [696, 71] width 16 height 16
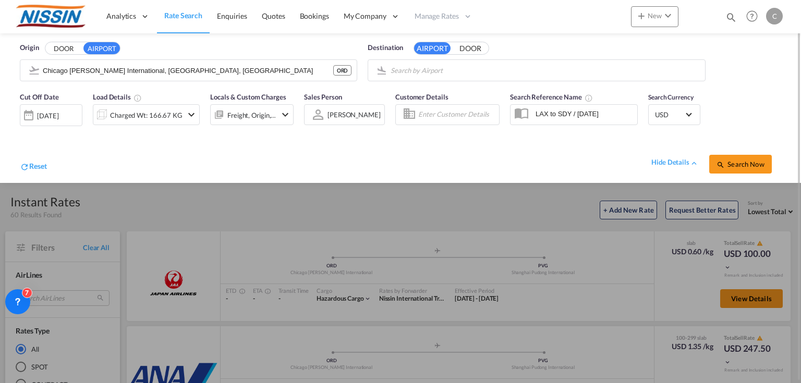
click at [519, 68] on body "Analytics Reports Dashboard Rate Search Enquiries Quotes Bookings" at bounding box center [400, 191] width 801 height 383
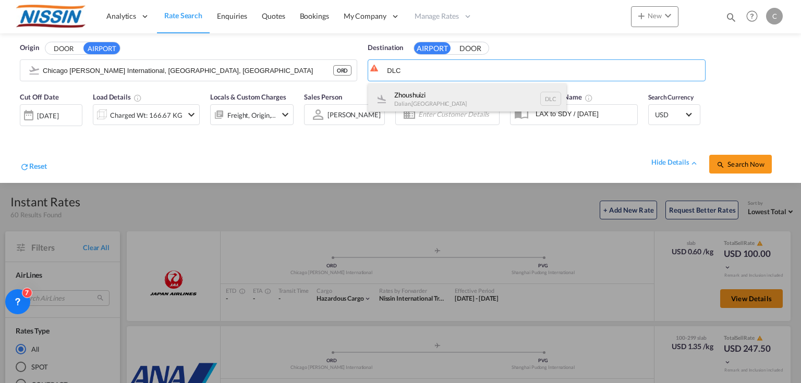
click at [430, 91] on div "Zhoushuizi Dalian , [GEOGRAPHIC_DATA] DLC" at bounding box center [467, 98] width 198 height 31
type input "Zhoushuizi, Dalian, DLC"
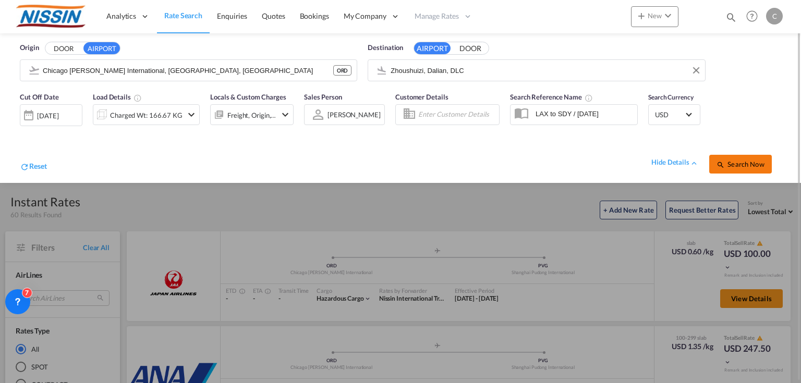
click at [754, 167] on span "Search Now" at bounding box center [739, 164] width 47 height 8
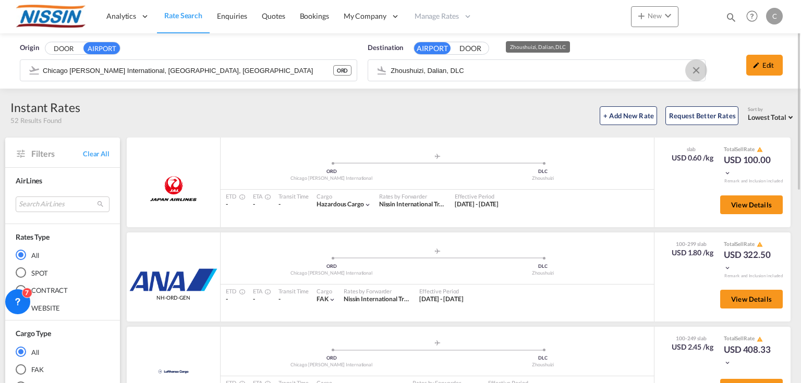
click at [693, 67] on button "Clear Input" at bounding box center [696, 71] width 16 height 16
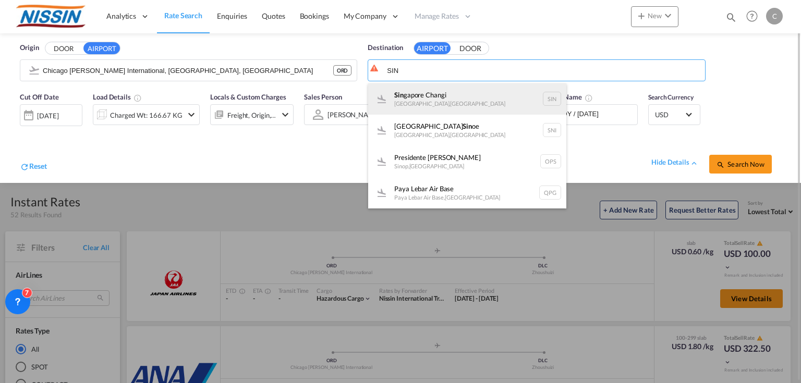
click at [464, 99] on div "Sin gapore Changi [GEOGRAPHIC_DATA] , [GEOGRAPHIC_DATA] SIN" at bounding box center [467, 98] width 198 height 31
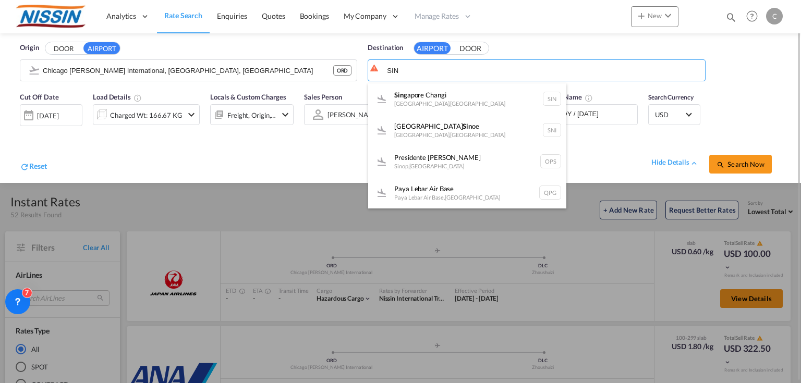
type input "Singapore Changi, [GEOGRAPHIC_DATA], SIN"
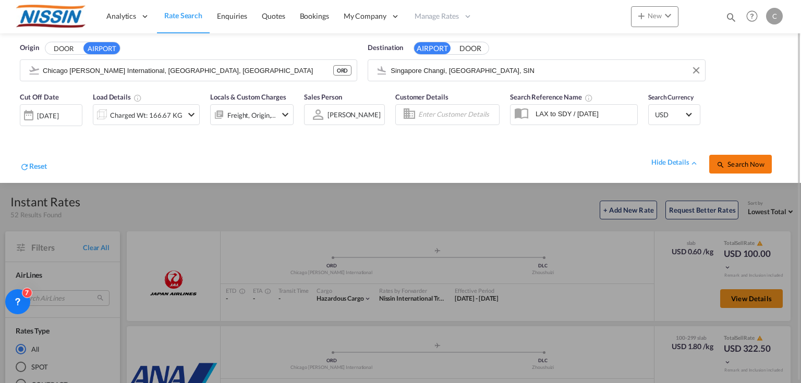
click at [729, 162] on span "Search Now" at bounding box center [739, 164] width 47 height 8
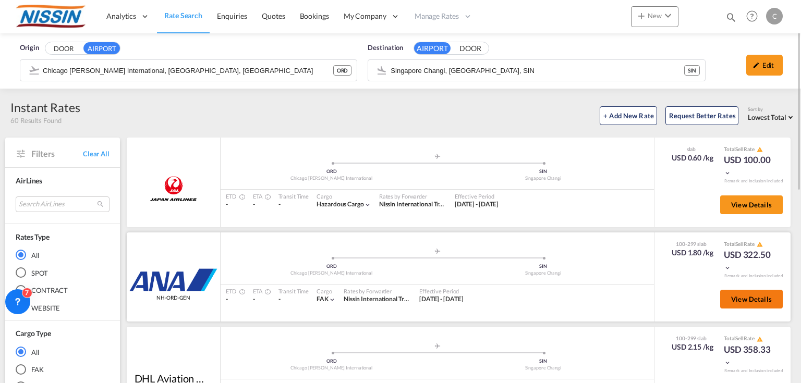
click at [746, 295] on span "View Details" at bounding box center [751, 299] width 41 height 8
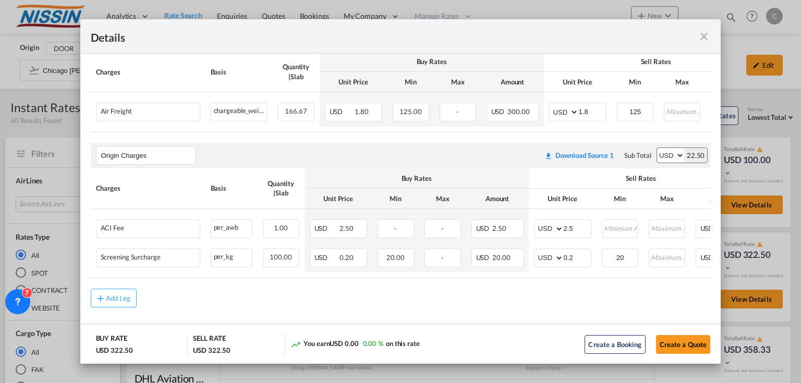
scroll to position [227, 0]
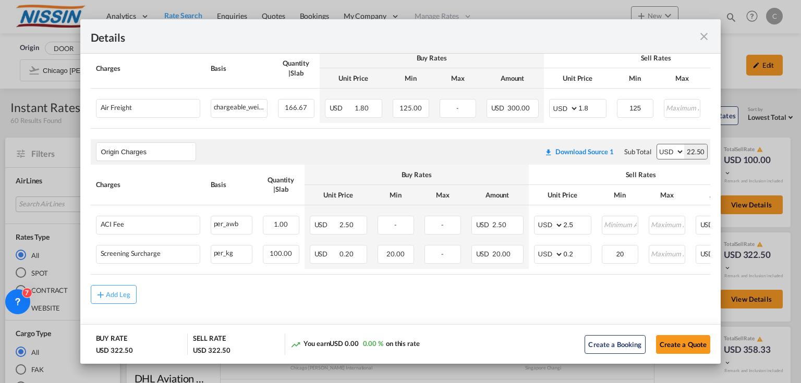
click at [703, 36] on md-icon "icon-close fg-AAA8AD m-0 cursor" at bounding box center [703, 36] width 13 height 13
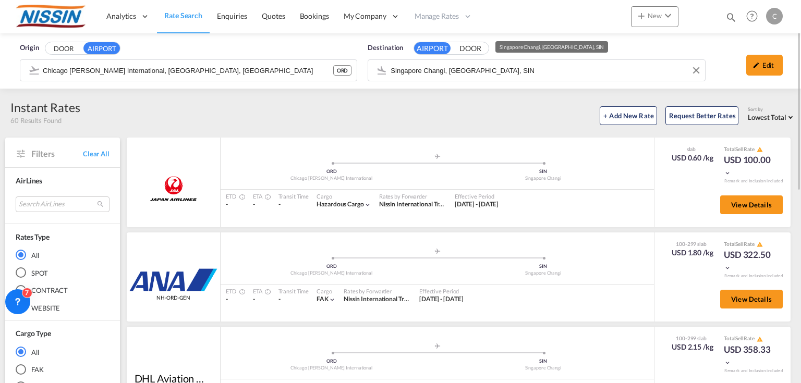
click at [536, 71] on input "Singapore Changi, [GEOGRAPHIC_DATA], SIN" at bounding box center [544, 71] width 309 height 16
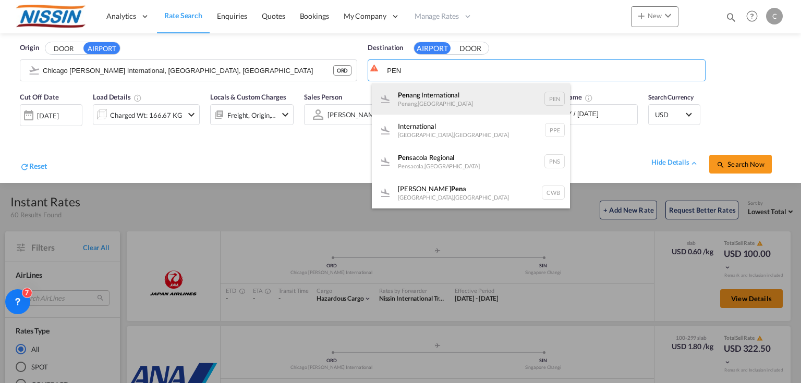
click at [464, 94] on div "Pen ang International Penang , [GEOGRAPHIC_DATA] PEN" at bounding box center [471, 98] width 198 height 31
type input "Penang International, Penang, PEN"
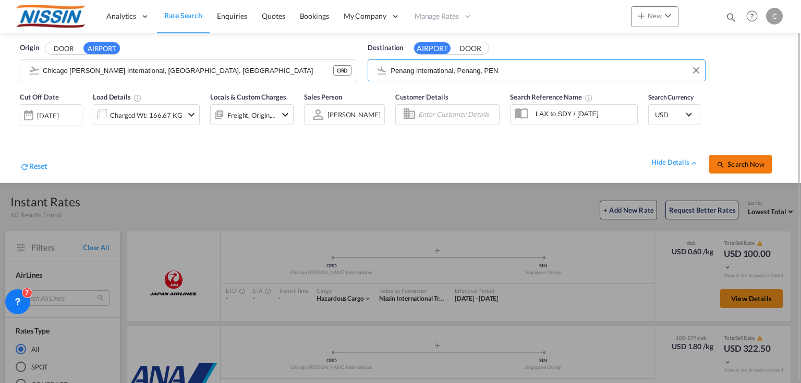
click at [731, 160] on span "Search Now" at bounding box center [739, 164] width 47 height 8
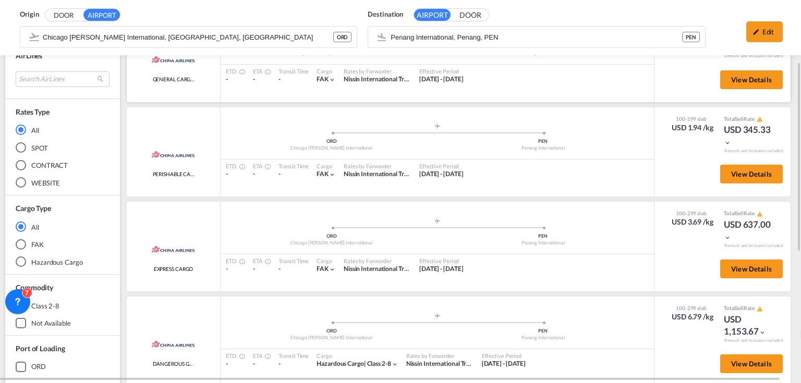
scroll to position [292, 0]
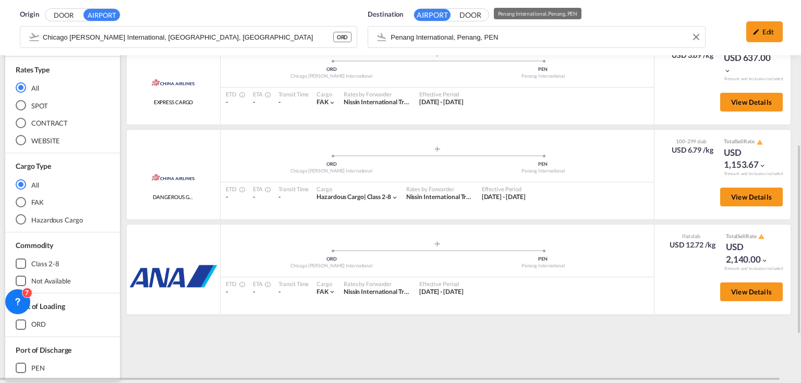
click at [573, 39] on div "Destination AIRPORT DOOR Penang International, Penang, PEN" at bounding box center [536, 29] width 348 height 51
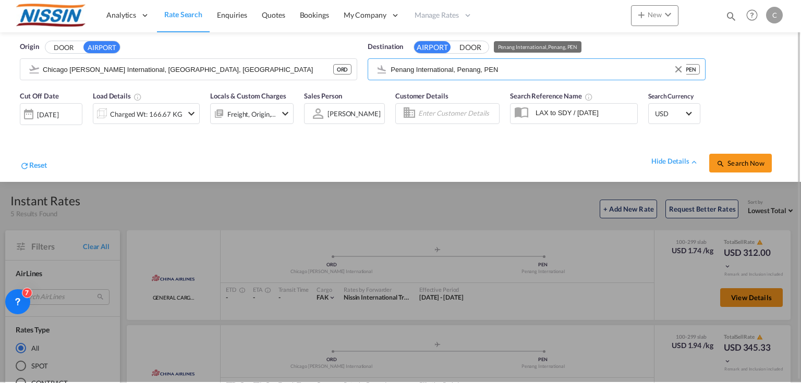
scroll to position [0, 0]
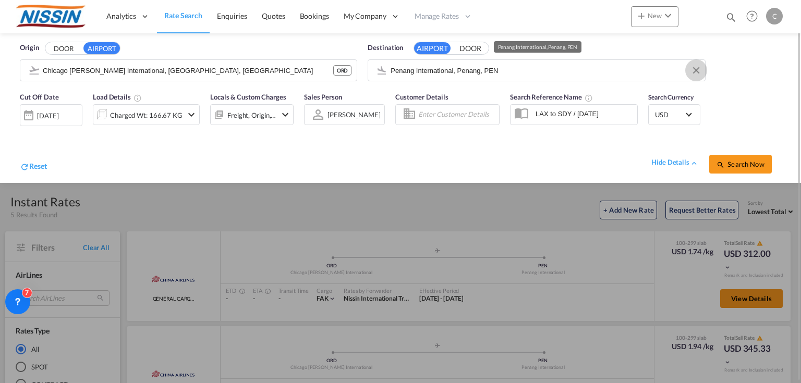
click at [693, 71] on button "Clear Input" at bounding box center [696, 71] width 16 height 16
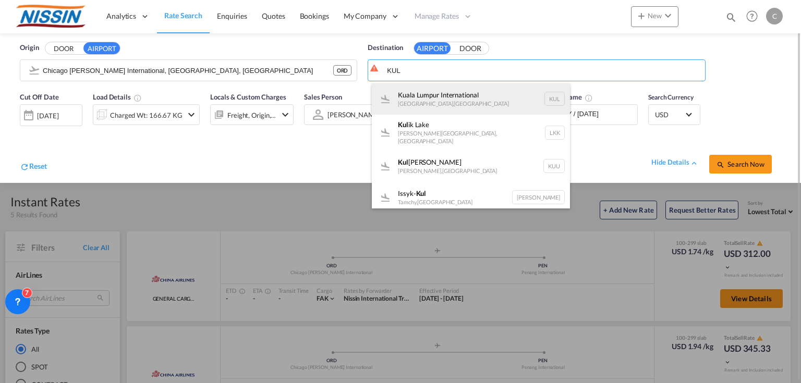
click at [490, 93] on div "Kuala Lumpur International Kuala Lumpur , Malaysia KUL" at bounding box center [471, 98] width 198 height 31
type input "Kuala Lumpur International, Kuala Lumpur, KUL"
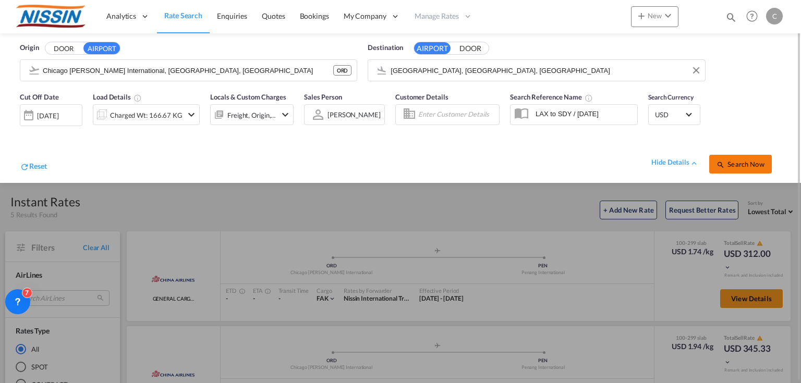
click at [742, 168] on button "Search Now" at bounding box center [740, 164] width 63 height 19
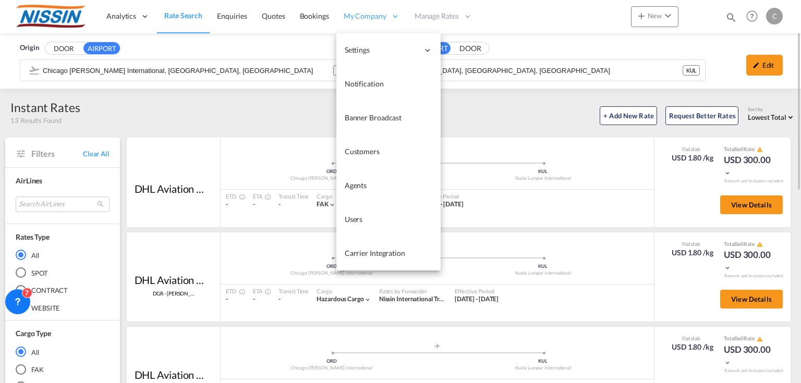
click at [375, 16] on span "My Company" at bounding box center [365, 16] width 43 height 10
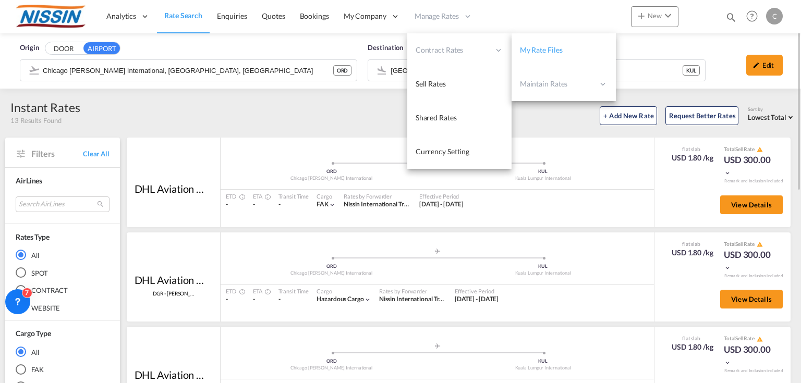
click at [557, 51] on span "My Rate Files" at bounding box center [541, 49] width 43 height 9
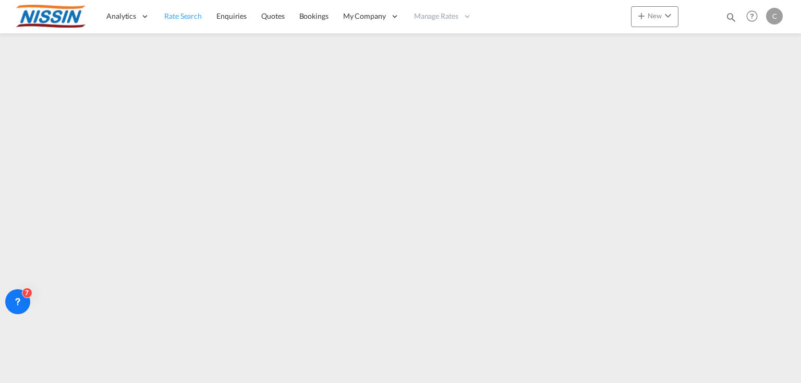
click at [183, 17] on span "Rate Search" at bounding box center [183, 15] width 38 height 9
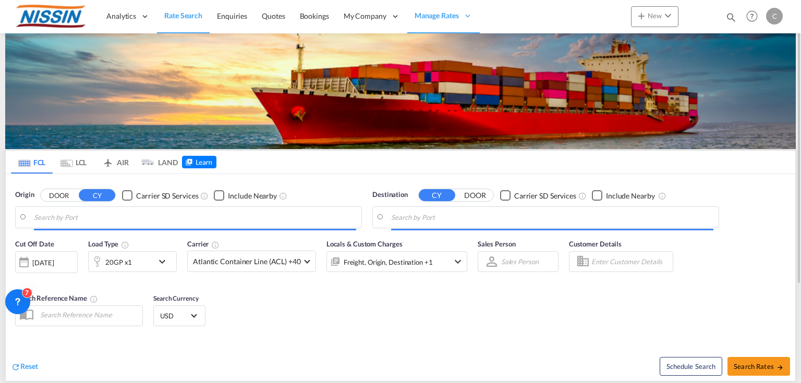
type input "[GEOGRAPHIC_DATA], [GEOGRAPHIC_DATA], USLGB"
type input "[GEOGRAPHIC_DATA], JPTYO"
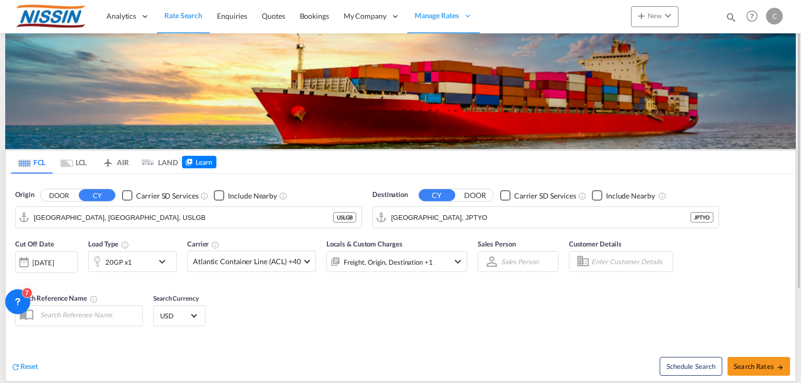
click at [117, 156] on md-tab-item "AIR" at bounding box center [115, 162] width 42 height 23
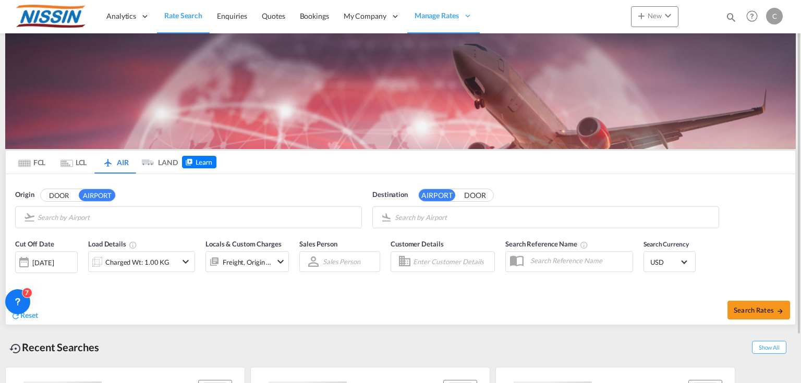
type input "Chicago [PERSON_NAME] International, [GEOGRAPHIC_DATA], [GEOGRAPHIC_DATA]"
type input "Kuala Lumpur International, Kuala Lumpur, KUL"
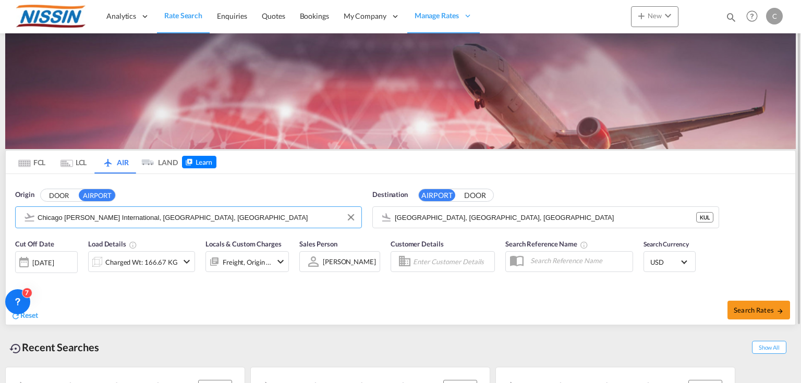
click at [106, 215] on input "Chicago [PERSON_NAME] International, [GEOGRAPHIC_DATA], [GEOGRAPHIC_DATA]" at bounding box center [197, 218] width 319 height 16
click at [351, 216] on button "Clear Input" at bounding box center [351, 218] width 16 height 16
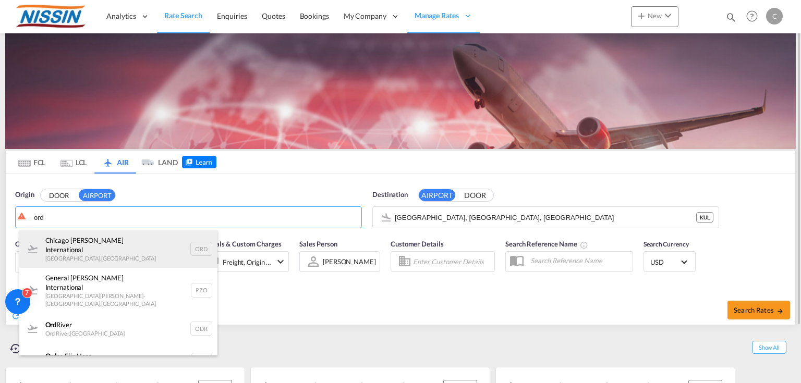
click at [126, 251] on div "Chicago [PERSON_NAME] International [GEOGRAPHIC_DATA] , [GEOGRAPHIC_DATA] ORD" at bounding box center [118, 249] width 198 height 38
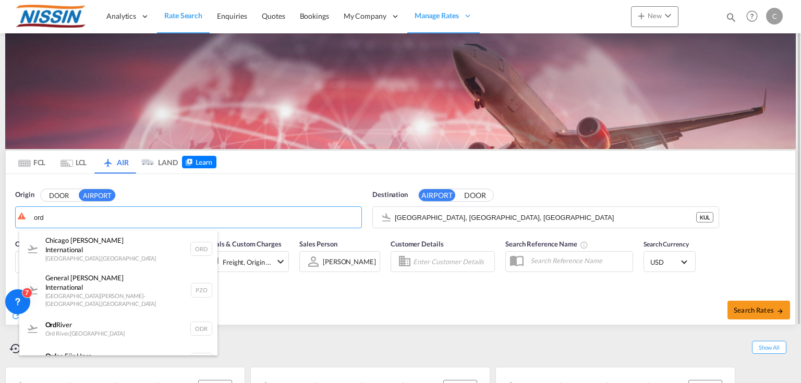
type input "Chicago [PERSON_NAME] International, [GEOGRAPHIC_DATA], [GEOGRAPHIC_DATA]"
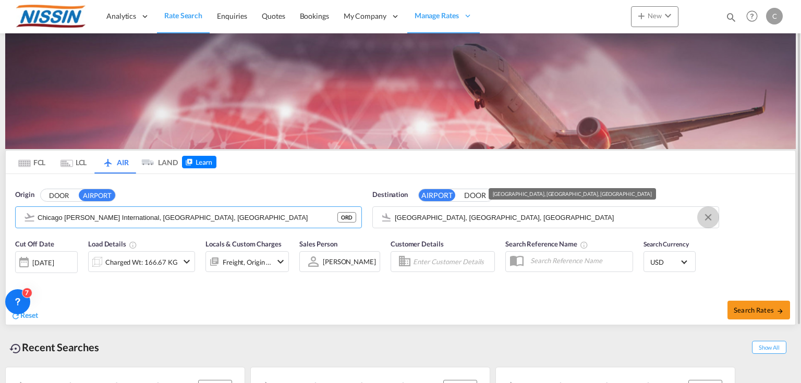
click at [712, 218] on button "Clear Input" at bounding box center [708, 218] width 16 height 16
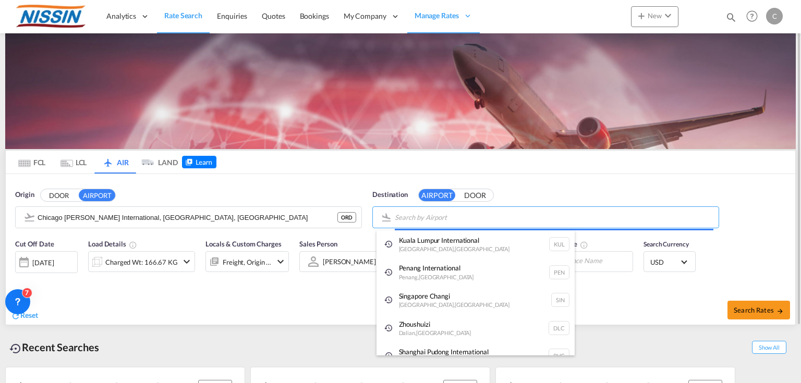
click at [461, 214] on body "Analytics Reports Dashboard Rate Search Enquiries Quotes Bookings" at bounding box center [400, 191] width 801 height 383
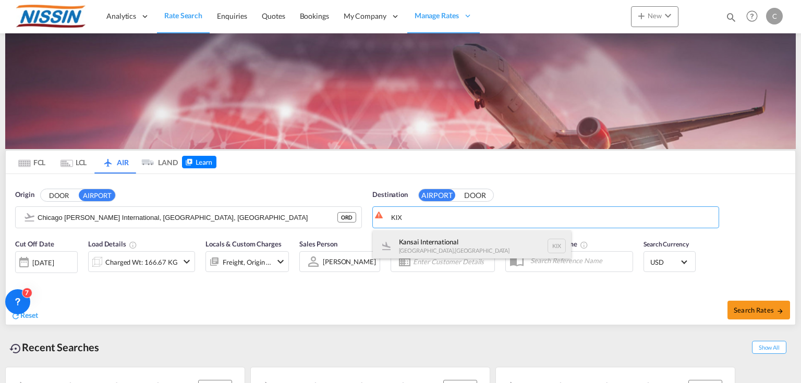
click at [445, 239] on div "Kansai International Osaka , Japan KIX" at bounding box center [472, 245] width 198 height 31
type input "Kansai International, [GEOGRAPHIC_DATA], KIX"
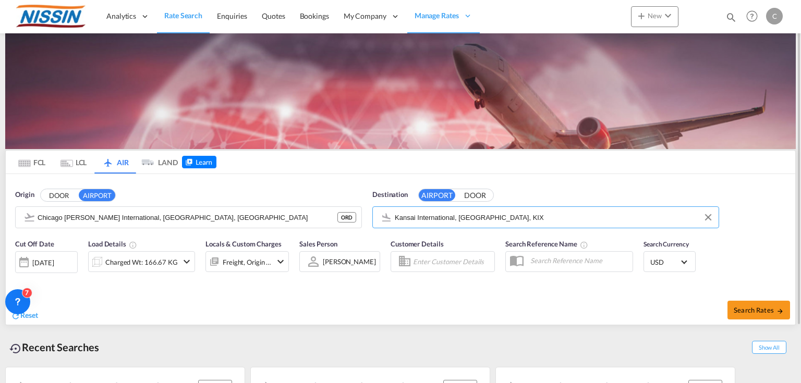
click at [184, 264] on md-icon "icon-chevron-down" at bounding box center [186, 261] width 13 height 13
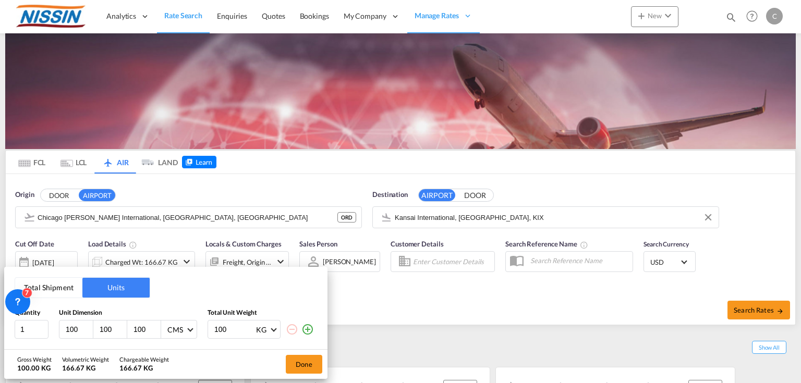
click at [237, 329] on input "100" at bounding box center [234, 330] width 42 height 18
type input "1"
type input "300"
click at [304, 363] on button "Done" at bounding box center [304, 364] width 36 height 19
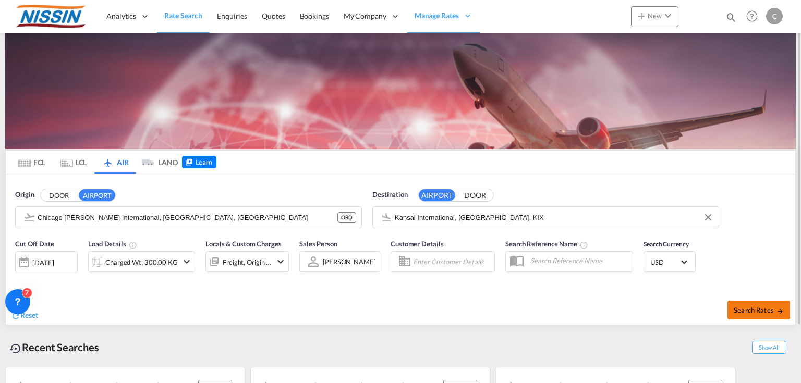
click at [763, 308] on span "Search Rates" at bounding box center [758, 310] width 50 height 8
type input "ORD to KIX / 13 Oct 2025"
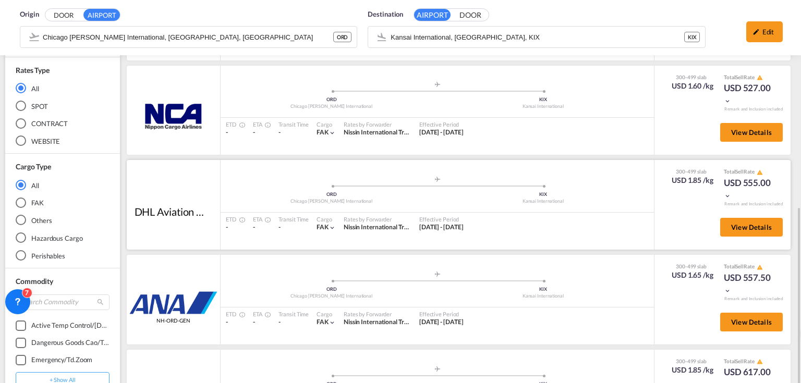
scroll to position [292, 0]
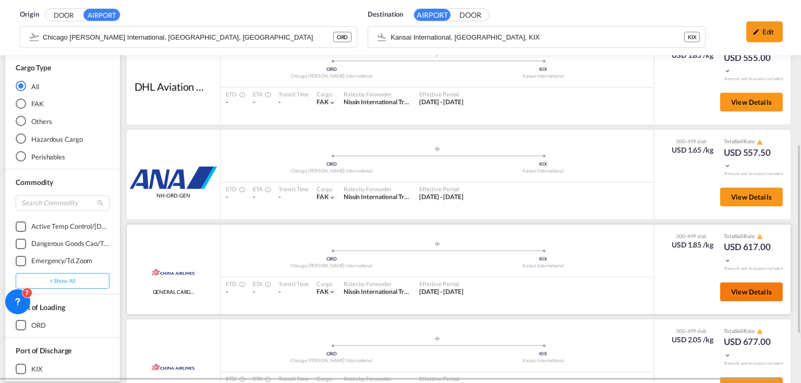
click at [732, 284] on button "View Details" at bounding box center [751, 292] width 63 height 19
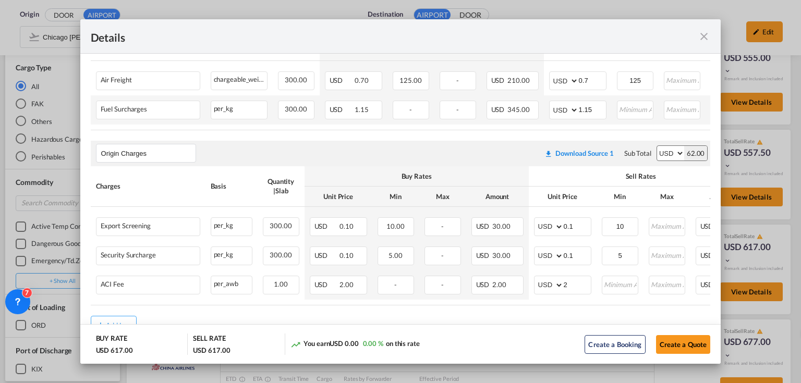
scroll to position [286, 0]
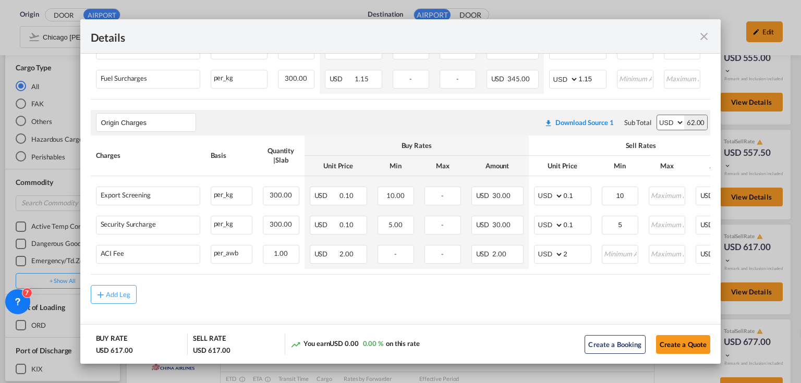
click at [701, 34] on md-icon "icon-close fg-AAA8AD m-0 cursor" at bounding box center [703, 36] width 13 height 13
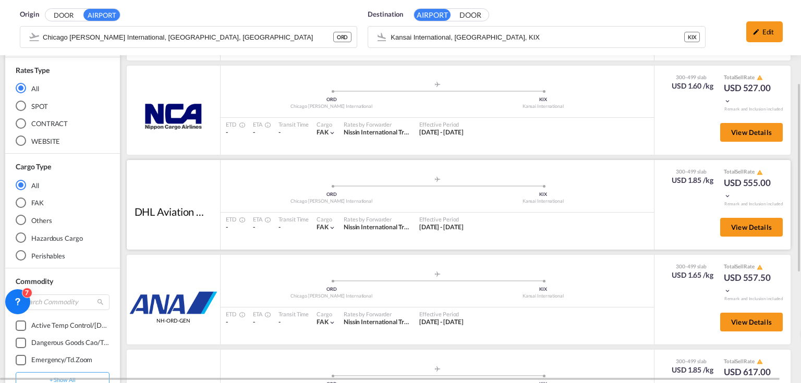
scroll to position [42, 0]
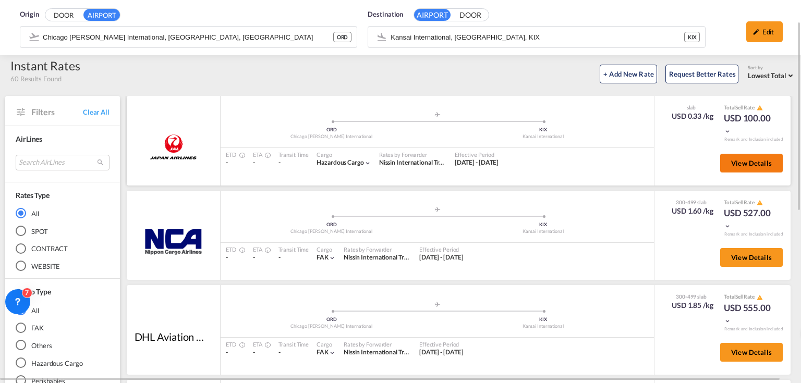
click at [741, 162] on span "View Details" at bounding box center [751, 163] width 41 height 8
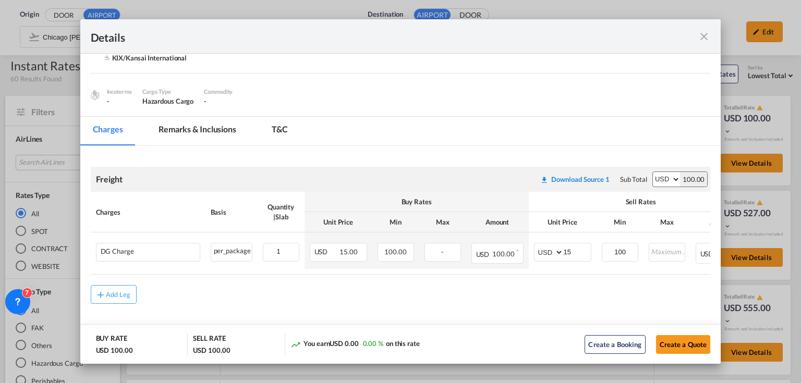
scroll to position [0, 0]
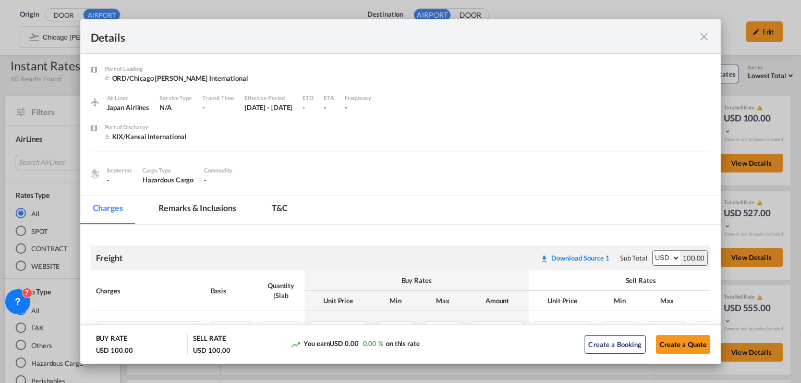
click at [703, 35] on md-icon "icon-close fg-AAA8AD m-0 cursor" at bounding box center [703, 36] width 13 height 13
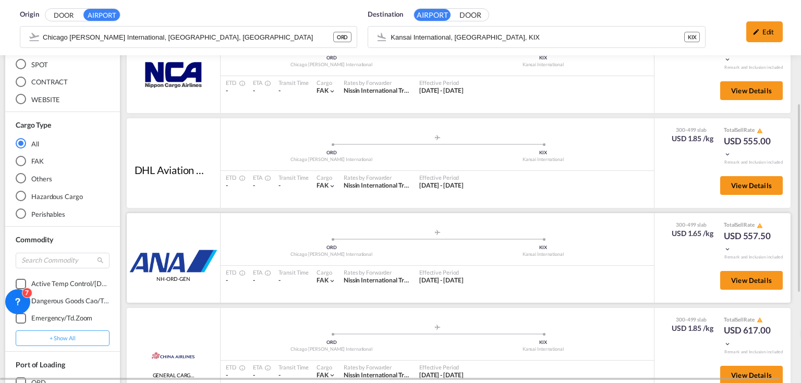
scroll to position [292, 0]
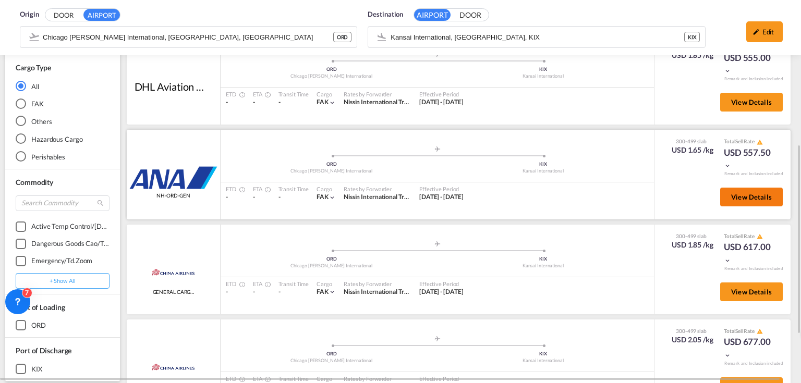
click at [744, 200] on button "View Details" at bounding box center [751, 197] width 63 height 19
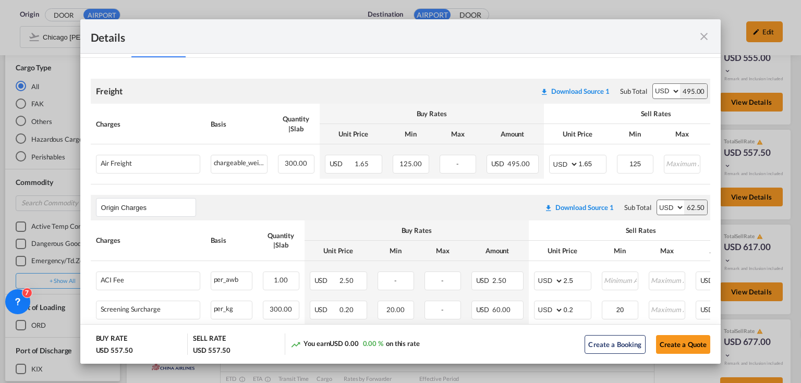
scroll to position [227, 0]
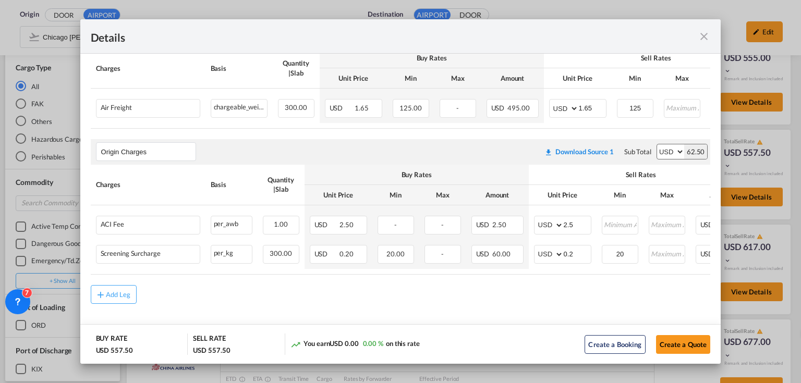
click at [705, 33] on md-icon "icon-close fg-AAA8AD m-0 cursor" at bounding box center [703, 36] width 13 height 13
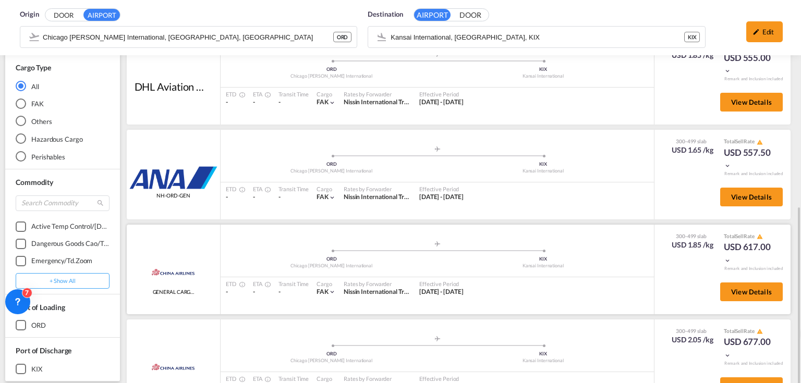
scroll to position [375, 0]
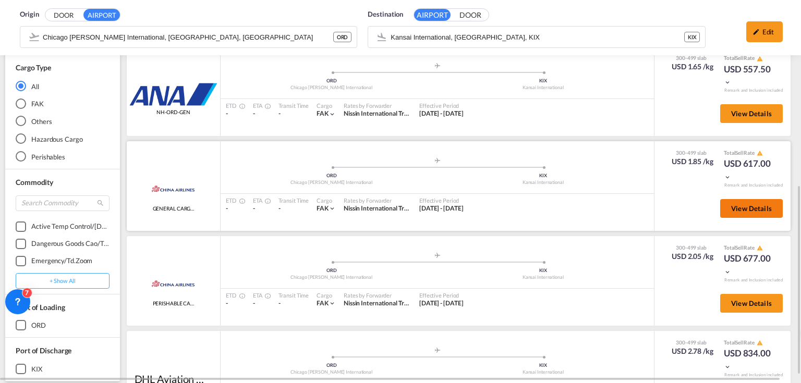
click at [730, 211] on button "View Details" at bounding box center [751, 208] width 63 height 19
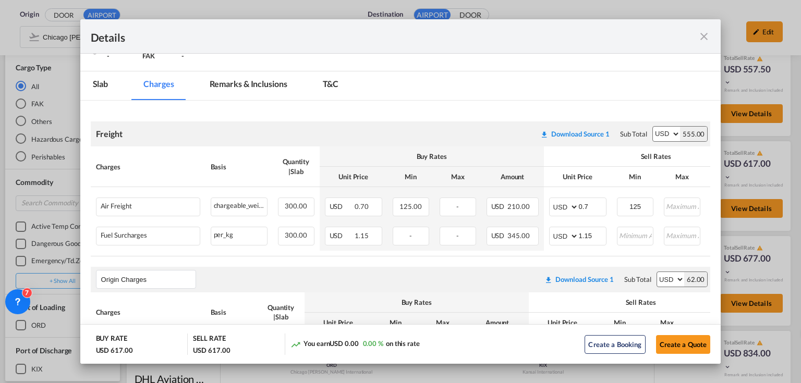
scroll to position [125, 0]
click at [700, 34] on md-icon "icon-close fg-AAA8AD m-0 cursor" at bounding box center [703, 36] width 13 height 13
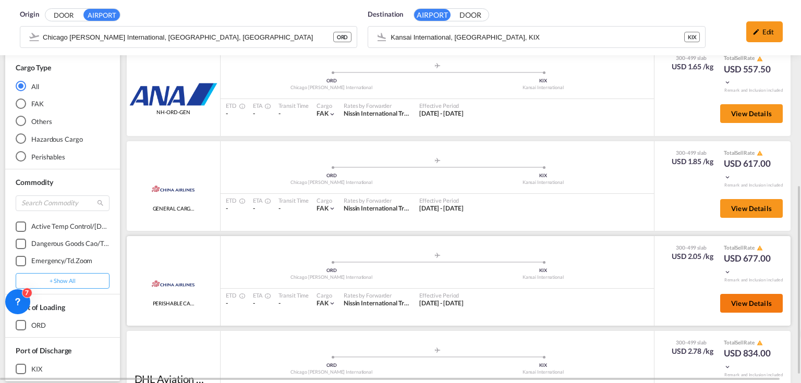
click at [733, 301] on span "View Details" at bounding box center [751, 303] width 41 height 8
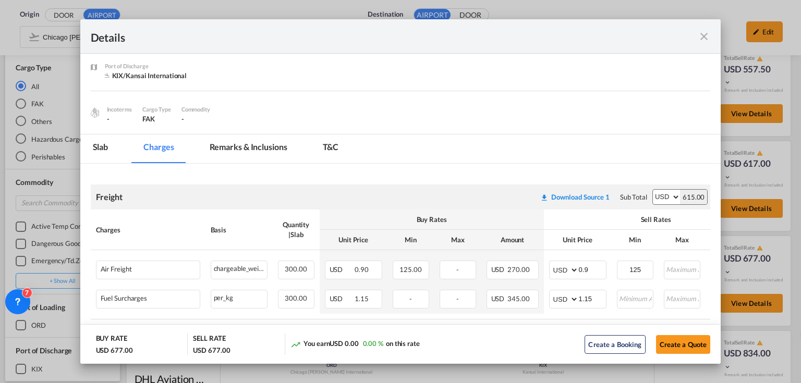
scroll to position [83, 0]
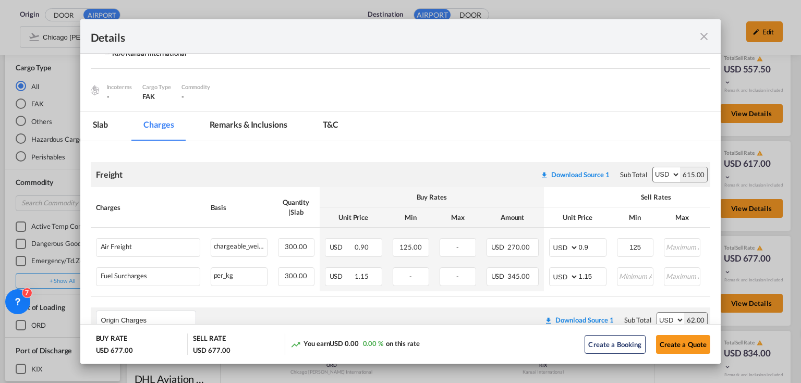
click at [705, 35] on md-icon "icon-close fg-AAA8AD m-0 cursor" at bounding box center [703, 36] width 13 height 13
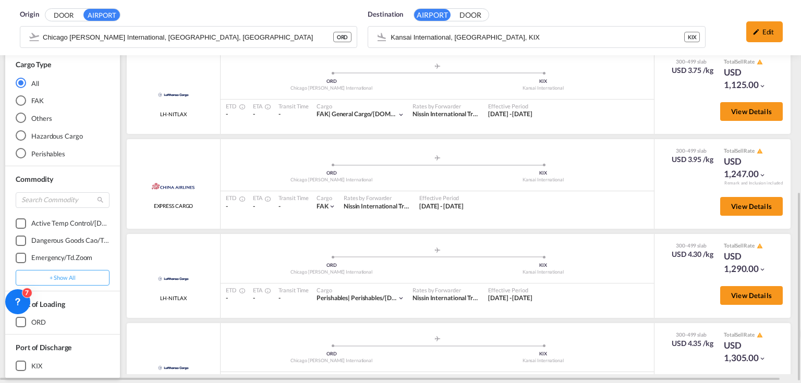
scroll to position [500, 0]
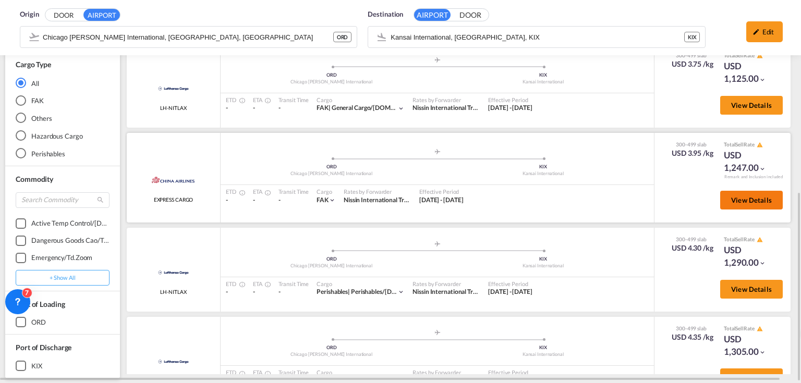
click at [740, 200] on span "View Details" at bounding box center [751, 200] width 41 height 8
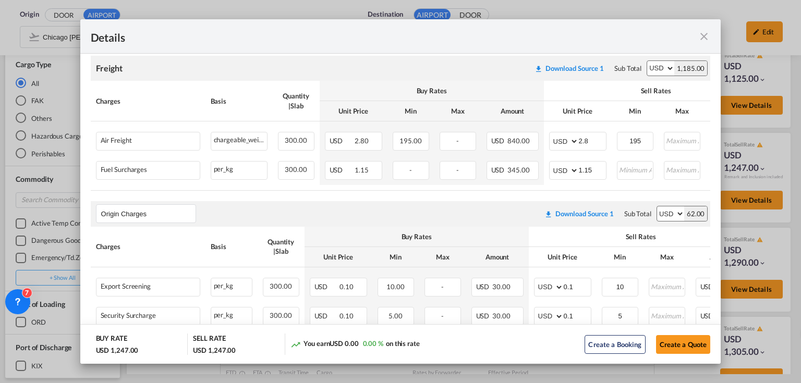
scroll to position [286, 0]
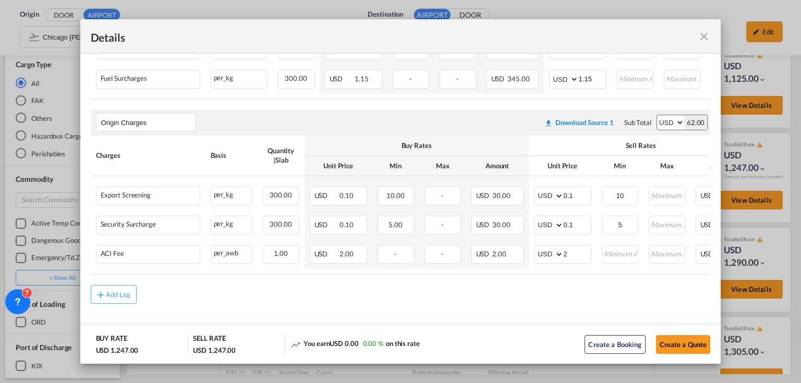
click at [704, 39] on md-icon "icon-close fg-AAA8AD m-0 cursor" at bounding box center [703, 36] width 13 height 13
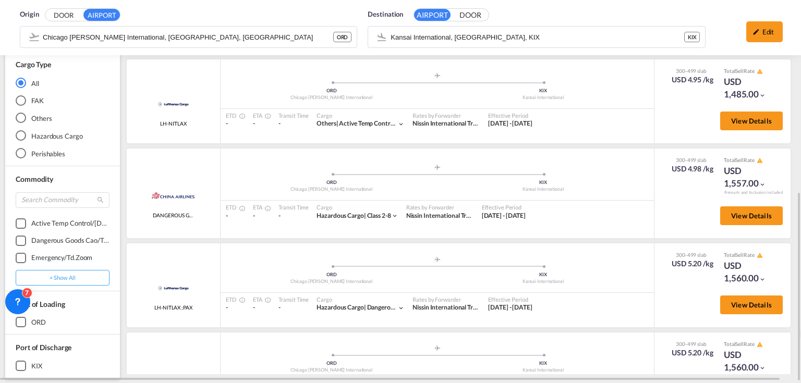
scroll to position [1001, 0]
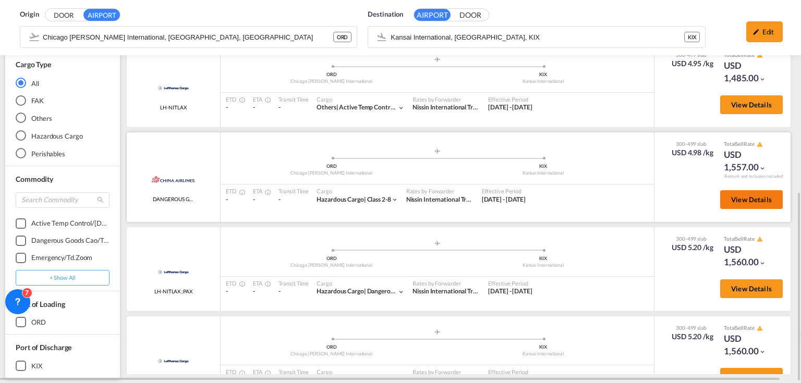
click at [756, 200] on button "View Details" at bounding box center [751, 199] width 63 height 19
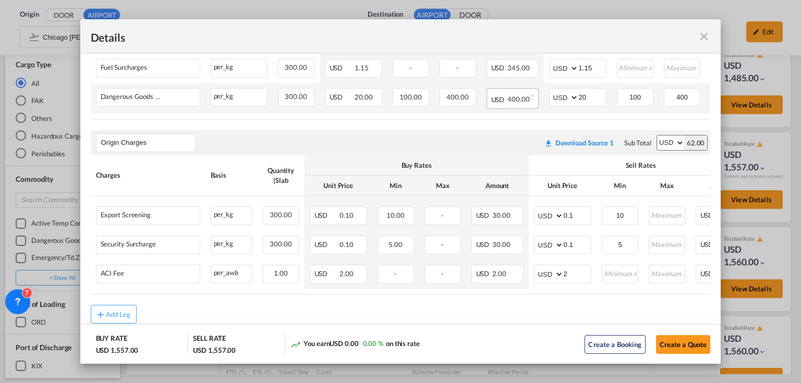
scroll to position [315, 0]
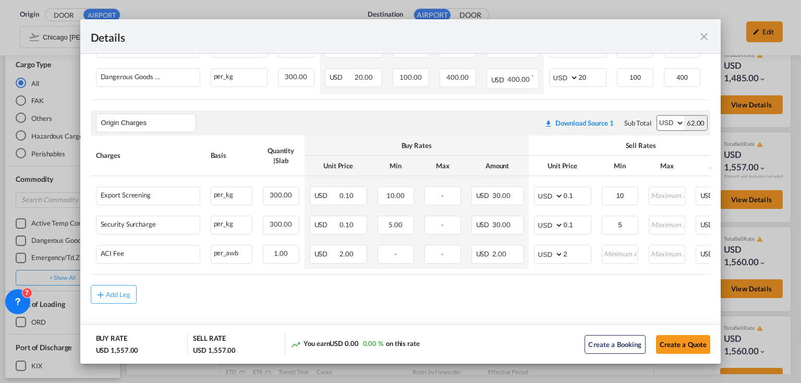
click at [705, 35] on md-icon "icon-close fg-AAA8AD m-0 cursor" at bounding box center [703, 36] width 13 height 13
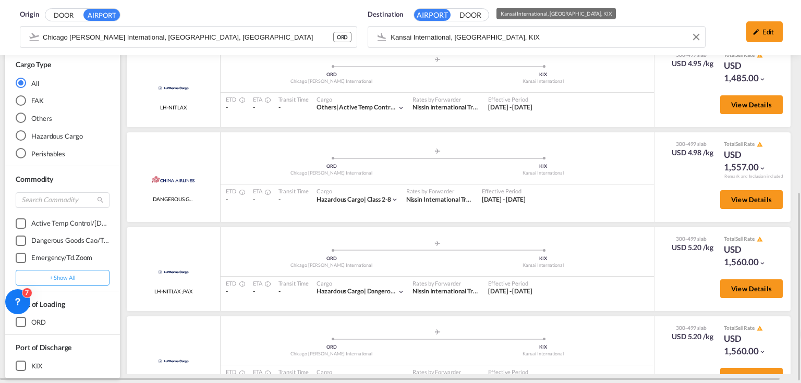
click at [517, 34] on div "Origin DOOR AIRPORT Chicago O'Hare International, Chicago, ORD ORD Destination …" at bounding box center [400, 27] width 780 height 55
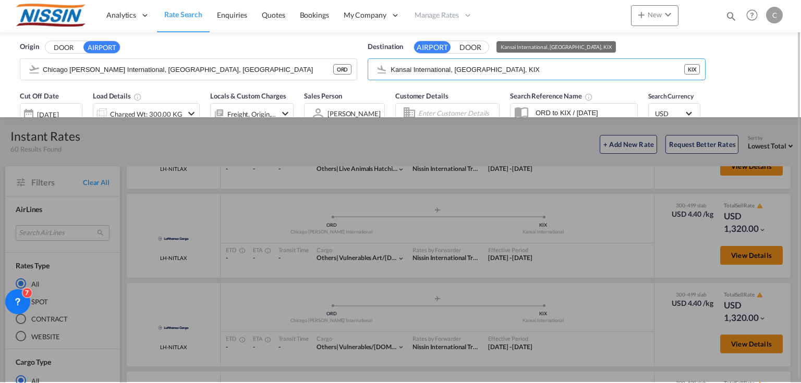
scroll to position [0, 0]
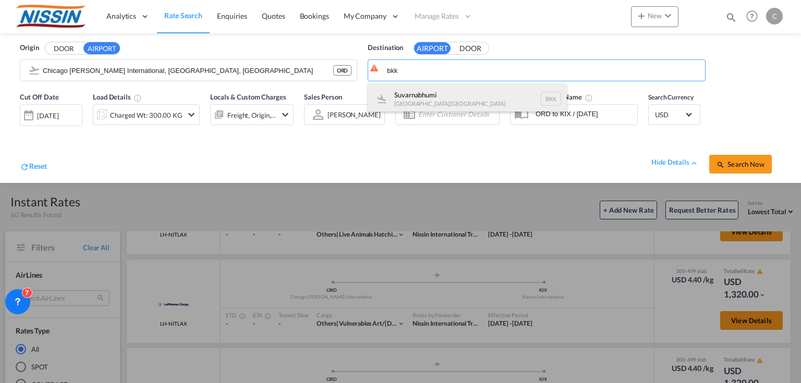
click at [459, 99] on div "Suvarnabhumi [GEOGRAPHIC_DATA] , [GEOGRAPHIC_DATA] BKK" at bounding box center [467, 98] width 198 height 31
type input "Suvarnabhumi, [GEOGRAPHIC_DATA], BKK"
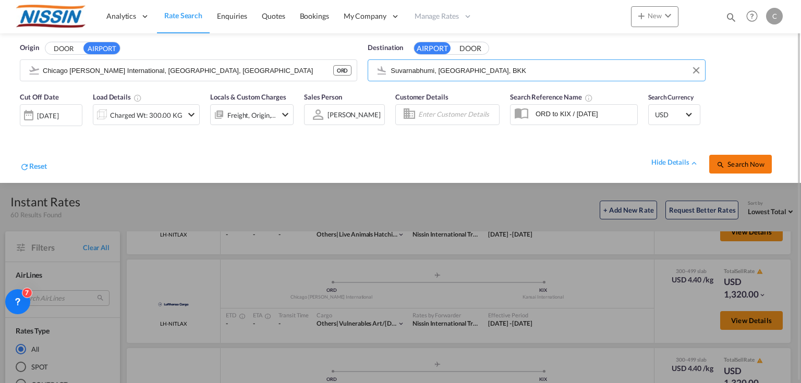
click at [737, 164] on span "Search Now" at bounding box center [739, 164] width 47 height 8
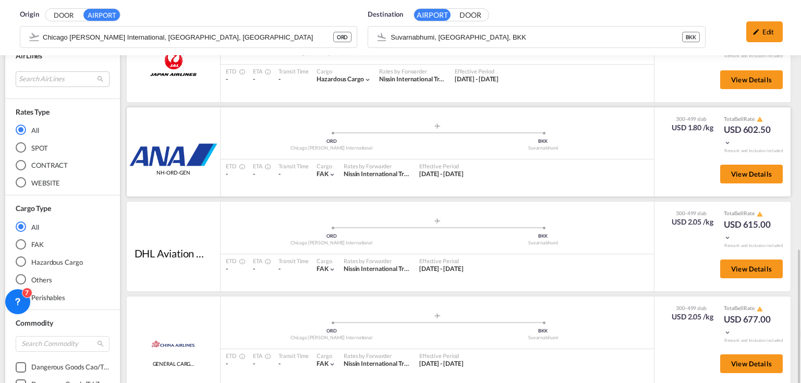
scroll to position [292, 0]
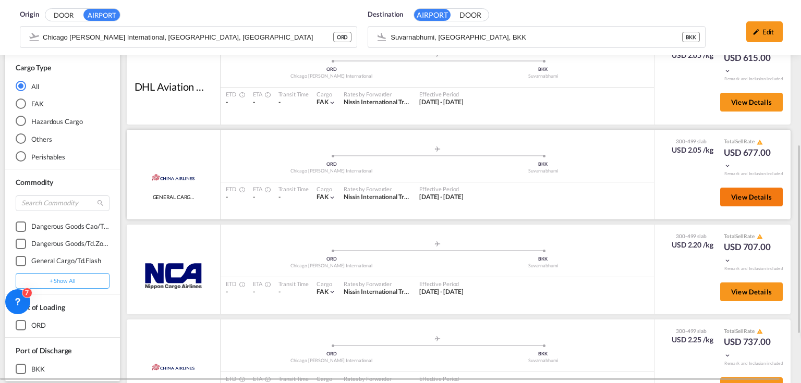
click at [746, 188] on button "View Details" at bounding box center [751, 197] width 63 height 19
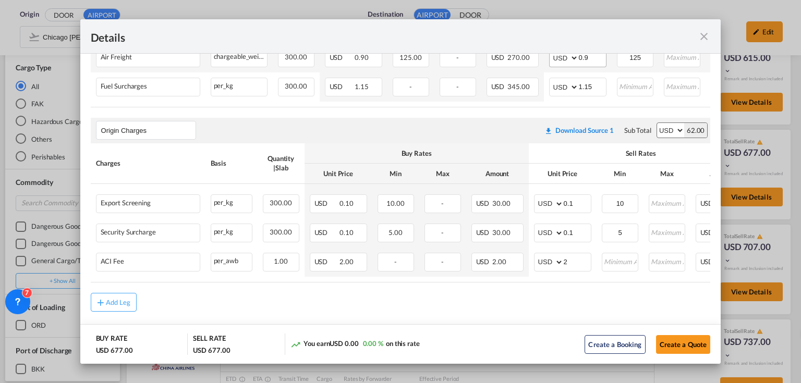
scroll to position [286, 0]
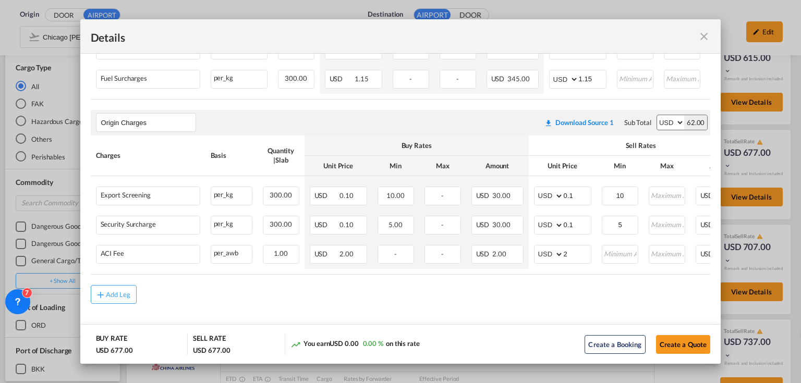
click at [702, 36] on md-icon "icon-close fg-AAA8AD m-0 cursor" at bounding box center [703, 36] width 13 height 13
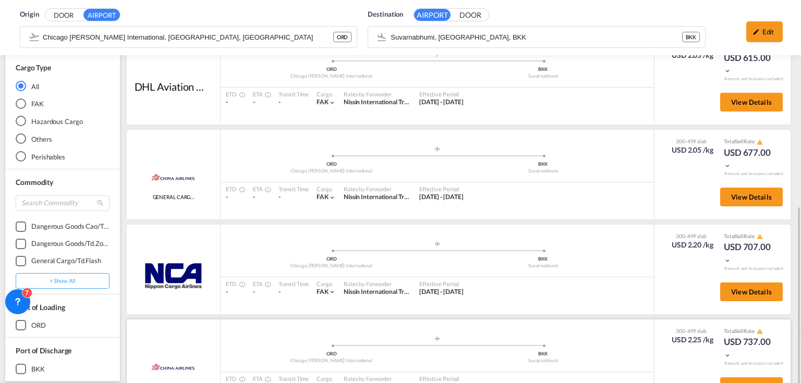
scroll to position [389, 0]
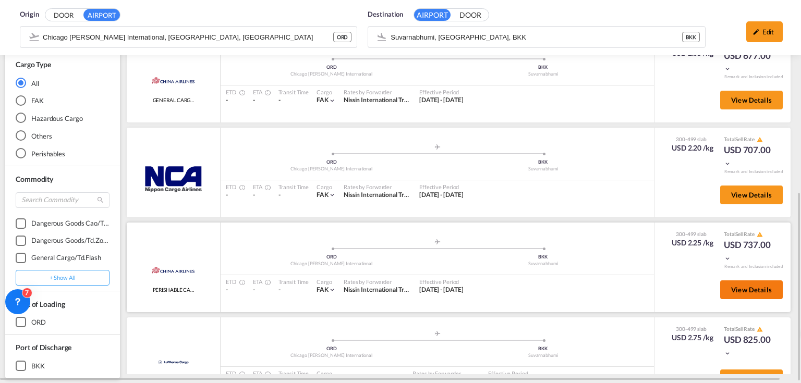
click at [731, 287] on span "View Details" at bounding box center [751, 290] width 41 height 8
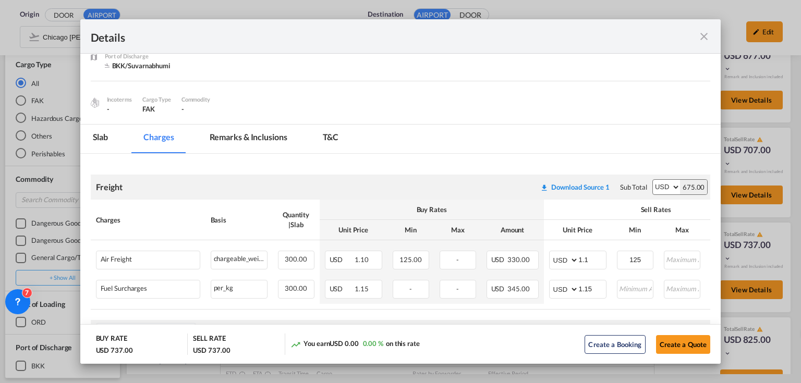
scroll to position [125, 0]
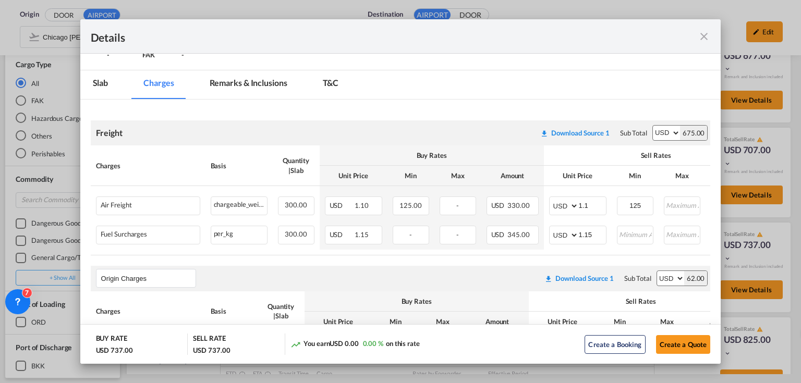
drag, startPoint x: 707, startPoint y: 34, endPoint x: 703, endPoint y: 40, distance: 7.1
click at [707, 34] on md-icon "icon-close fg-AAA8AD m-0 cursor" at bounding box center [703, 36] width 13 height 13
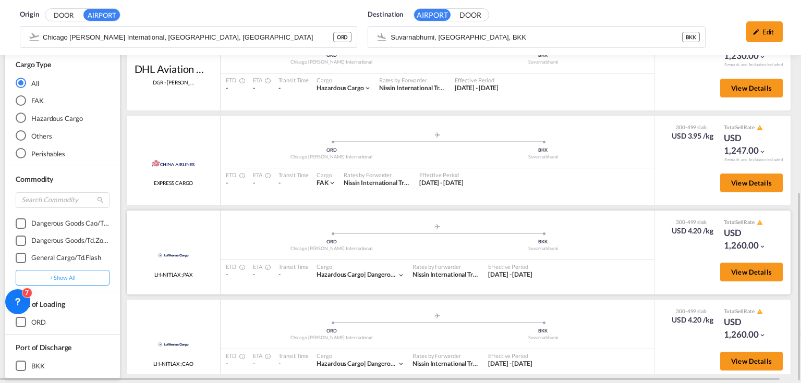
scroll to position [951, 0]
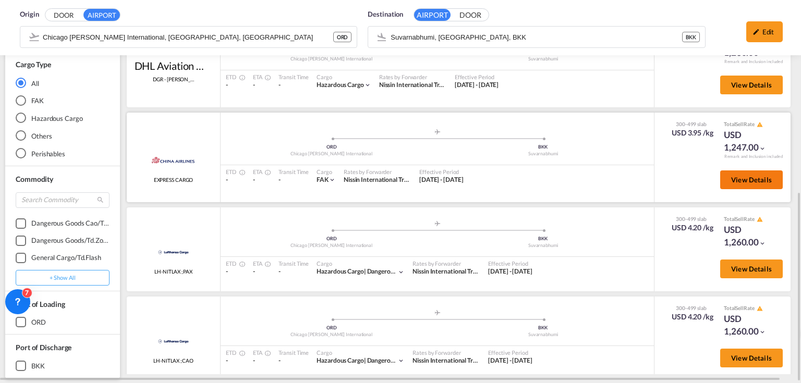
click at [738, 177] on span "View Details" at bounding box center [751, 180] width 41 height 8
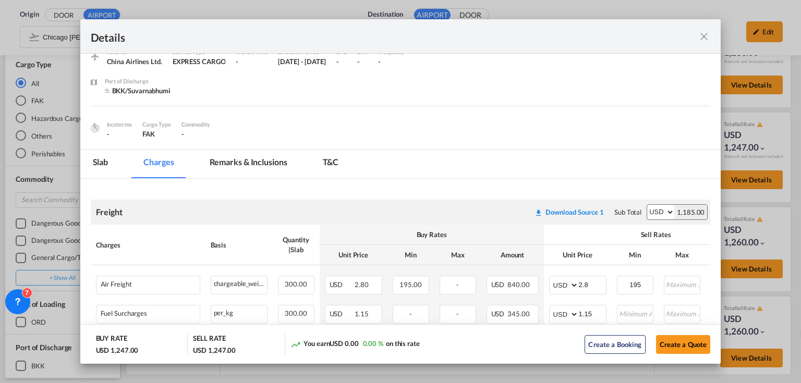
scroll to position [125, 0]
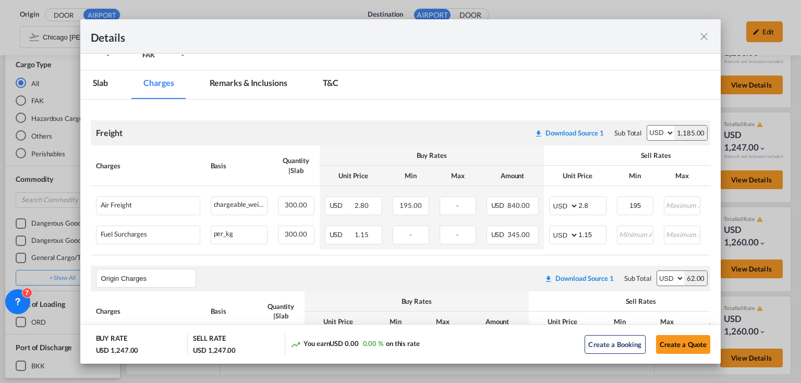
click at [702, 35] on md-icon "icon-close fg-AAA8AD m-0 cursor" at bounding box center [703, 36] width 13 height 13
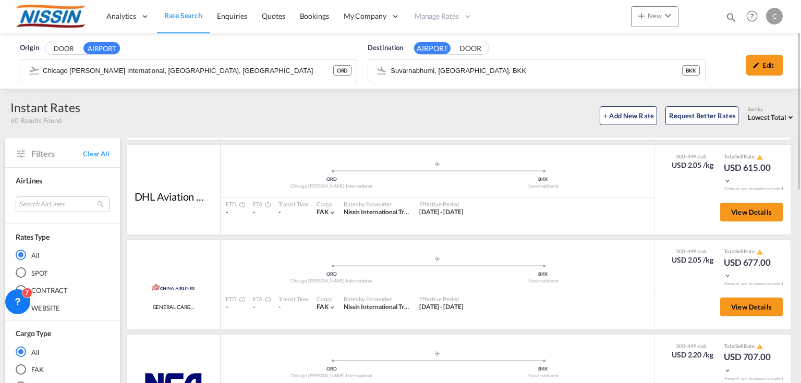
scroll to position [33, 0]
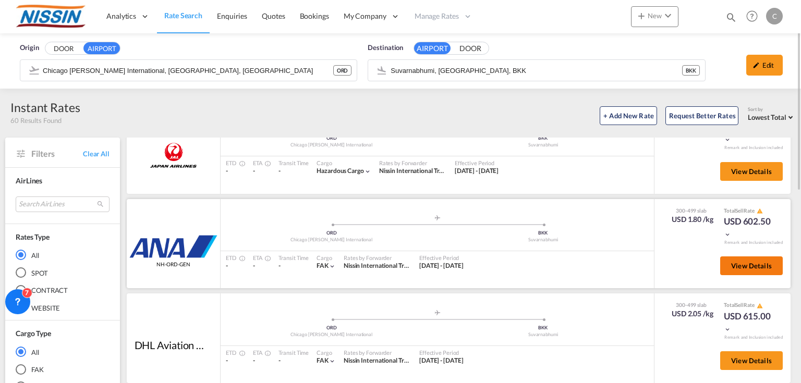
click at [761, 269] on span "View Details" at bounding box center [751, 266] width 41 height 8
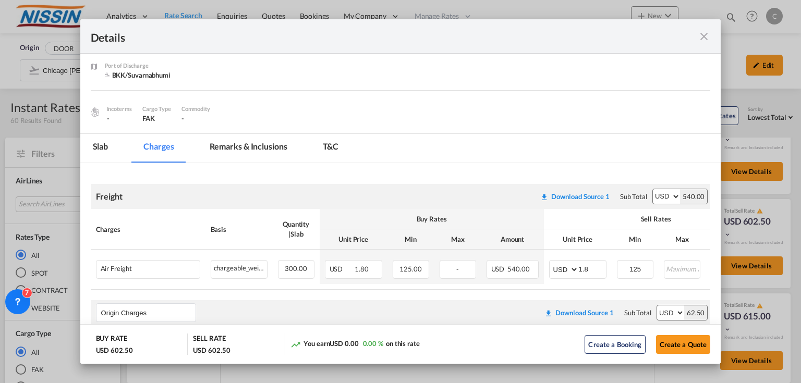
scroll to position [125, 0]
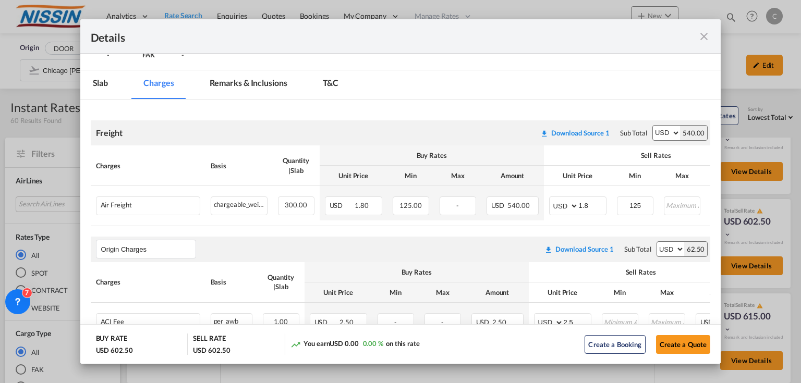
click at [707, 33] on md-icon "icon-close fg-AAA8AD m-0 cursor" at bounding box center [703, 36] width 13 height 13
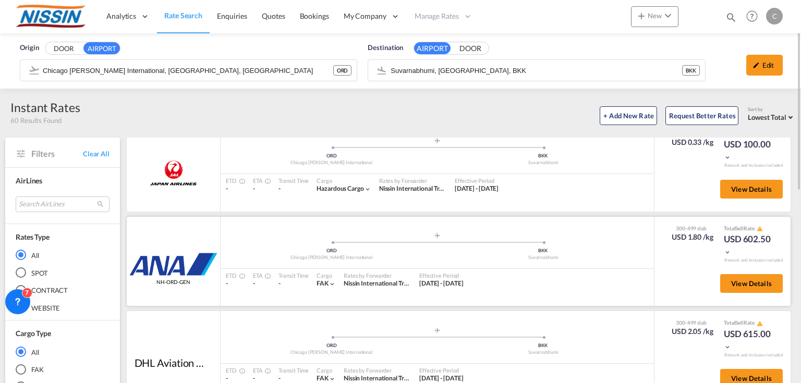
scroll to position [0, 0]
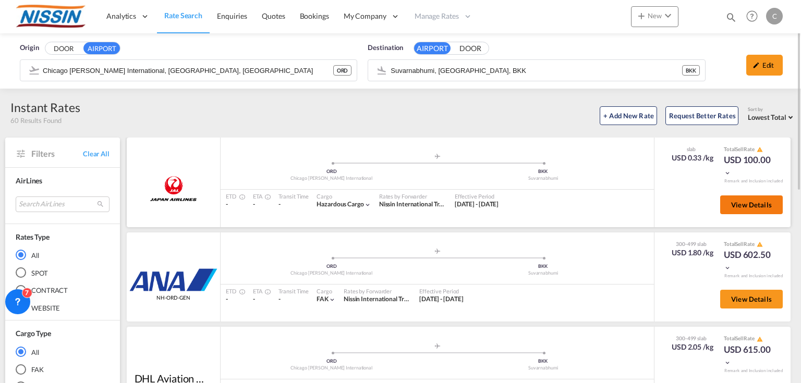
click at [731, 205] on span "View Details" at bounding box center [751, 205] width 41 height 8
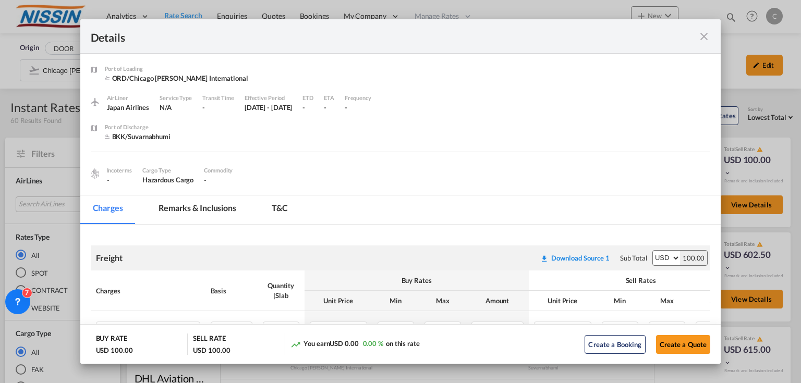
click at [704, 35] on md-icon "icon-close fg-AAA8AD m-0 cursor" at bounding box center [703, 36] width 13 height 13
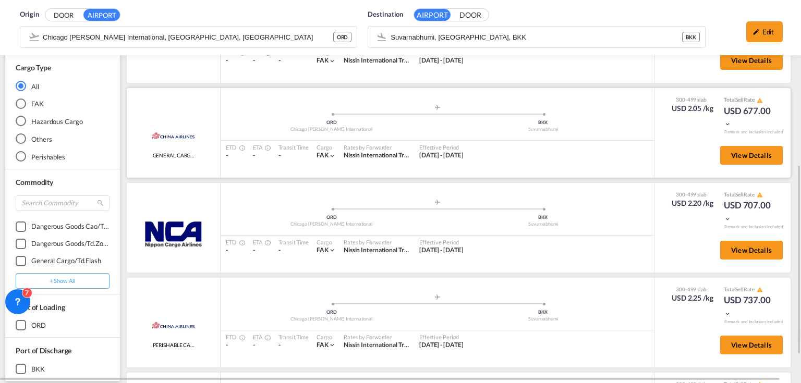
scroll to position [375, 0]
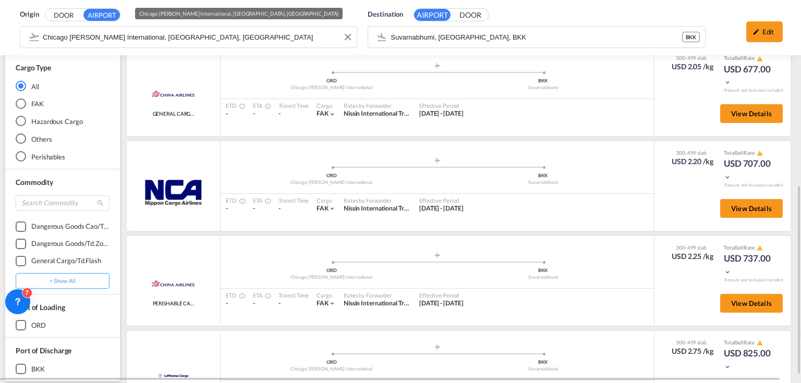
click at [224, 42] on div "Origin DOOR AIRPORT Chicago O'Hare International, Chicago, ORD Destination AIRP…" at bounding box center [400, 27] width 801 height 55
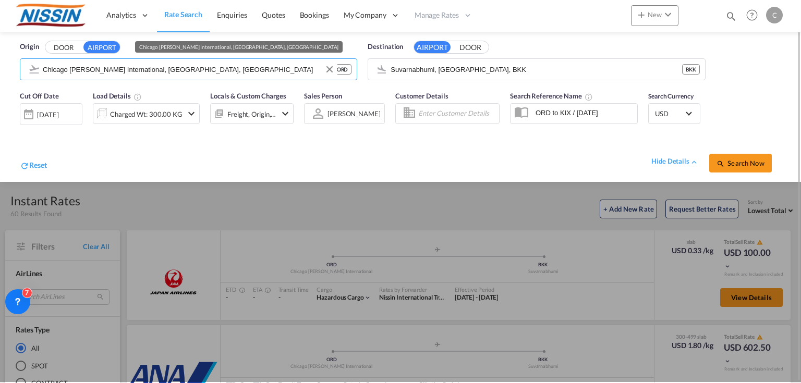
scroll to position [0, 0]
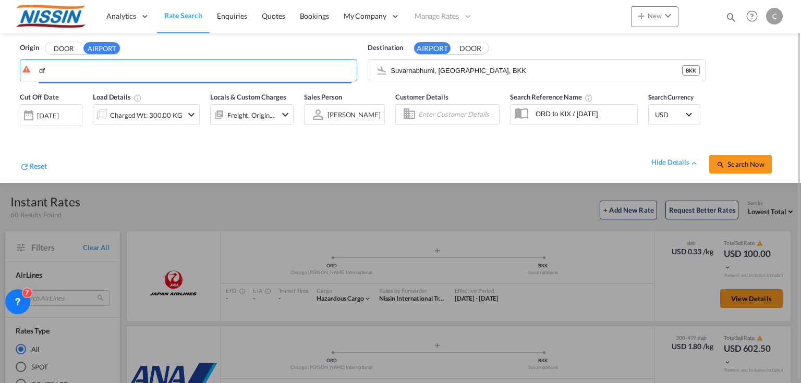
type input "d"
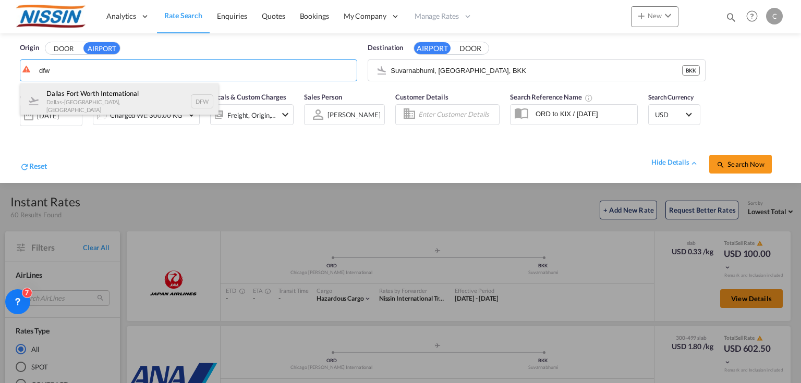
drag, startPoint x: 81, startPoint y: 98, endPoint x: 510, endPoint y: 71, distance: 429.3
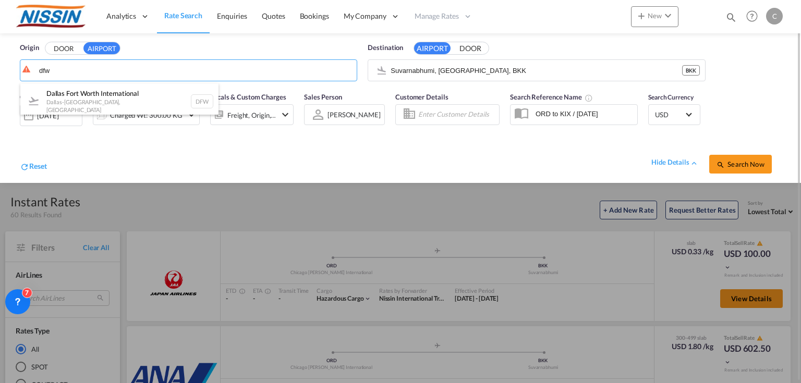
click at [83, 98] on div "Dallas Fort Worth International [GEOGRAPHIC_DATA]-[GEOGRAPHIC_DATA] , [GEOGRAPH…" at bounding box center [119, 101] width 198 height 36
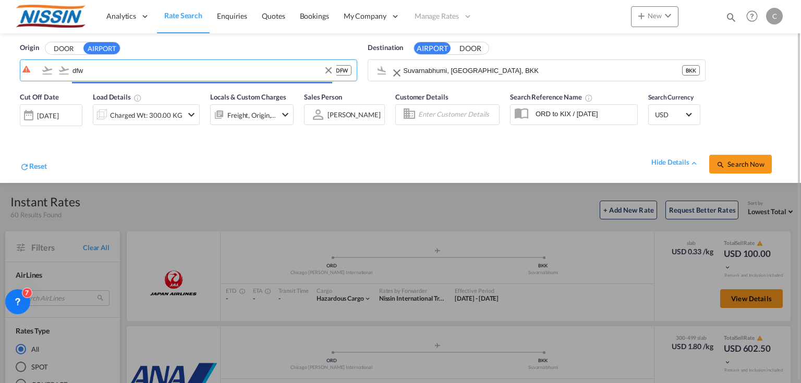
type input "[GEOGRAPHIC_DATA], [GEOGRAPHIC_DATA], [GEOGRAPHIC_DATA]"
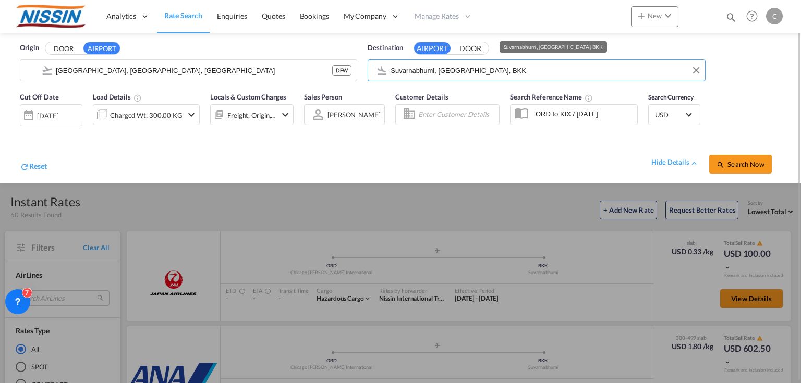
click at [578, 71] on input "Suvarnabhumi, [GEOGRAPHIC_DATA], BKK" at bounding box center [544, 71] width 309 height 16
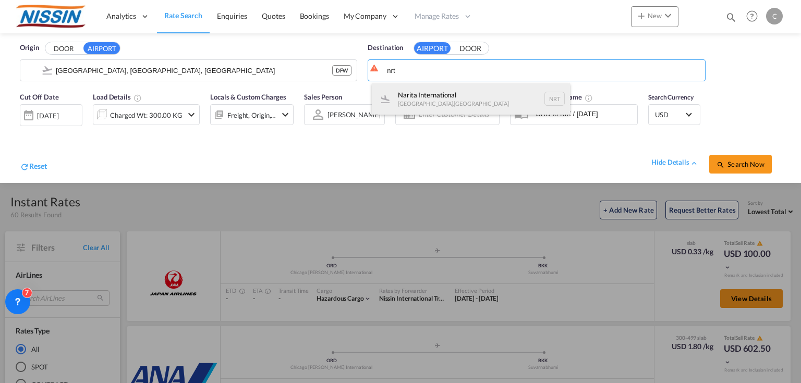
click at [451, 89] on div "Narita International [GEOGRAPHIC_DATA] , [GEOGRAPHIC_DATA] NRT" at bounding box center [471, 98] width 198 height 31
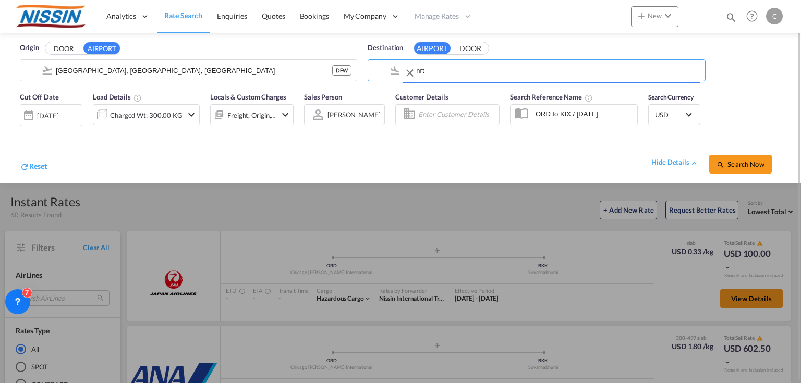
type input "Narita International, [GEOGRAPHIC_DATA], NRT"
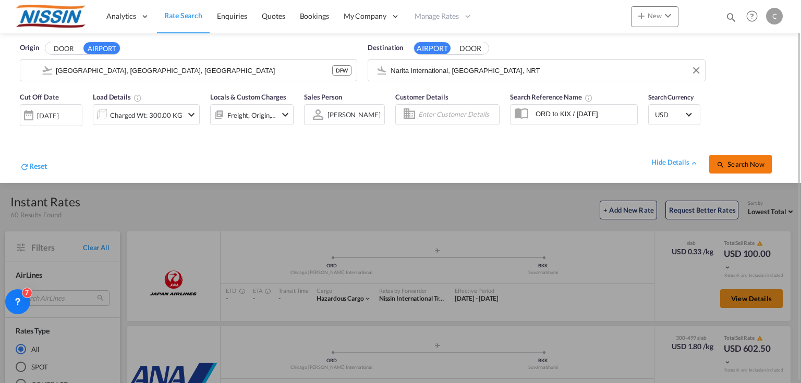
click at [739, 158] on button "Search Now" at bounding box center [740, 164] width 63 height 19
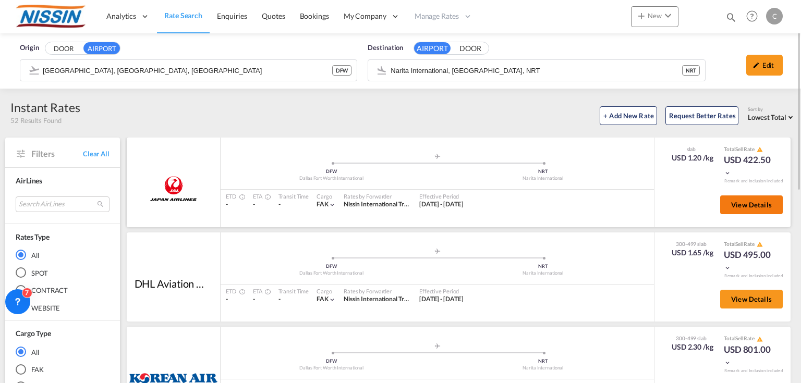
click at [731, 204] on span "View Details" at bounding box center [751, 205] width 41 height 8
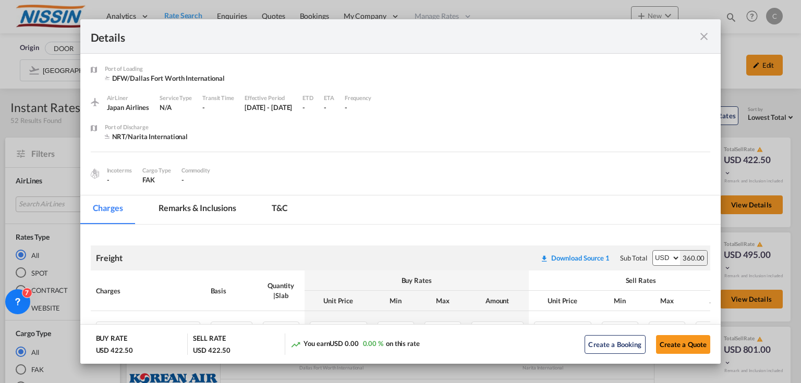
click at [705, 35] on md-icon "icon-close fg-AAA8AD m-0 cursor" at bounding box center [703, 36] width 13 height 13
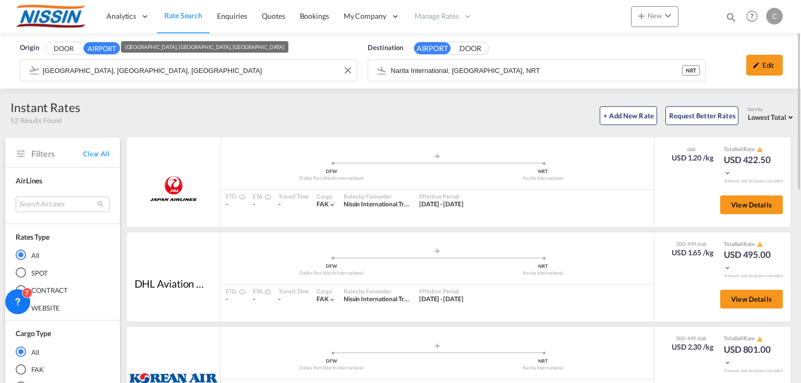
click at [246, 69] on input "[GEOGRAPHIC_DATA], [GEOGRAPHIC_DATA], [GEOGRAPHIC_DATA]" at bounding box center [197, 71] width 309 height 16
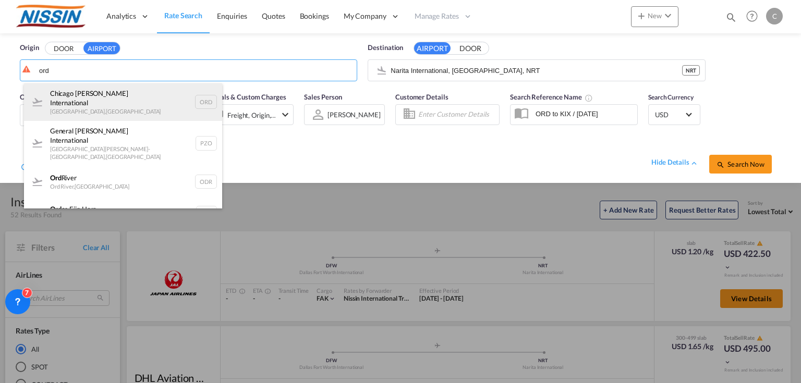
click at [114, 91] on div "Chicago [PERSON_NAME] International [GEOGRAPHIC_DATA] , [GEOGRAPHIC_DATA] ORD" at bounding box center [123, 102] width 198 height 38
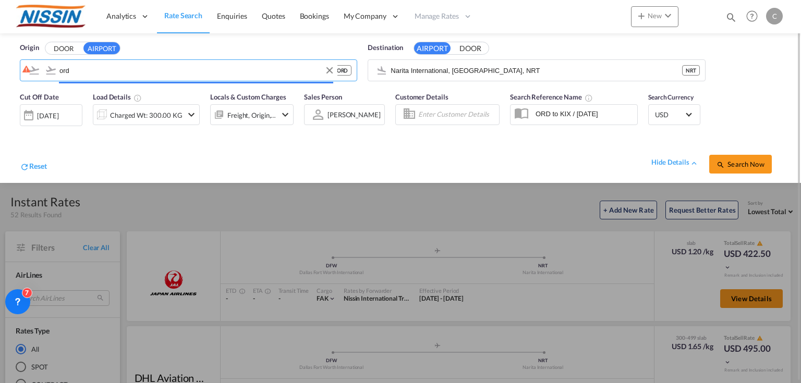
type input "Chicago [PERSON_NAME] International, [GEOGRAPHIC_DATA], [GEOGRAPHIC_DATA]"
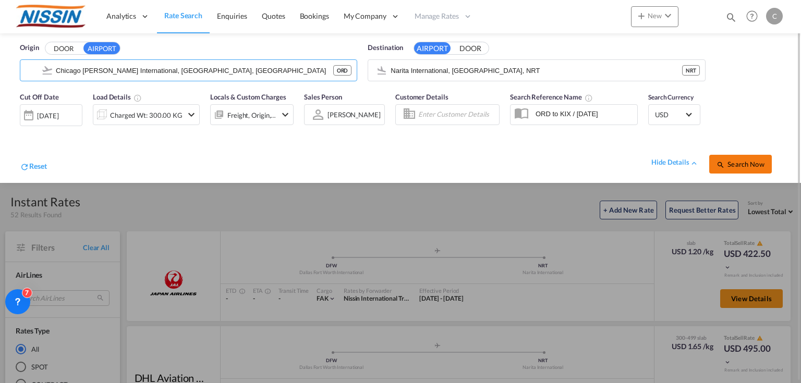
click at [746, 164] on span "Search Now" at bounding box center [739, 164] width 47 height 8
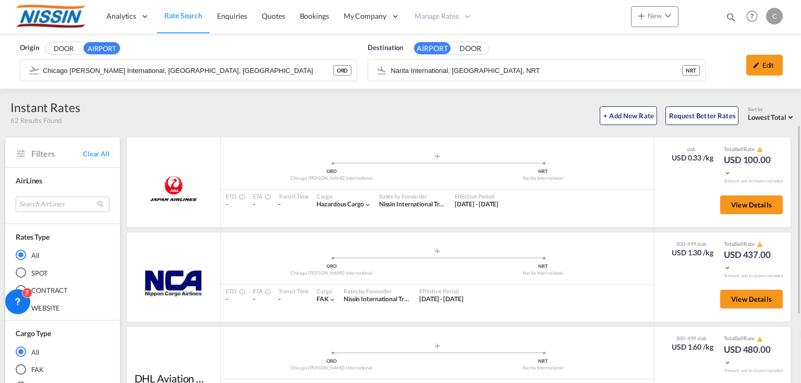
scroll to position [125, 0]
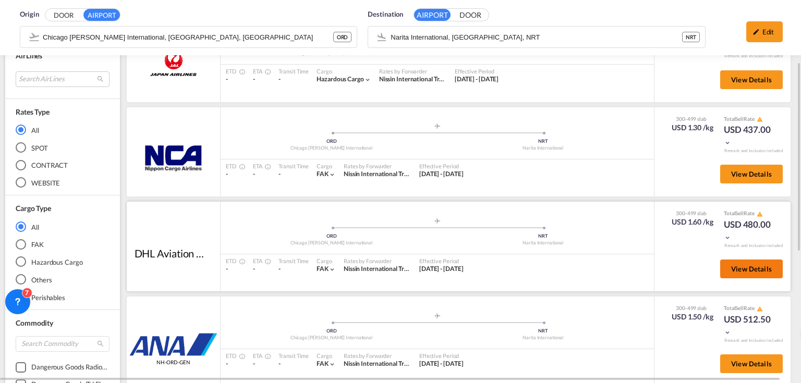
click at [740, 263] on button "View Details" at bounding box center [751, 269] width 63 height 19
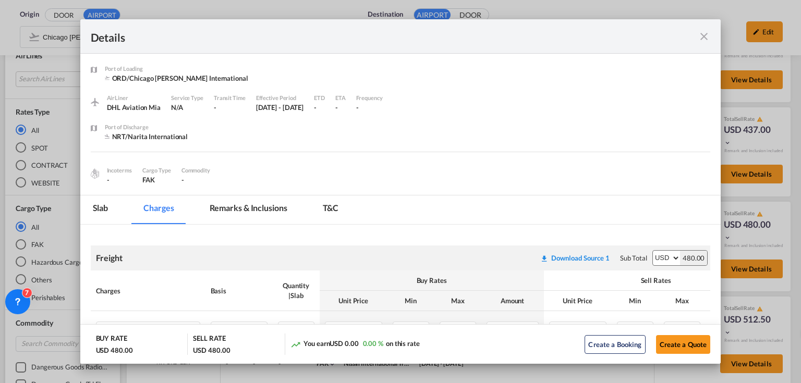
scroll to position [79, 0]
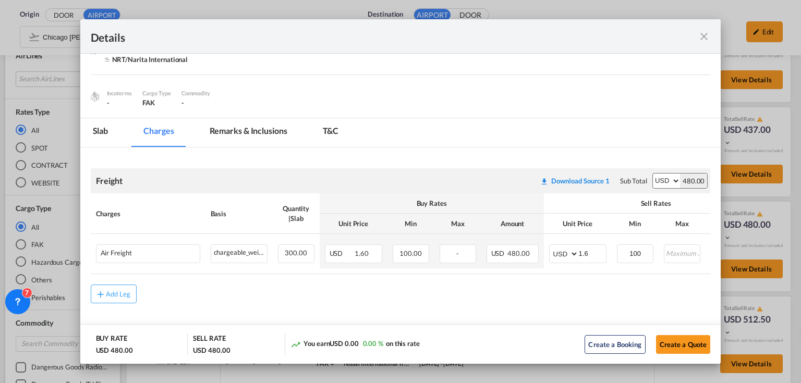
click at [535, 125] on md-tabs-canvas "Slab Charges Remarks & Inclusions T&C Slab Charges Remarks & Inclusions T&C" at bounding box center [400, 132] width 641 height 29
click at [703, 35] on md-icon "icon-close fg-AAA8AD m-0 cursor" at bounding box center [703, 36] width 13 height 13
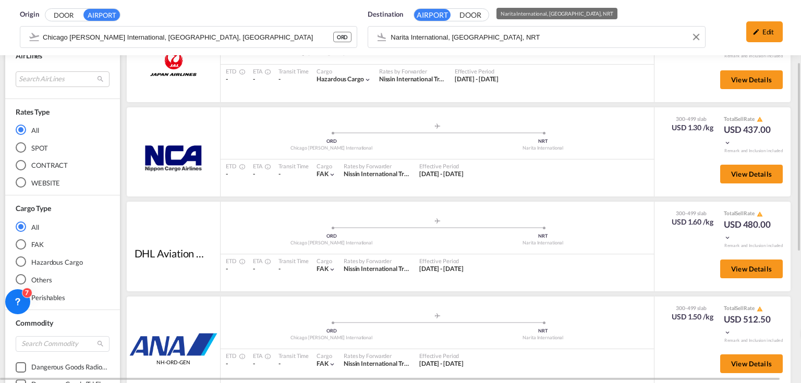
click at [498, 37] on div "Origin DOOR AIRPORT Chicago O'Hare International, Chicago, ORD ORD Destination …" at bounding box center [400, 27] width 780 height 55
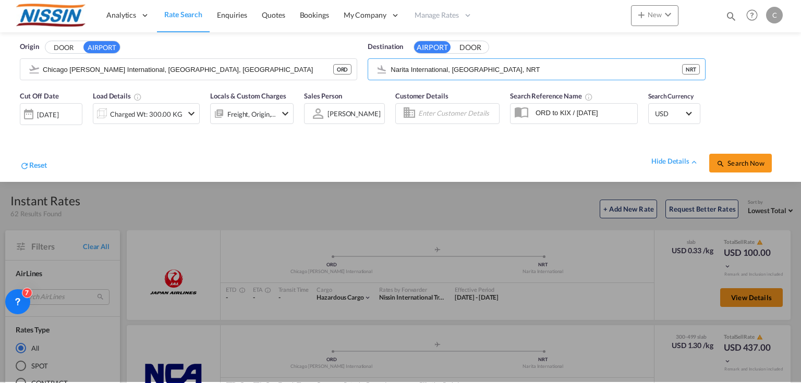
scroll to position [0, 0]
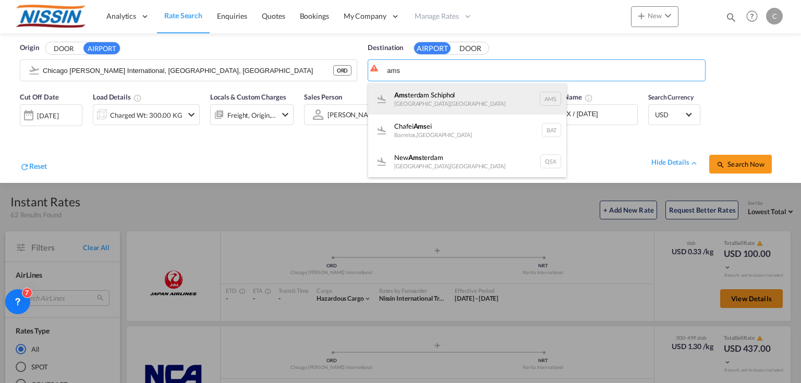
click at [432, 90] on div "Ams terdam Schiphol Amsterdam , Netherlands AMS" at bounding box center [467, 98] width 198 height 31
type input "Amsterdam Schiphol, Amsterdam, AMS"
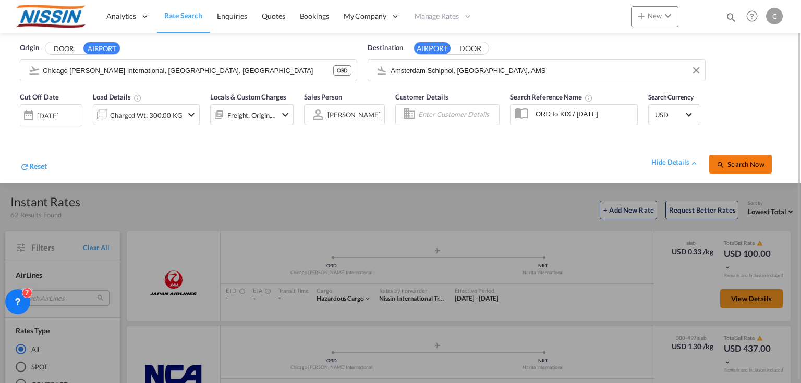
click at [731, 161] on span "Search Now" at bounding box center [739, 164] width 47 height 8
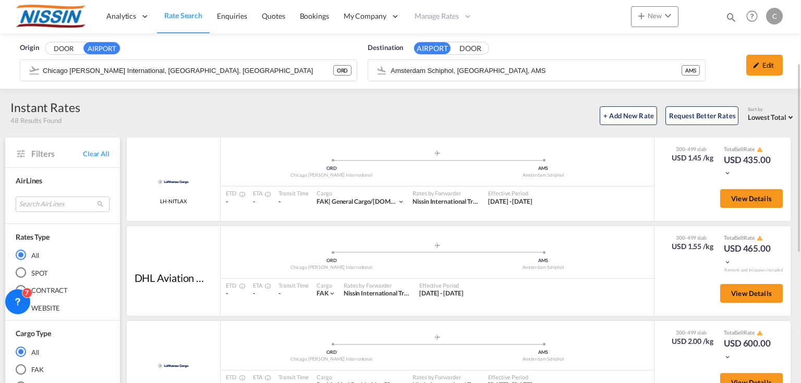
scroll to position [42, 0]
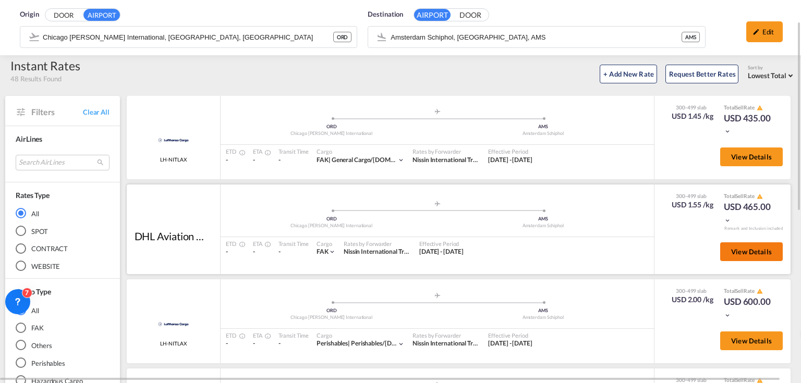
click at [744, 256] on button "View Details" at bounding box center [751, 251] width 63 height 19
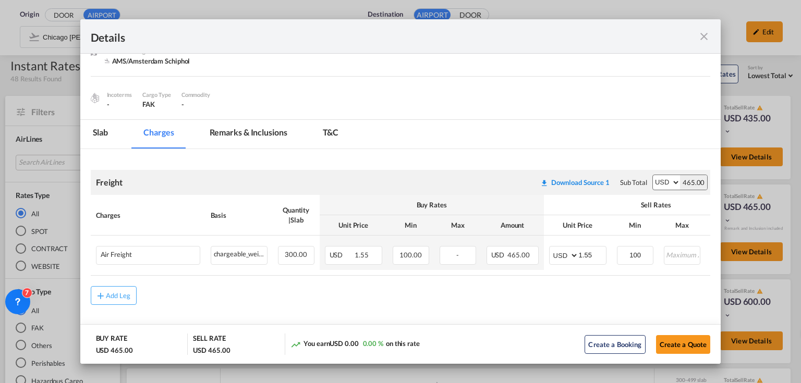
scroll to position [79, 0]
click at [706, 33] on md-icon "icon-close fg-AAA8AD m-0 cursor" at bounding box center [703, 36] width 13 height 13
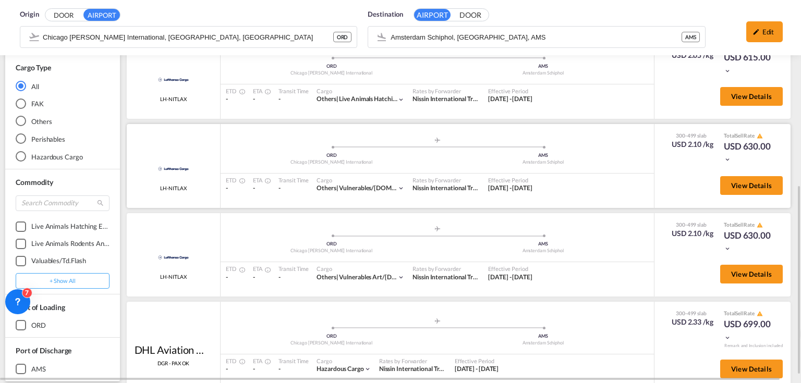
scroll to position [389, 0]
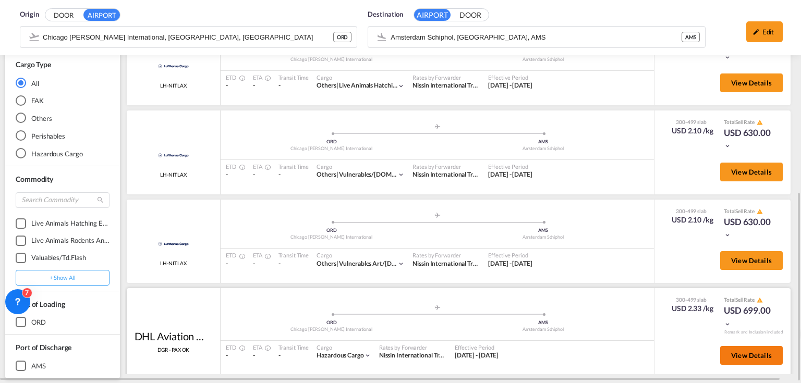
click at [739, 354] on span "View Details" at bounding box center [751, 355] width 41 height 8
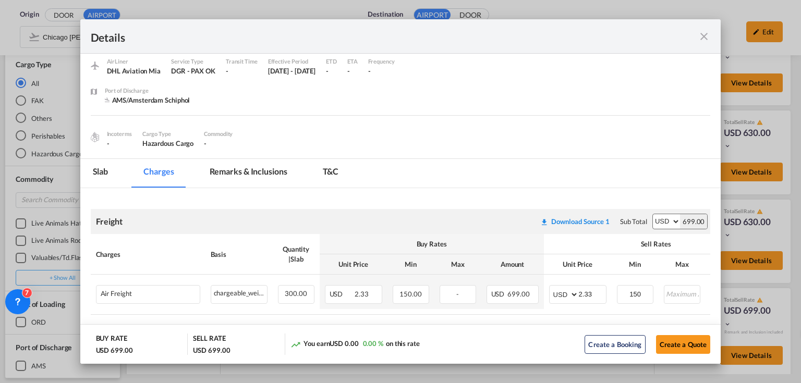
scroll to position [79, 0]
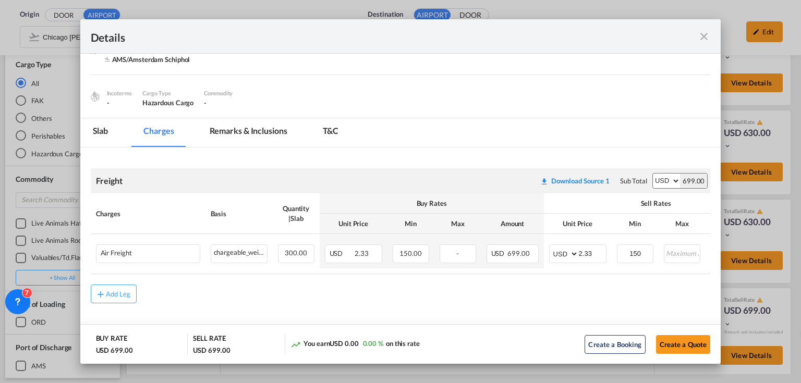
click at [702, 35] on md-icon "icon-close fg-AAA8AD m-0 cursor" at bounding box center [703, 36] width 13 height 13
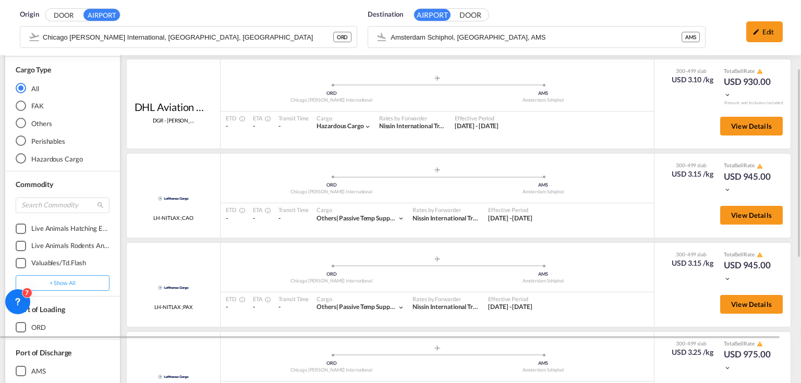
scroll to position [222, 0]
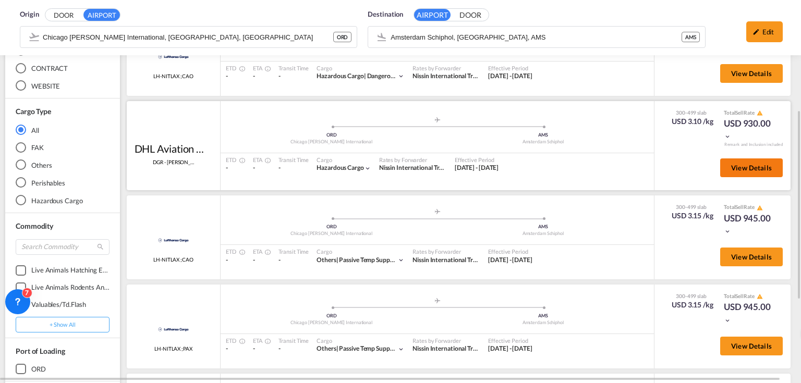
click at [734, 164] on span "View Details" at bounding box center [751, 168] width 41 height 8
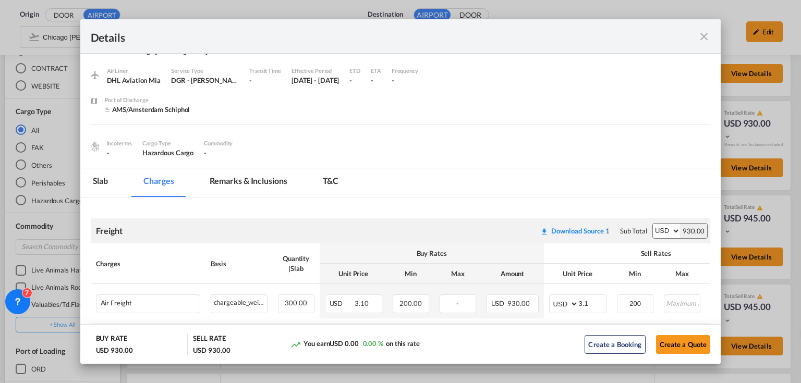
scroll to position [42, 0]
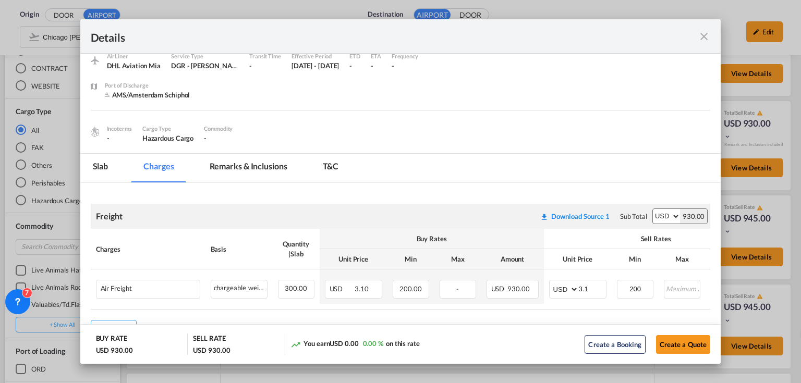
click at [703, 33] on md-icon "icon-close fg-AAA8AD m-0 cursor" at bounding box center [703, 36] width 13 height 13
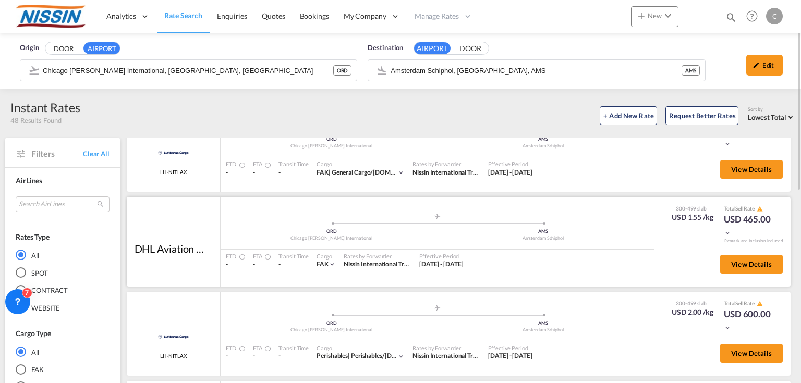
scroll to position [0, 0]
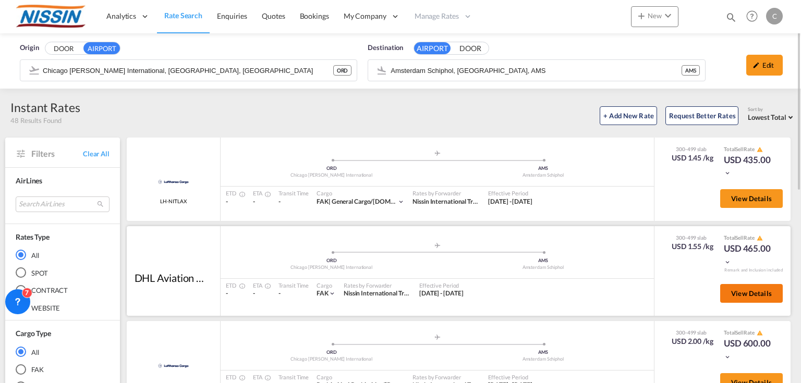
click at [748, 295] on span "View Details" at bounding box center [751, 293] width 41 height 8
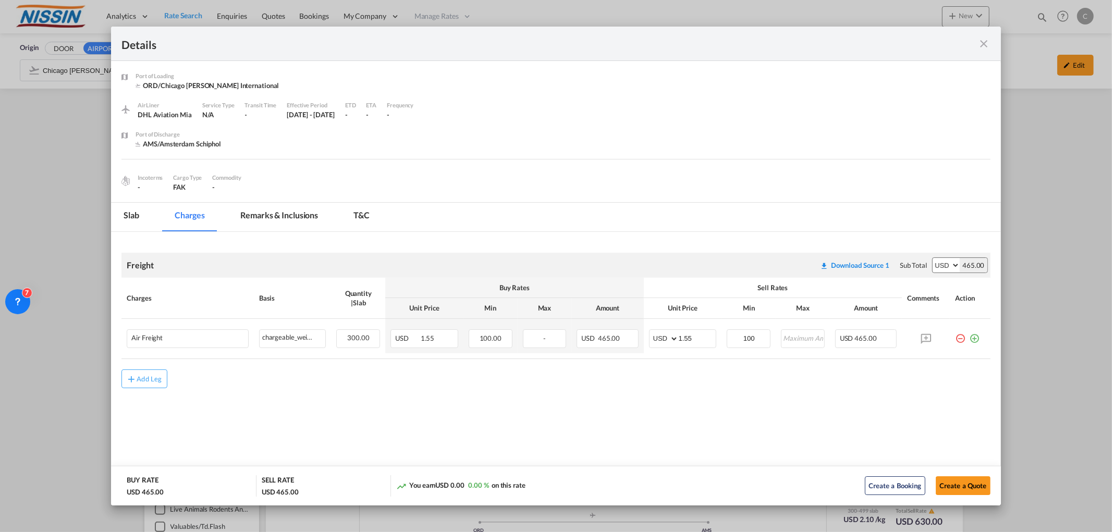
drag, startPoint x: 799, startPoint y: 0, endPoint x: 846, endPoint y: 68, distance: 82.1
click at [800, 68] on div "Port of Loading ORD/Chicago O'Hare International .a{fill:#aaa8ad;} AirLiner DHL…" at bounding box center [555, 131] width 889 height 141
drag, startPoint x: 111, startPoint y: 504, endPoint x: 98, endPoint y: 512, distance: 15.5
click at [98, 383] on div "Details Port of Loading ORD/Chicago O'Hare International .a{fill:#aaa8ad;} AirL…" at bounding box center [556, 266] width 1112 height 532
click at [278, 383] on md-content "Freight Please enter leg name Leg Name Already Exists Download Source 1 Sub Tot…" at bounding box center [555, 341] width 889 height 218
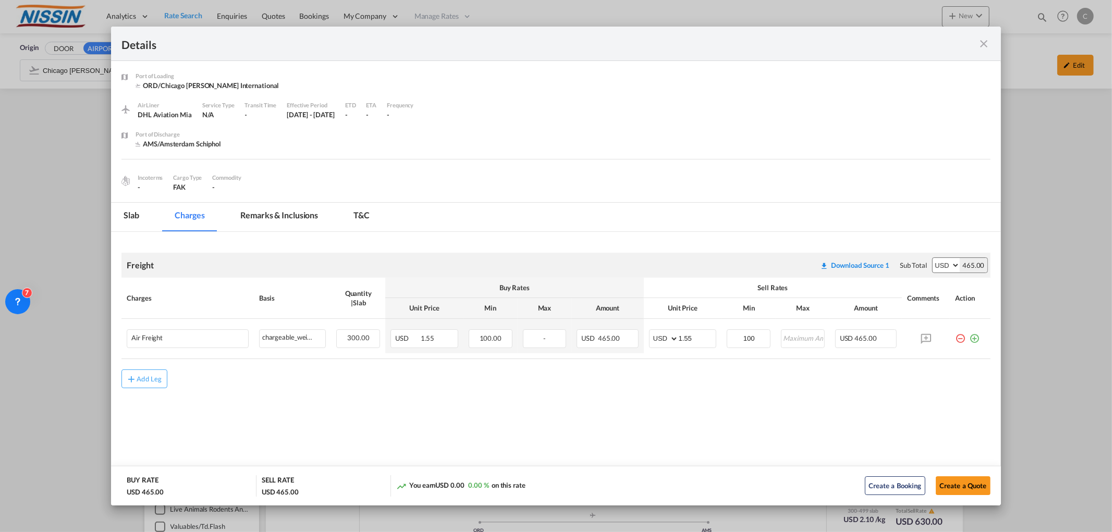
drag, startPoint x: 981, startPoint y: 42, endPoint x: 939, endPoint y: 84, distance: 59.7
click at [800, 43] on md-icon "icon-close fg-AAA8AD m-0 cursor" at bounding box center [984, 44] width 13 height 13
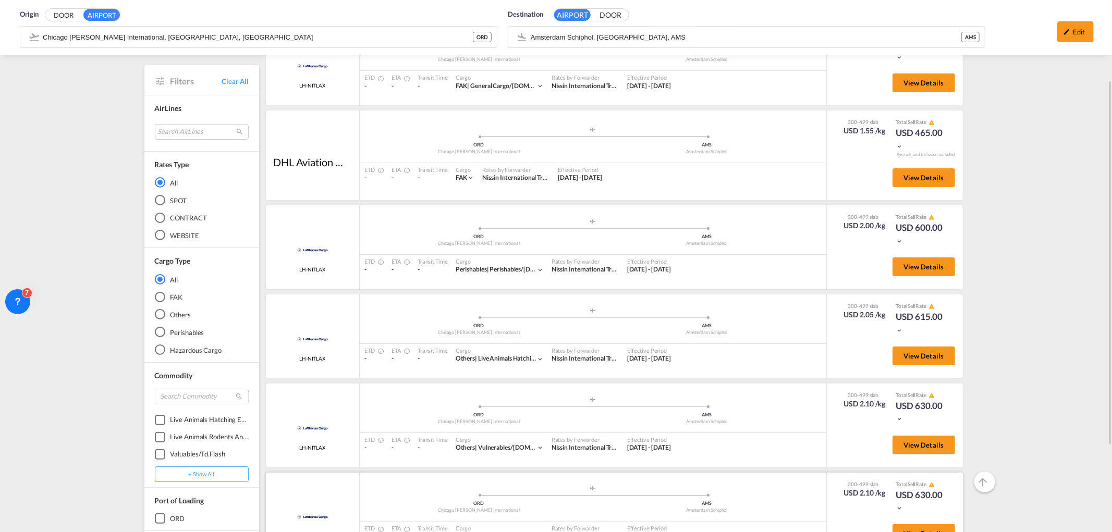
scroll to position [240, 0]
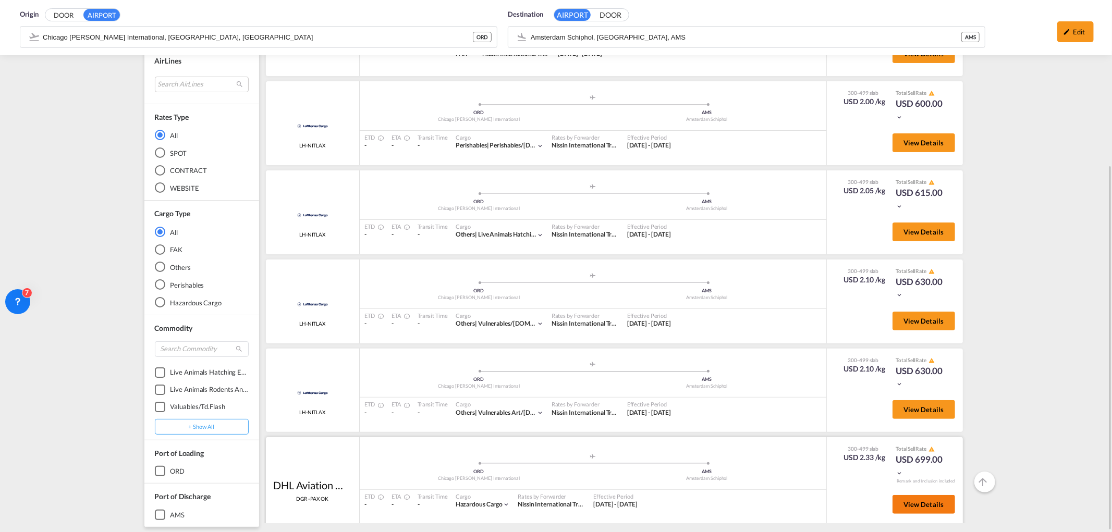
click at [800, 383] on span "View Details" at bounding box center [923, 504] width 41 height 8
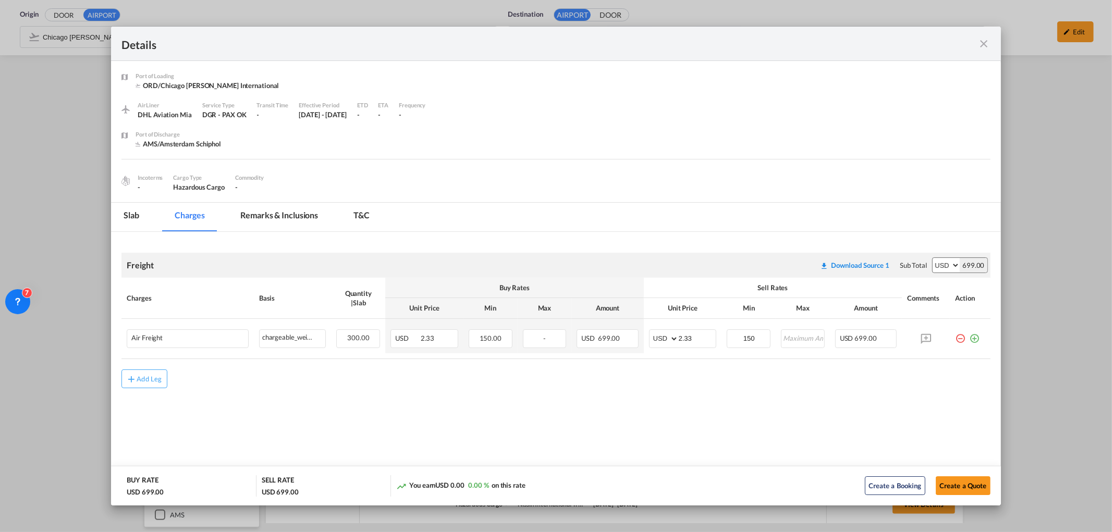
click at [800, 46] on md-icon "icon-close fg-AAA8AD m-0 cursor" at bounding box center [984, 44] width 13 height 13
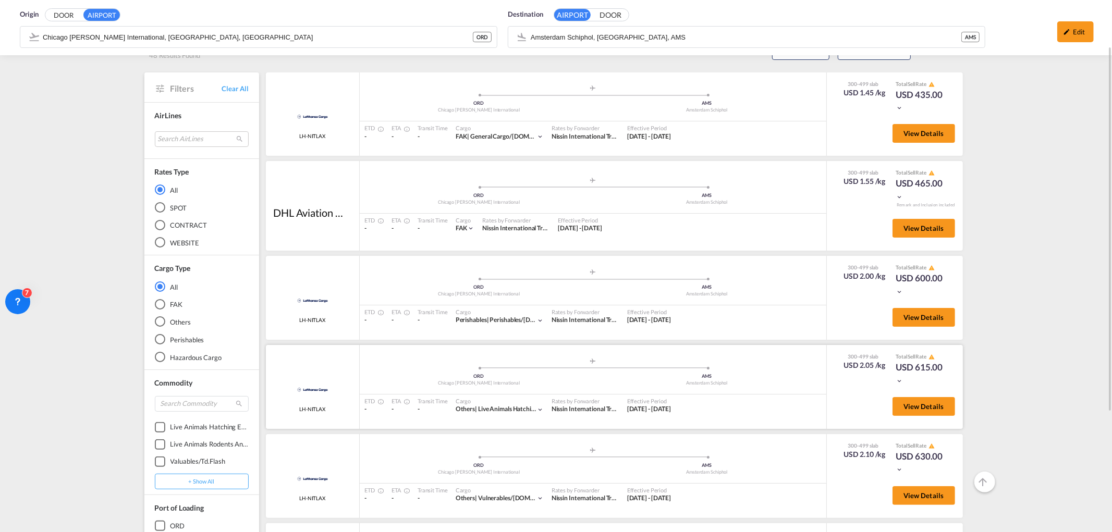
scroll to position [0, 0]
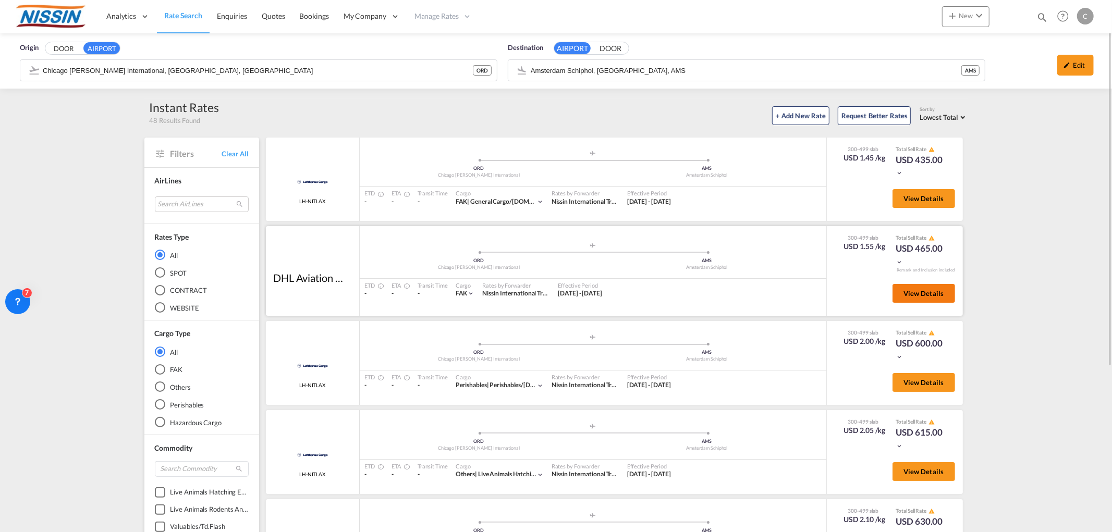
click at [800, 290] on span "View Details" at bounding box center [923, 293] width 41 height 8
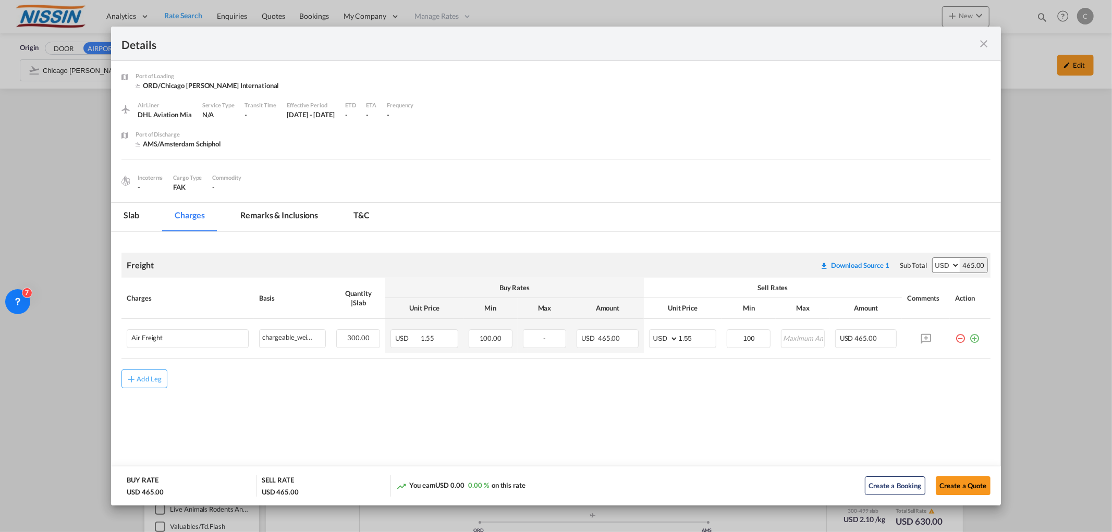
click at [800, 43] on md-icon "icon-close fg-AAA8AD m-0 cursor" at bounding box center [984, 44] width 13 height 13
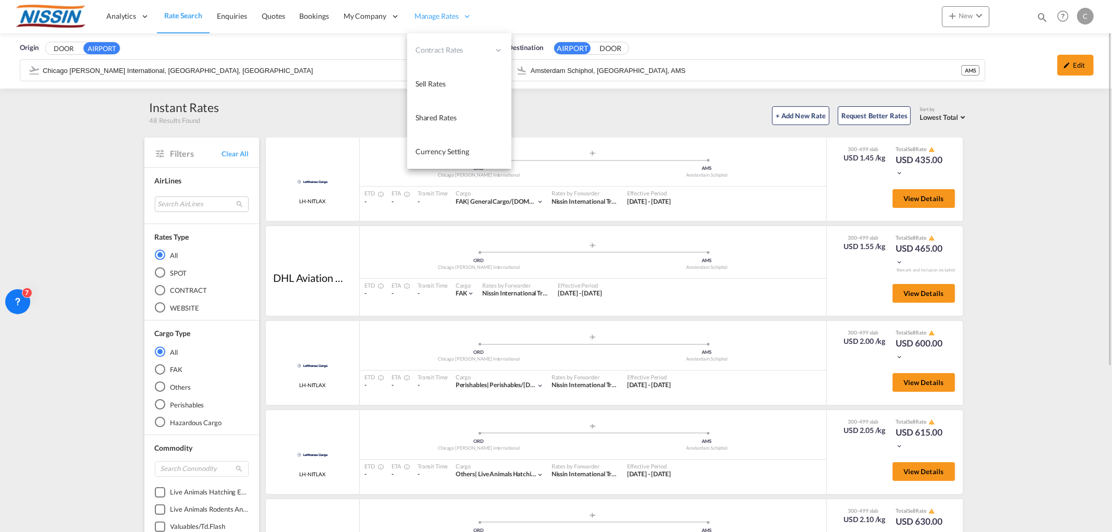
click at [424, 16] on span "Manage Rates" at bounding box center [436, 16] width 44 height 10
